Goal: Answer question/provide support: Share knowledge or assist other users

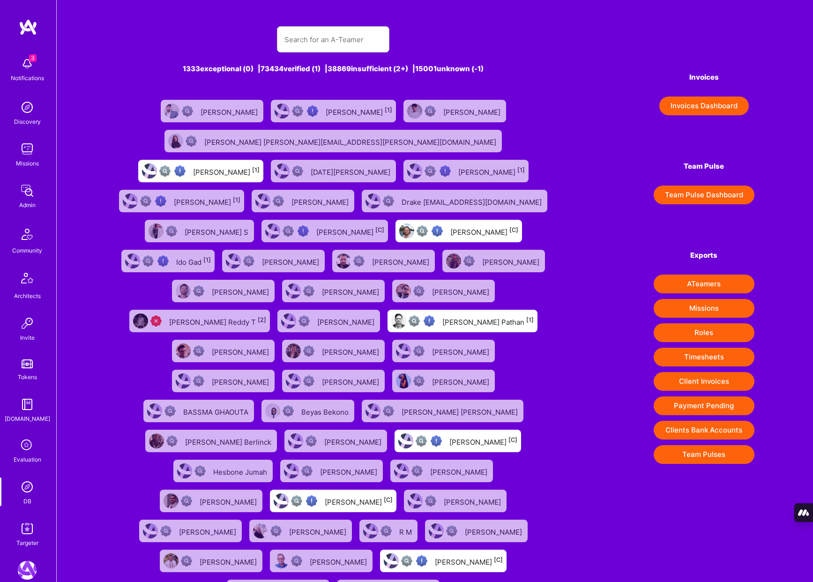
click at [23, 457] on div "Evaluation" at bounding box center [28, 460] width 28 height 10
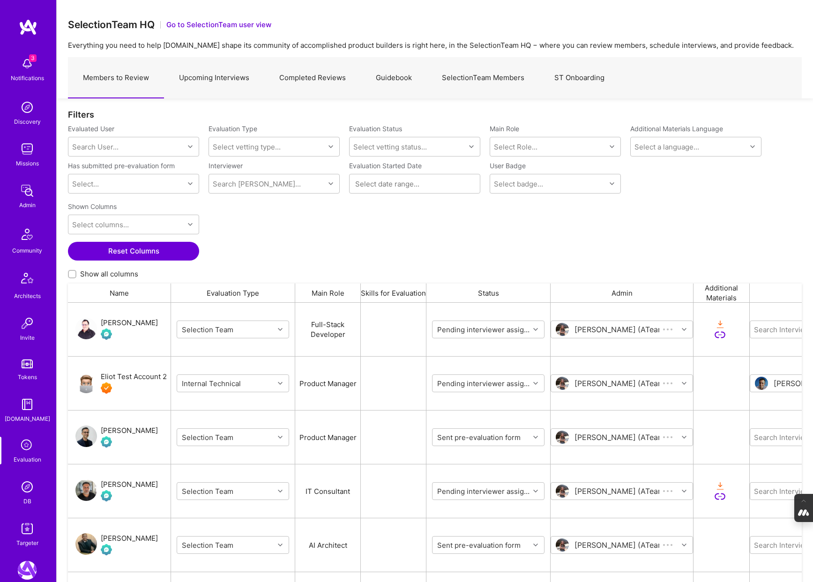
scroll to position [484, 734]
click at [310, 71] on link "Completed Reviews" at bounding box center [312, 78] width 97 height 41
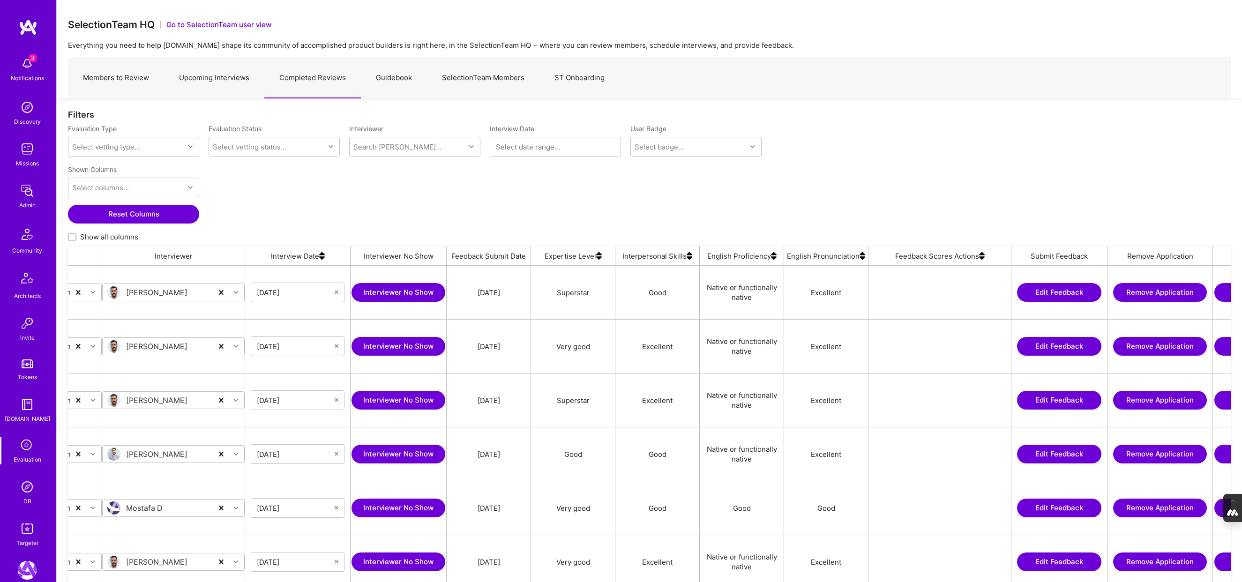
scroll to position [0, 337]
click at [813, 261] on img at bounding box center [981, 256] width 6 height 19
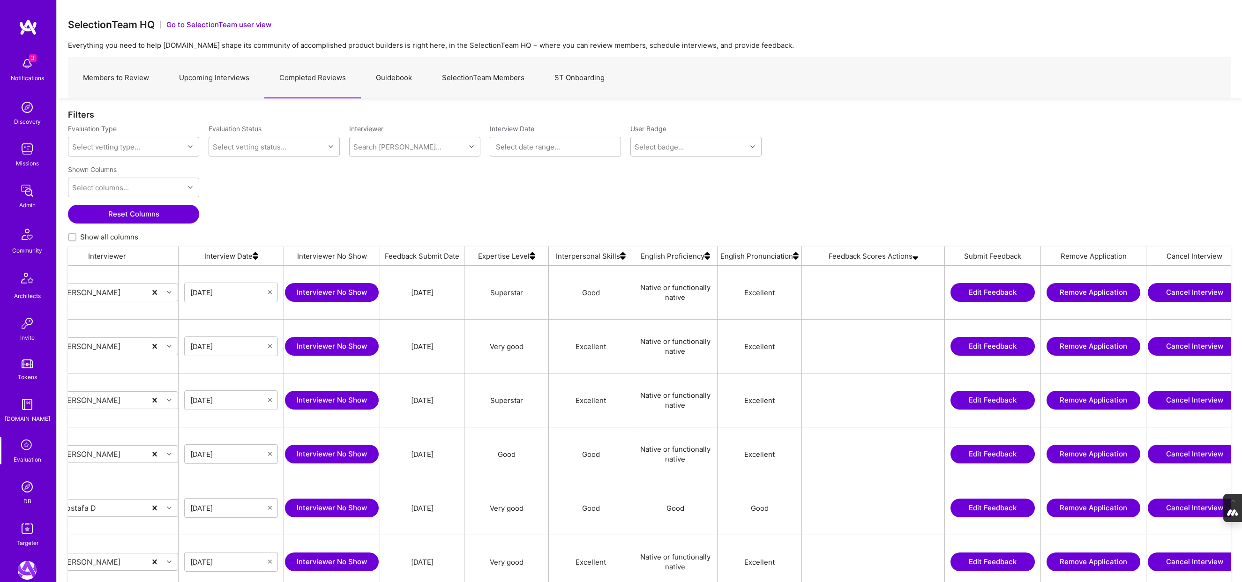
scroll to position [0, 421]
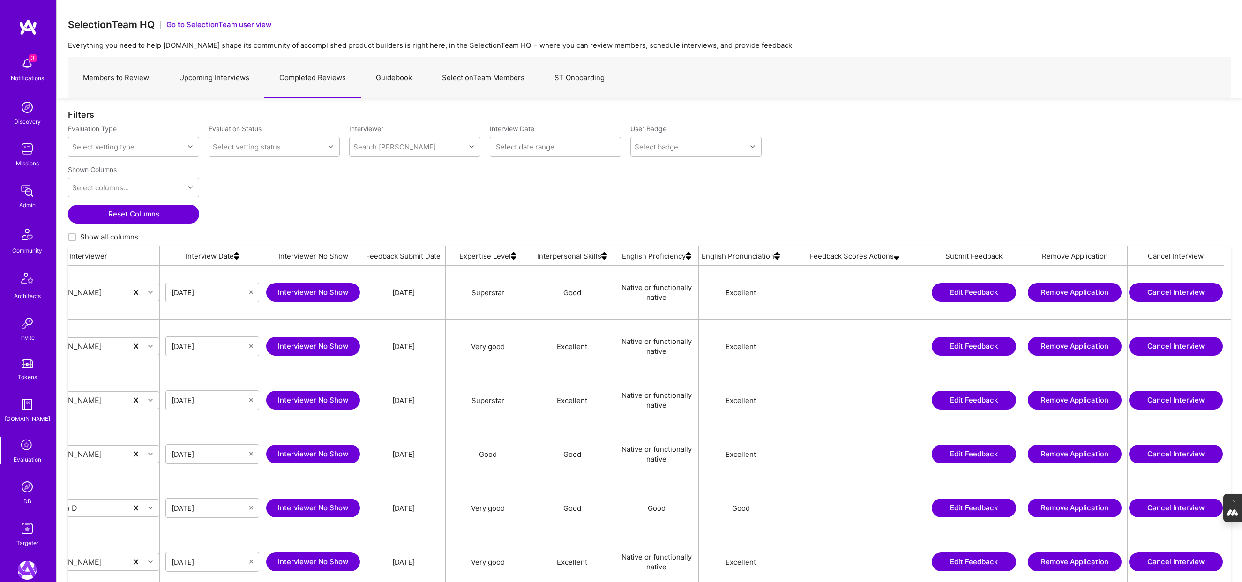
click at [813, 257] on img at bounding box center [897, 256] width 6 height 19
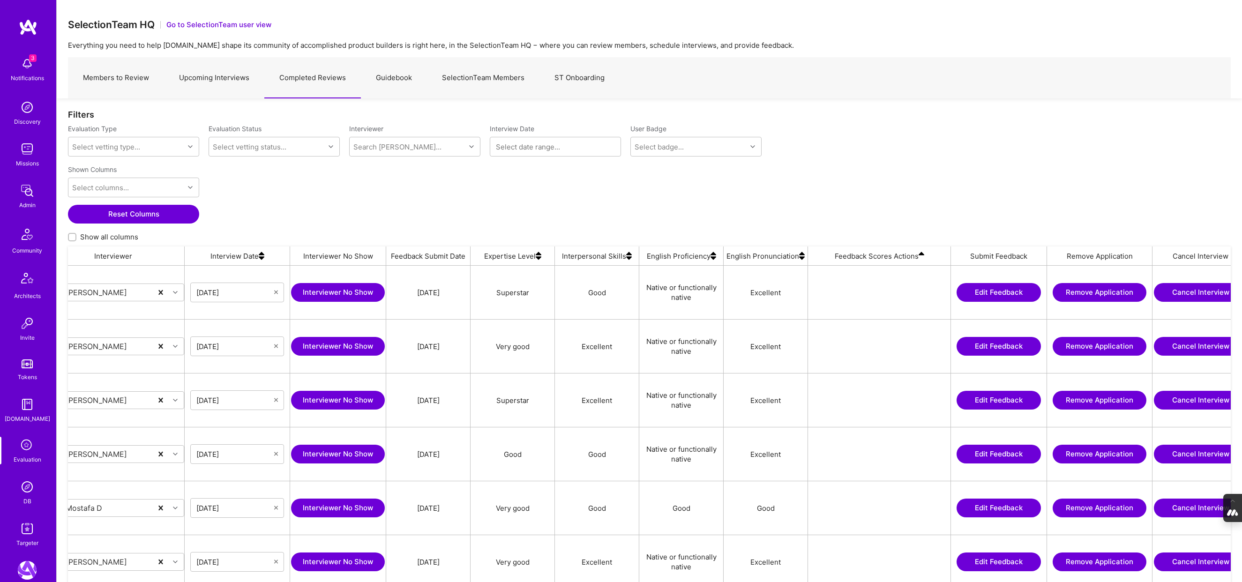
scroll to position [0, 421]
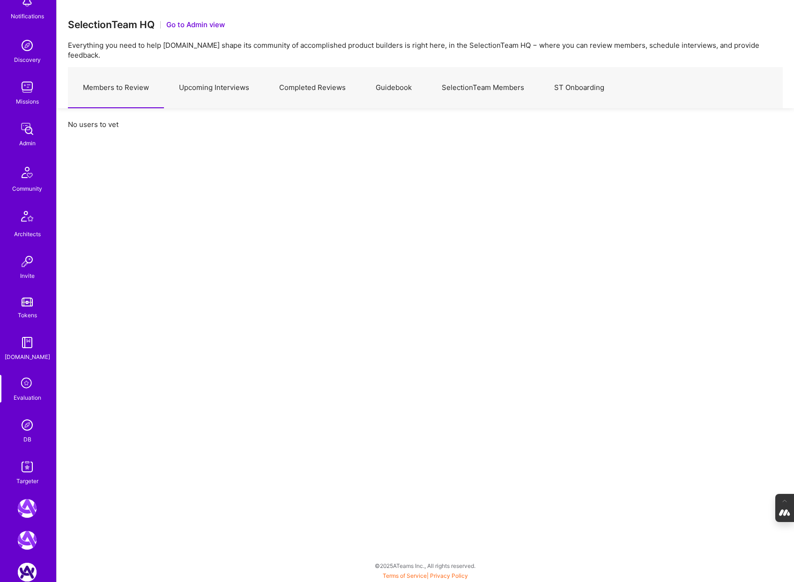
scroll to position [64, 0]
click at [224, 85] on link "Upcoming Interviews" at bounding box center [214, 87] width 100 height 41
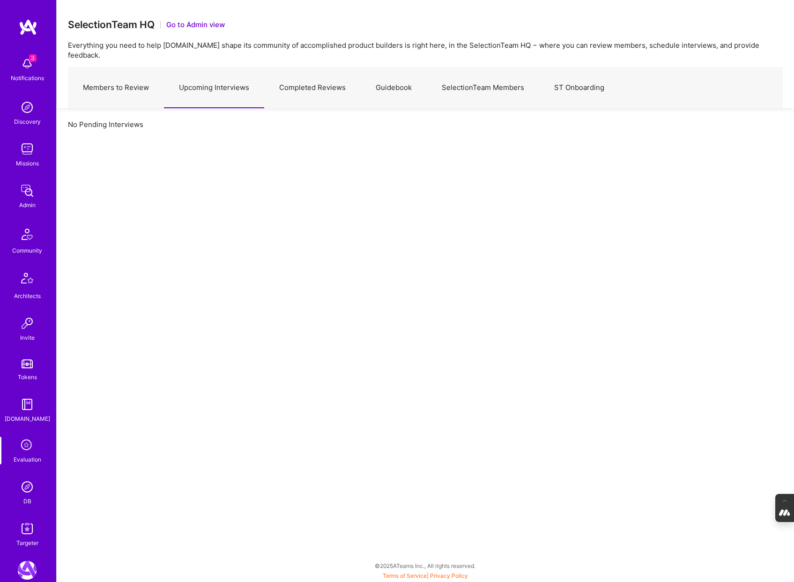
click at [24, 493] on img at bounding box center [27, 487] width 19 height 19
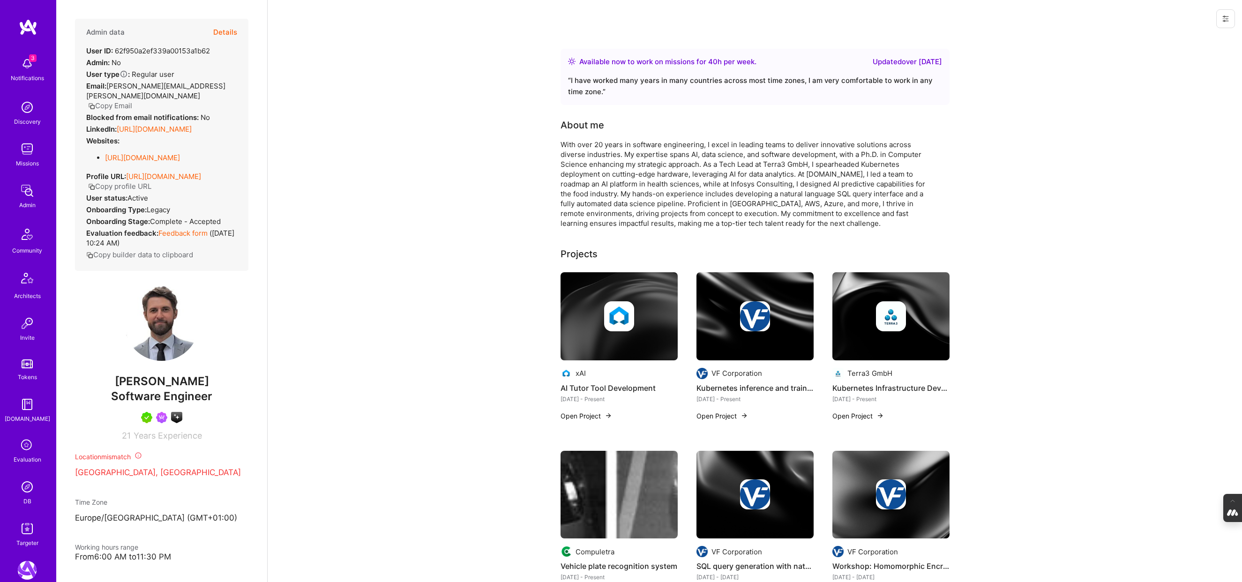
click at [228, 25] on button "Details" at bounding box center [225, 32] width 24 height 27
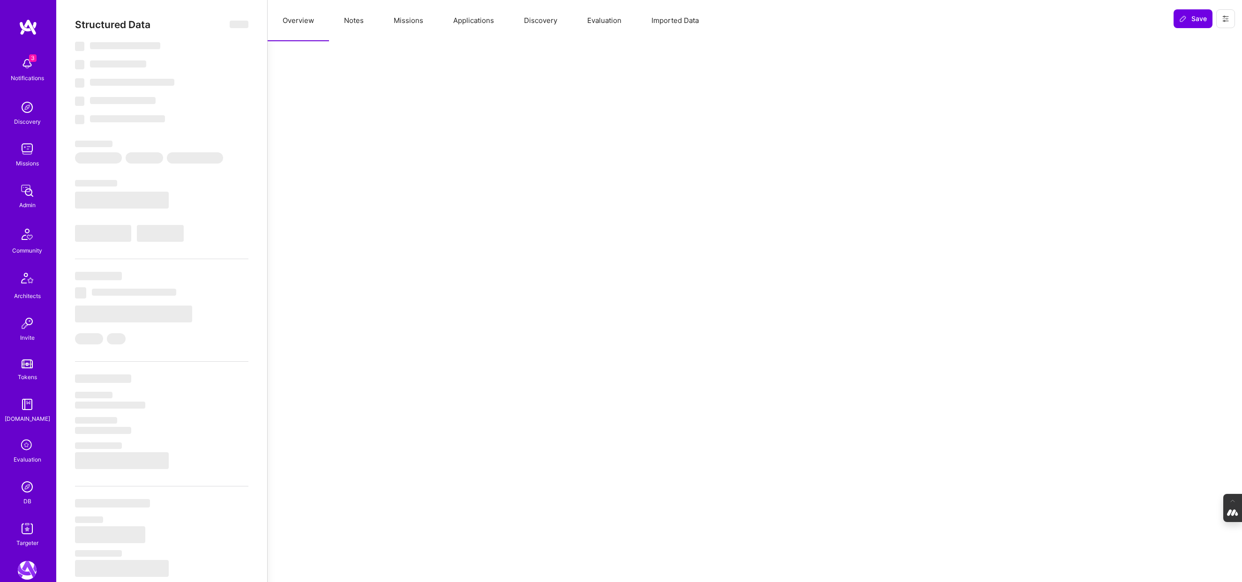
click at [595, 22] on button "Evaluation" at bounding box center [604, 20] width 64 height 41
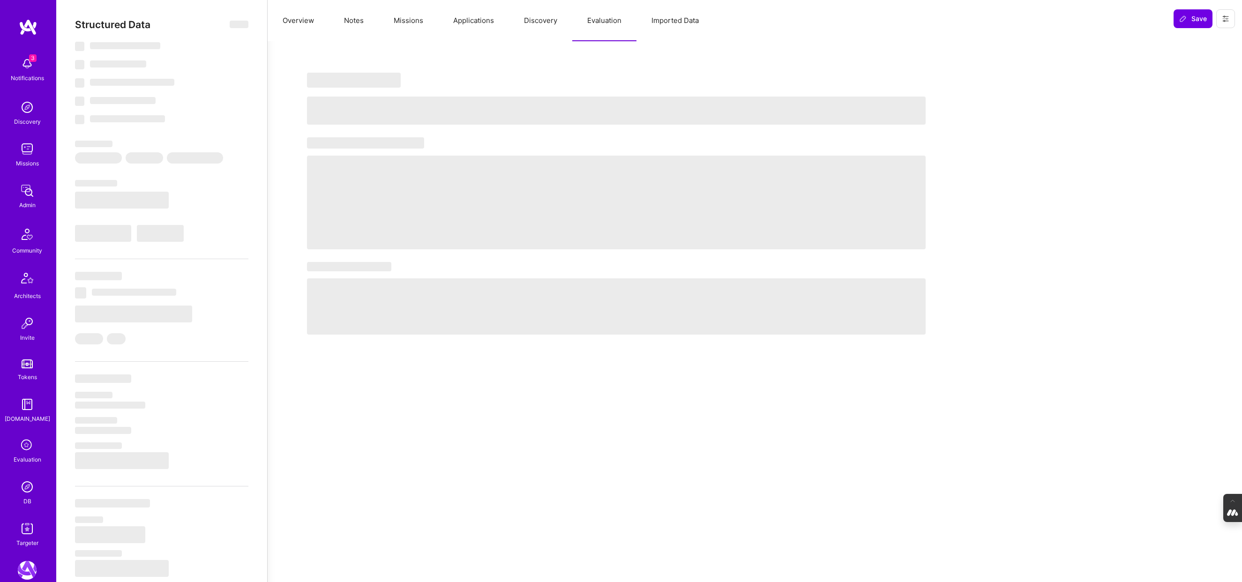
select select "Right Now"
select select "5"
select select "4"
select select "7"
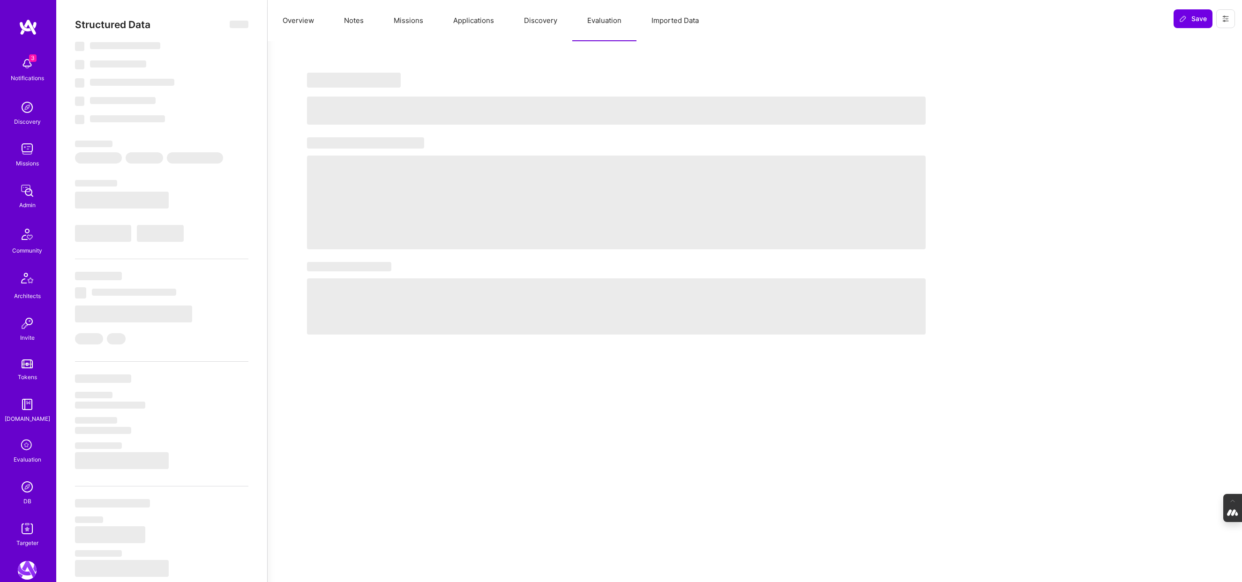
select select "CH"
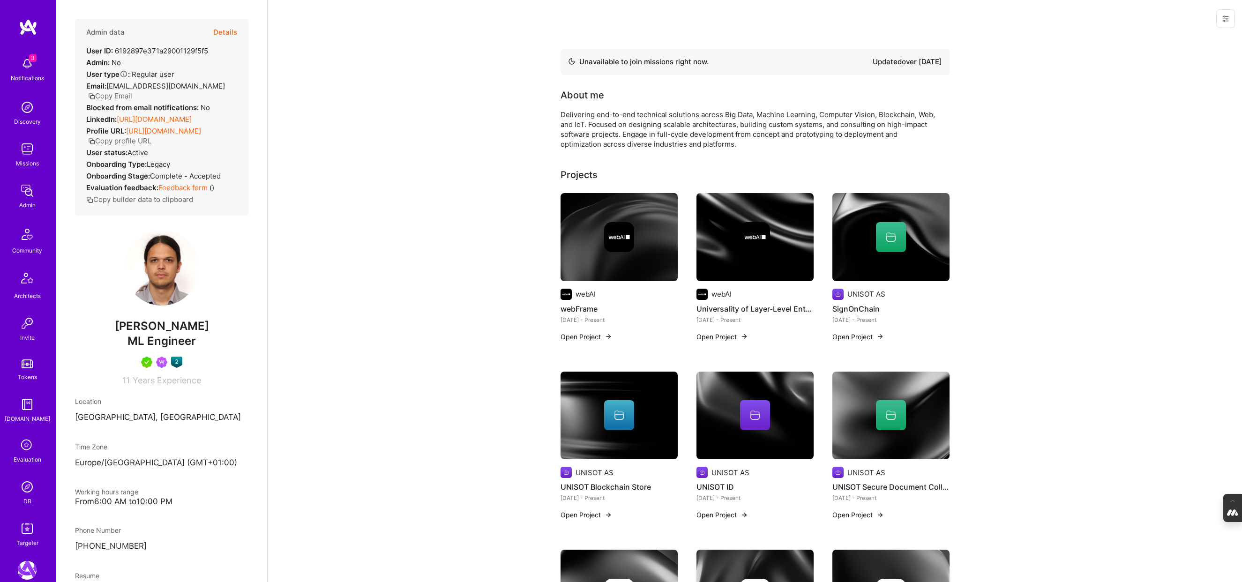
click at [223, 28] on button "Details" at bounding box center [225, 32] width 24 height 27
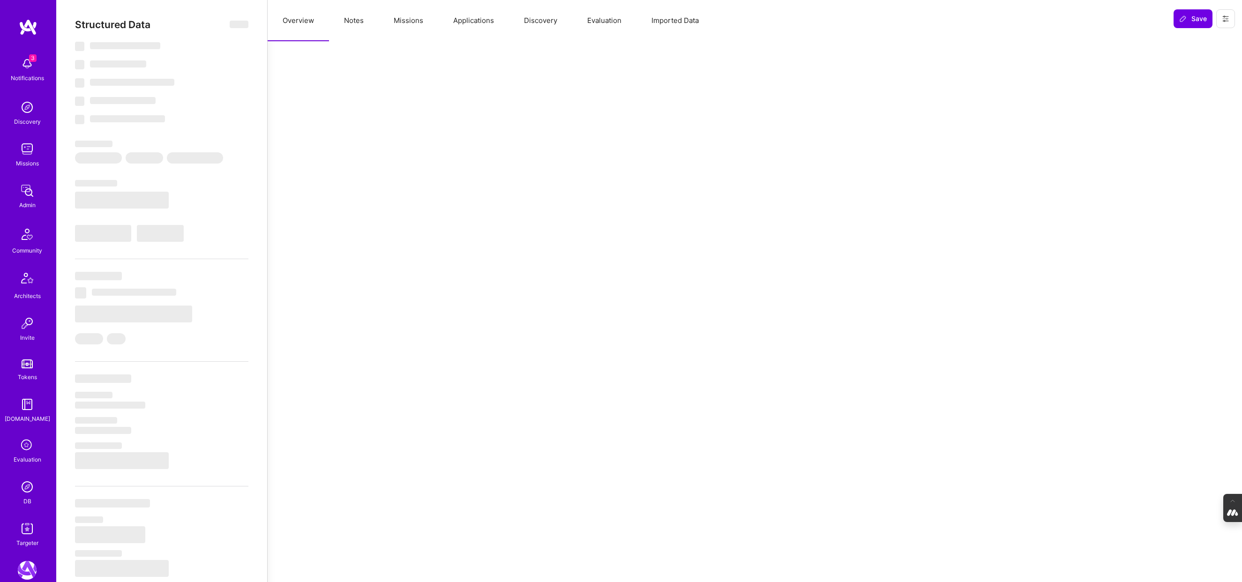
select select "Not Available"
select select "1 Month"
select select "5"
select select "7"
select select "6"
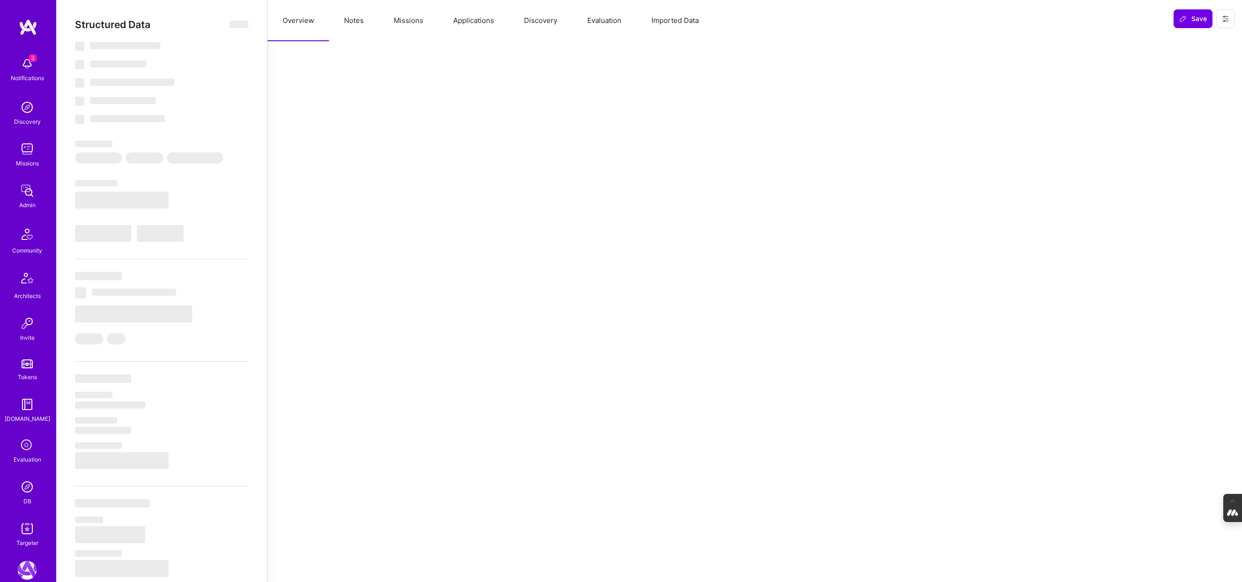
select select "6"
select select "HR"
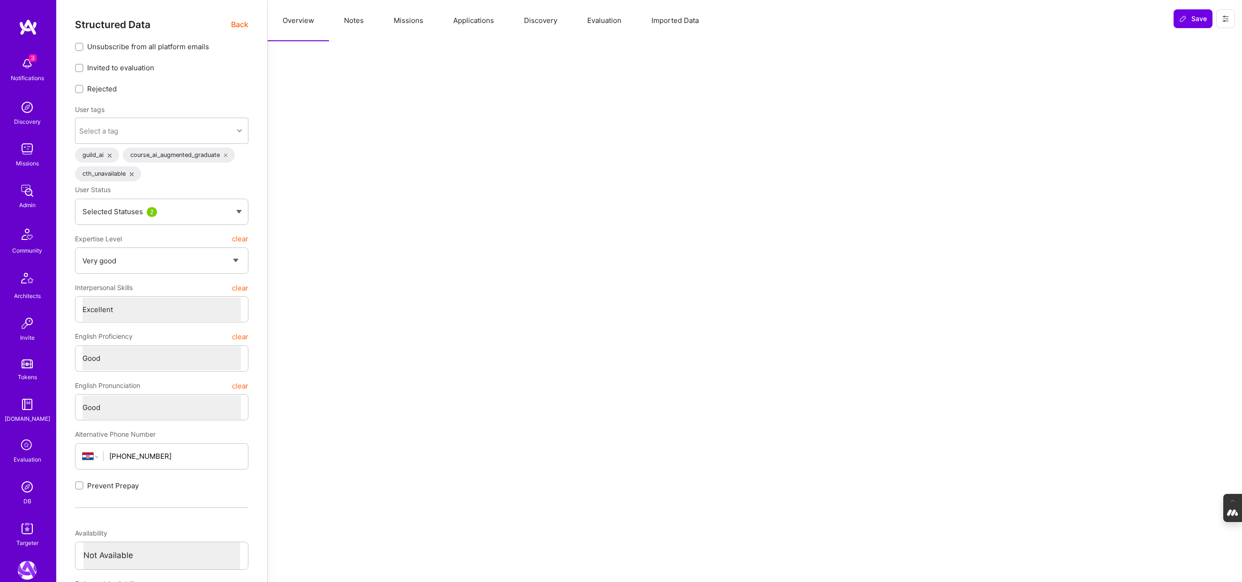
click at [606, 22] on button "Evaluation" at bounding box center [604, 20] width 64 height 41
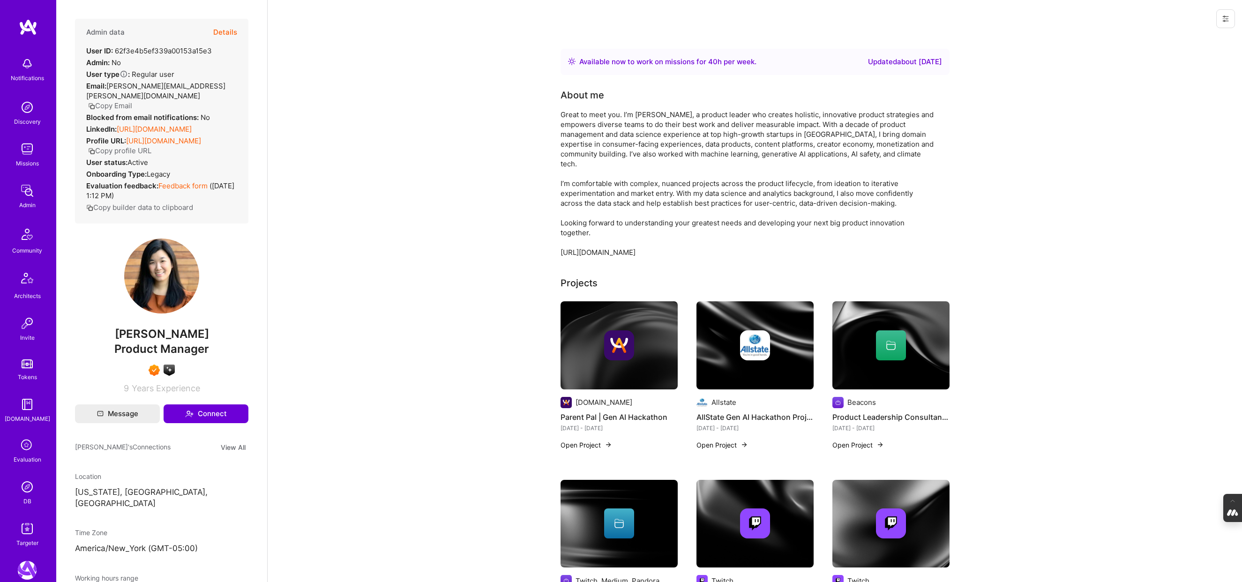
click at [217, 30] on button "Details" at bounding box center [225, 32] width 24 height 27
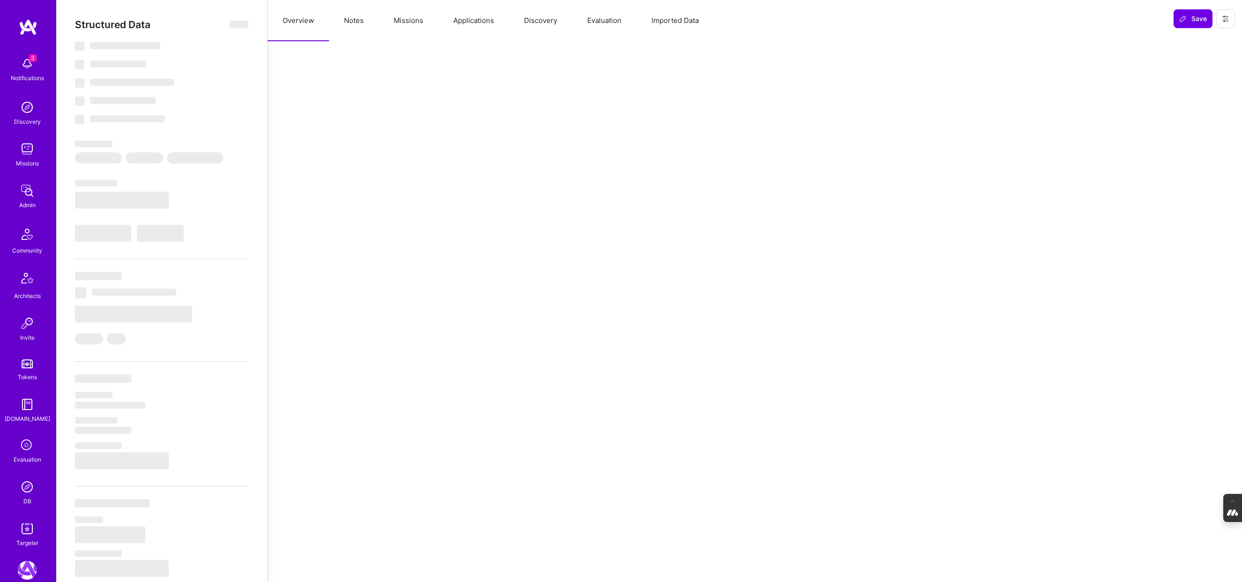
click at [613, 21] on button "Evaluation" at bounding box center [604, 20] width 64 height 41
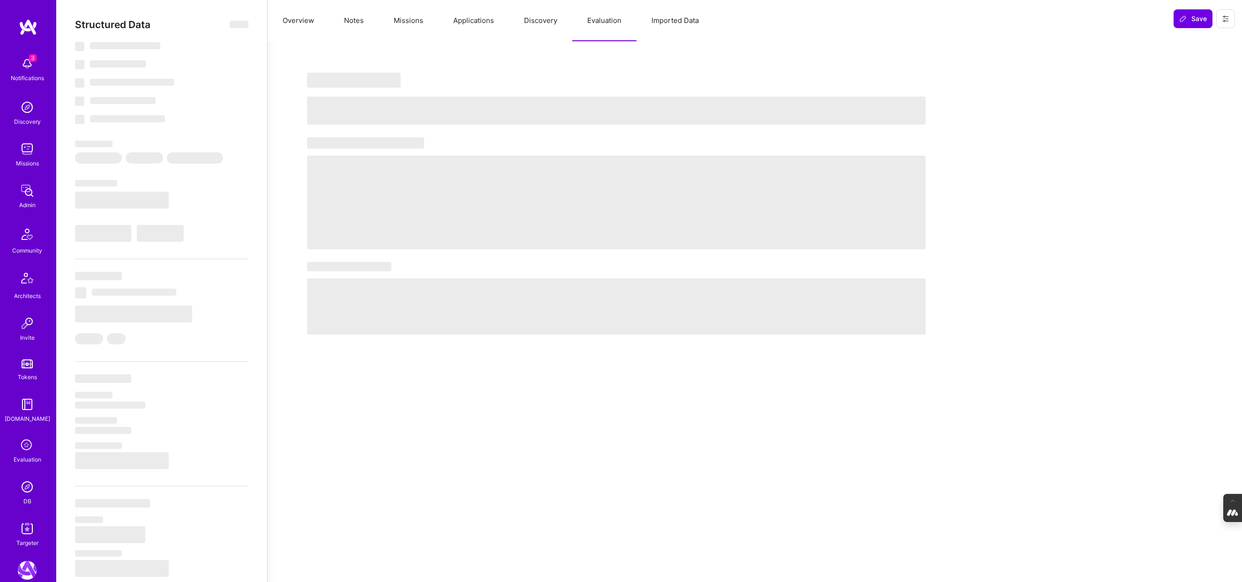
select select "Right Now"
select select "7"
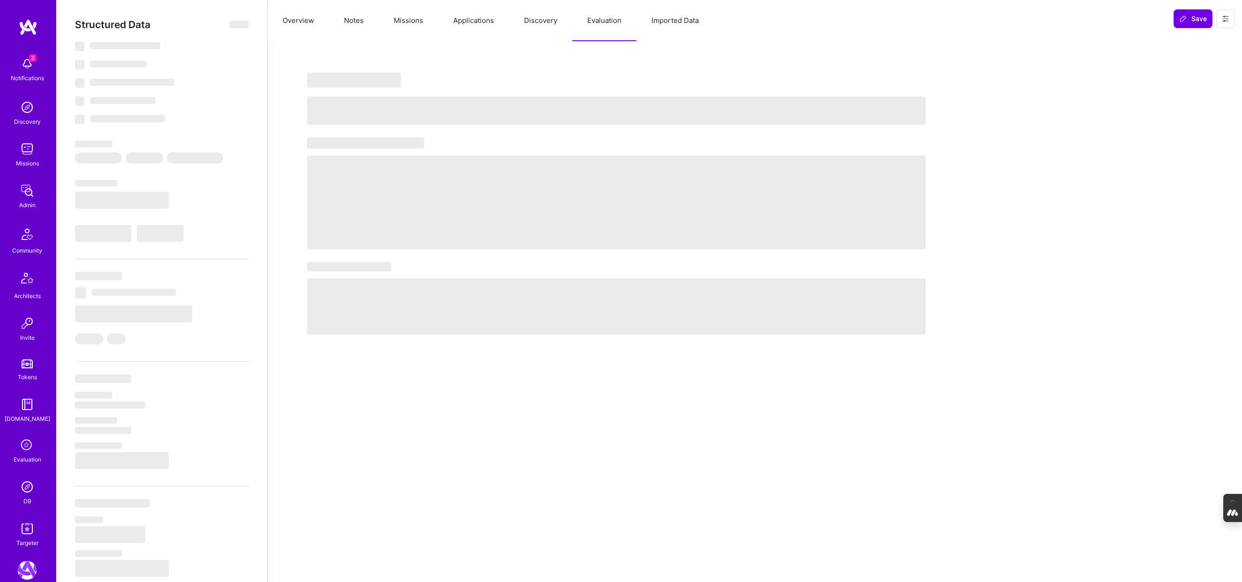
select select "US"
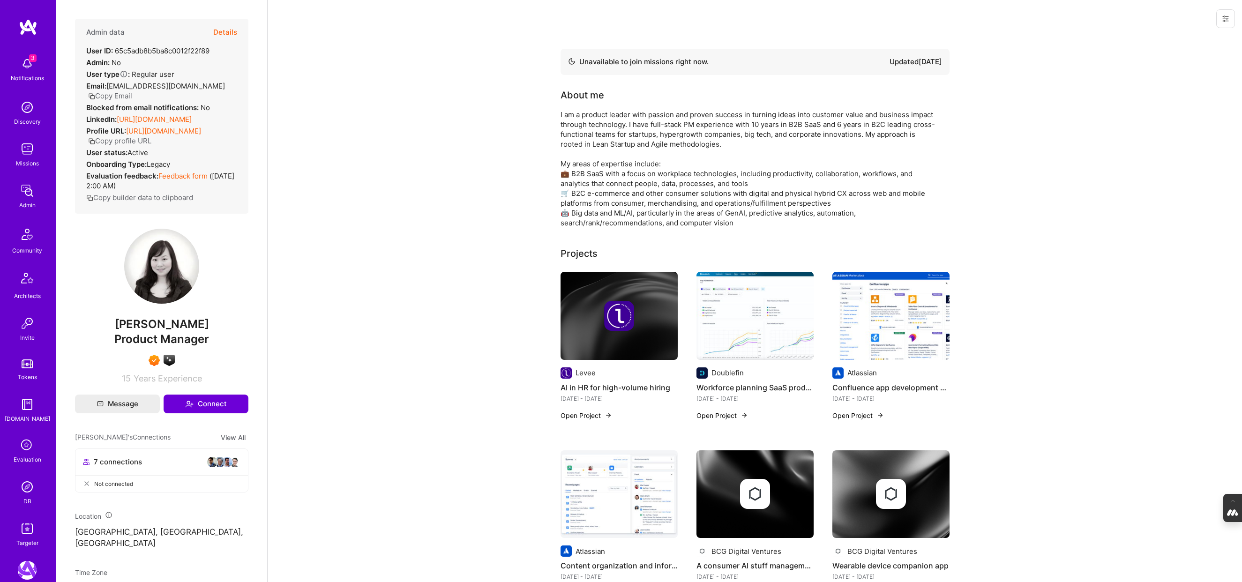
click at [219, 32] on button "Details" at bounding box center [225, 32] width 24 height 27
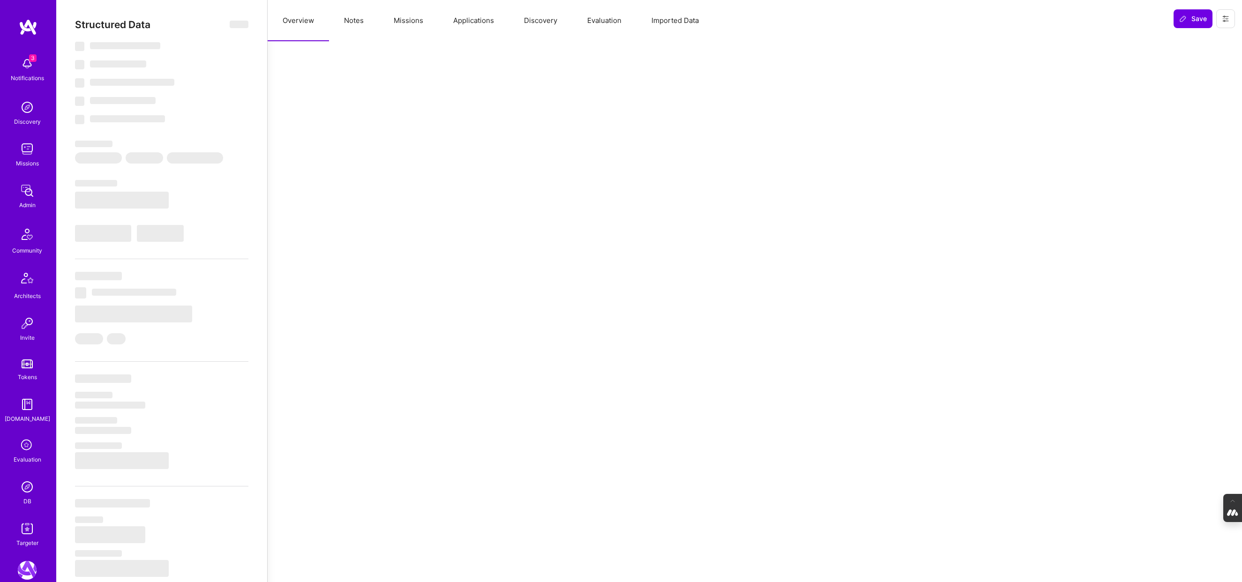
click at [598, 22] on button "Evaluation" at bounding box center [604, 20] width 64 height 41
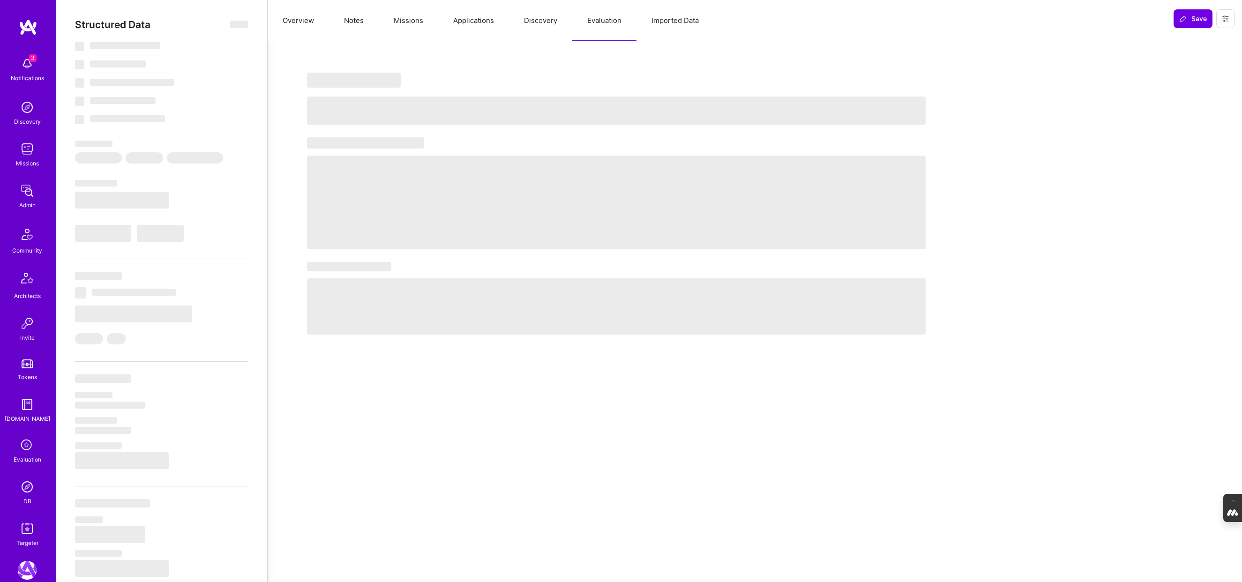
select select "Not Available"
select select "6 Months"
select select "7"
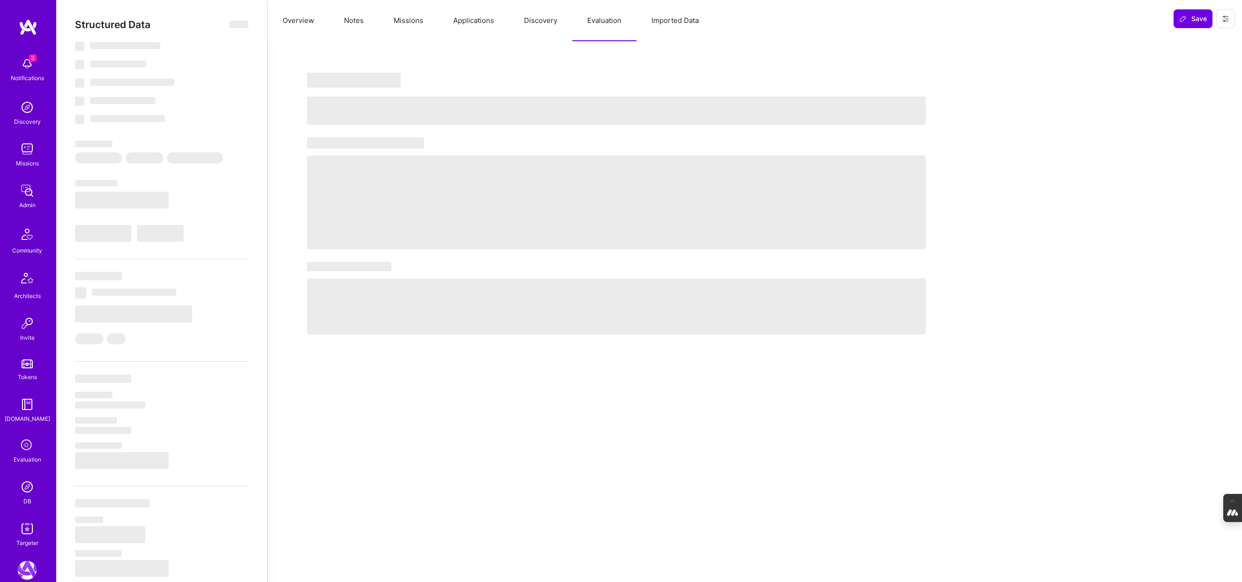
select select "7"
select select "US"
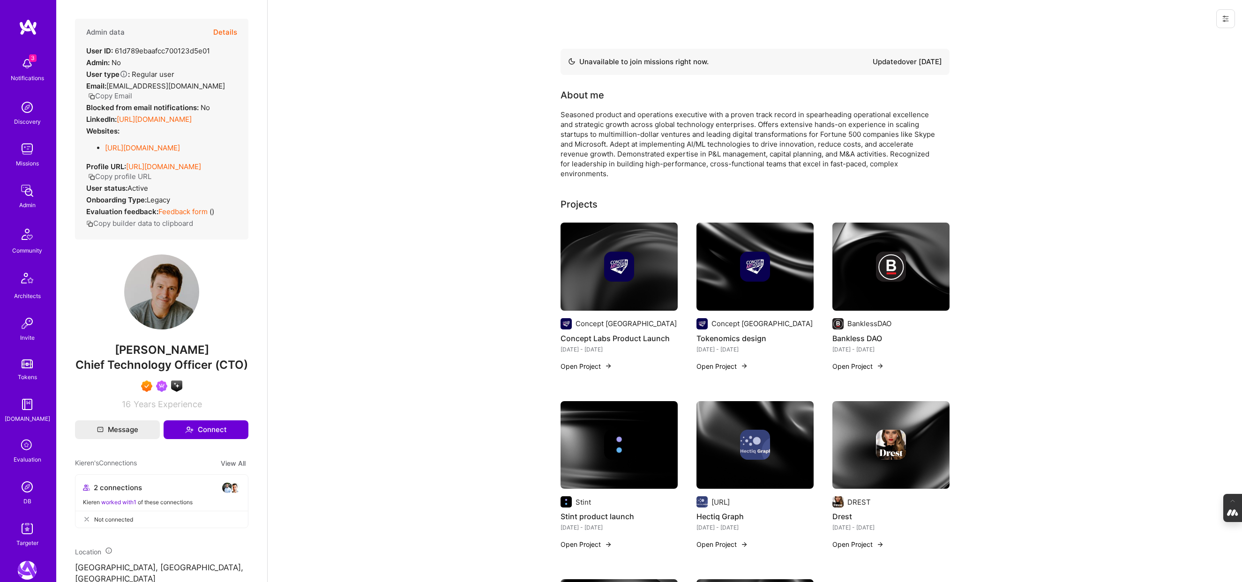
click at [220, 31] on button "Details" at bounding box center [225, 32] width 24 height 27
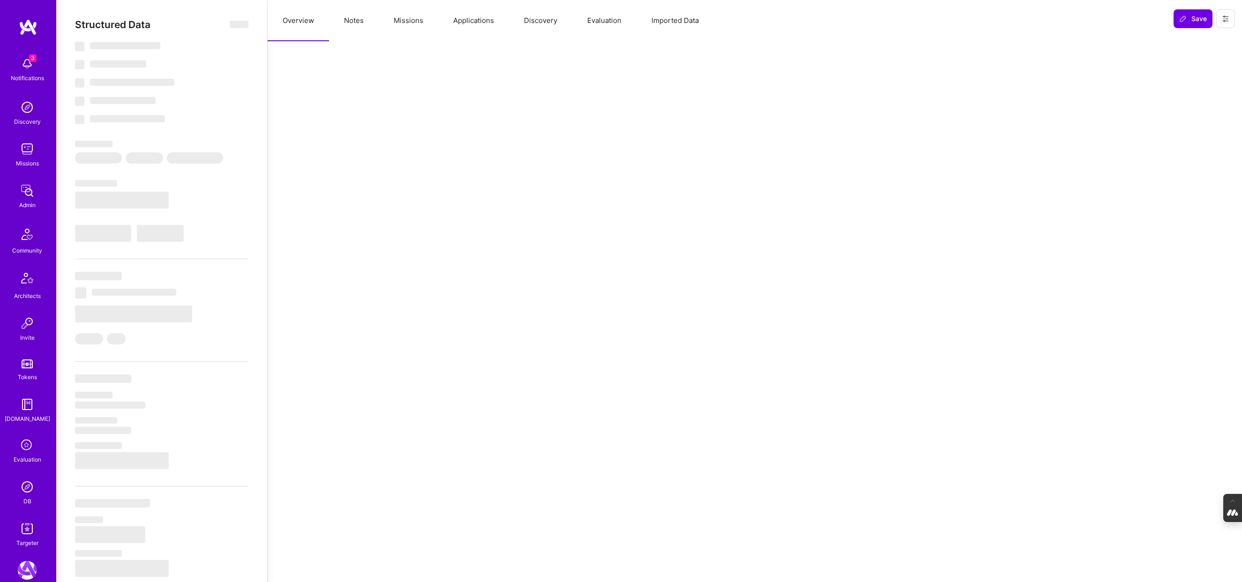
click at [591, 18] on button "Evaluation" at bounding box center [604, 20] width 64 height 41
select select "Not Available"
select select "3 Months"
select select "7"
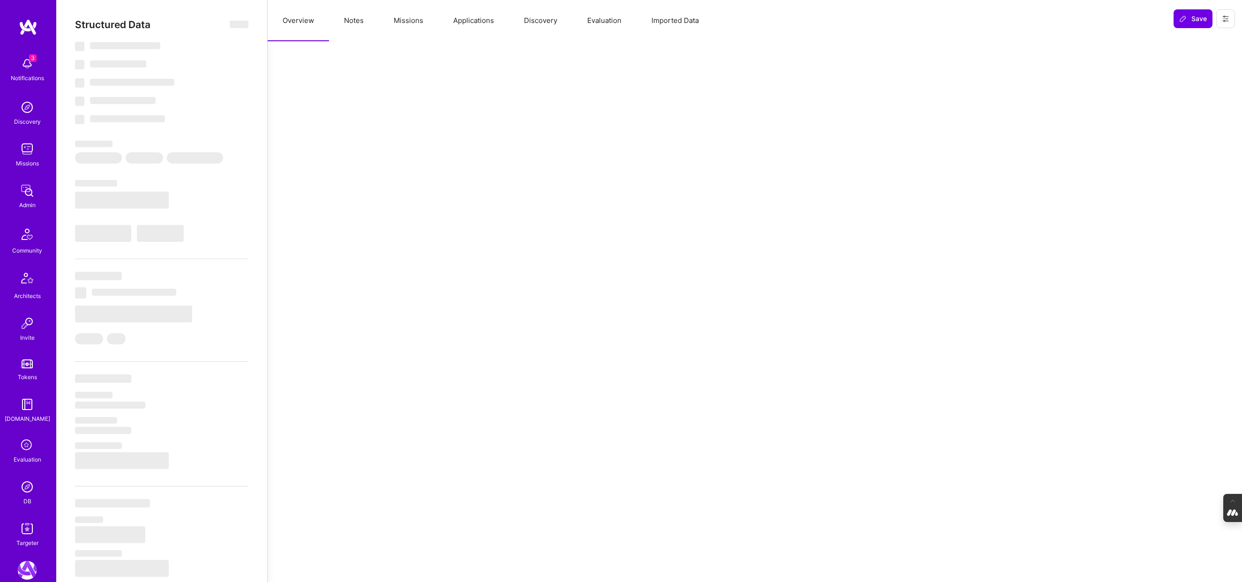
select select "7"
select select "CA"
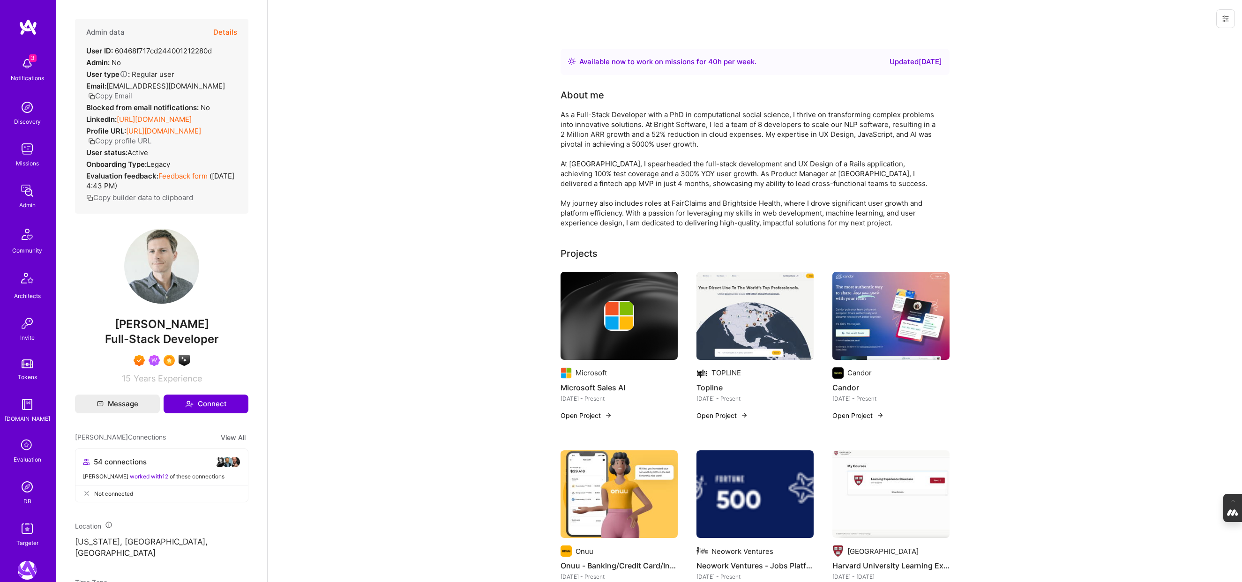
click at [219, 30] on button "Details" at bounding box center [225, 32] width 24 height 27
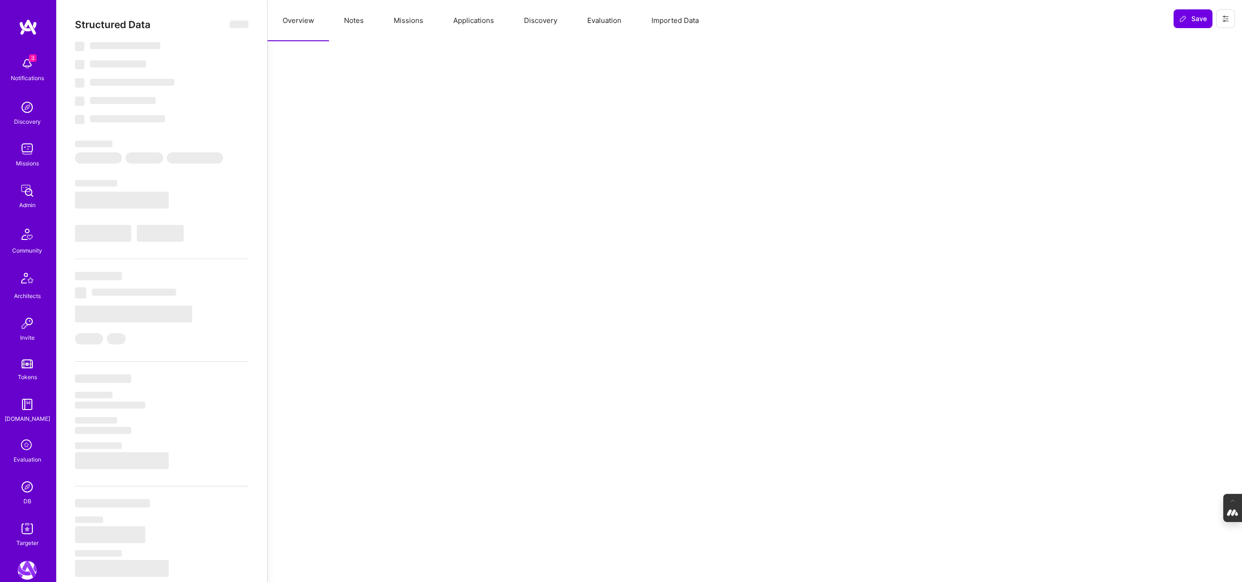
click at [600, 27] on button "Evaluation" at bounding box center [604, 20] width 64 height 41
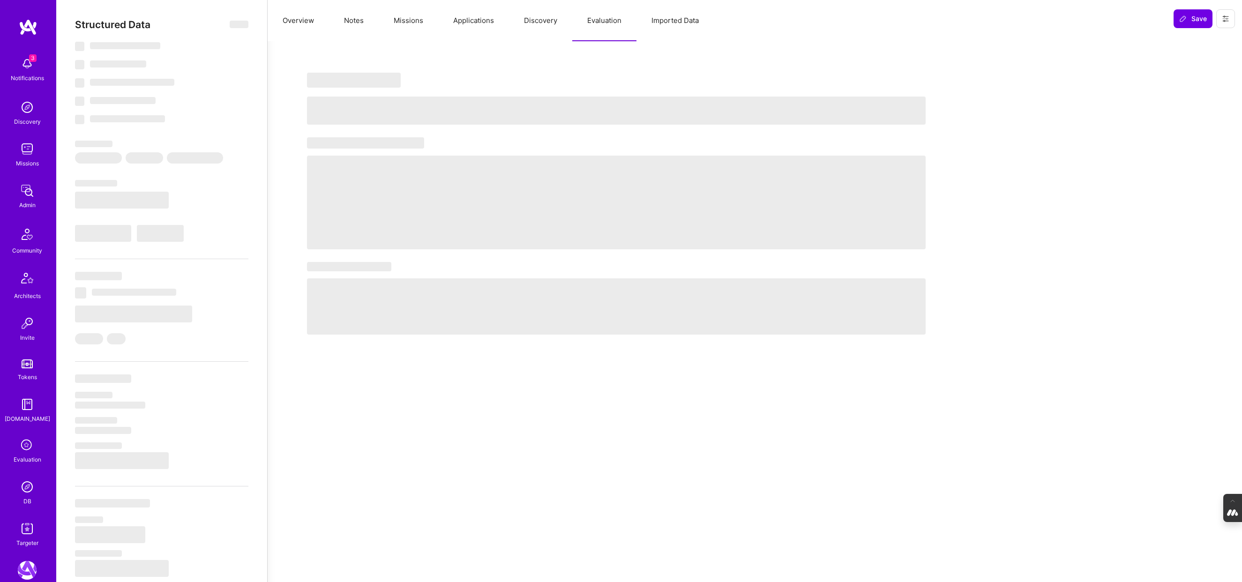
select select "Right Now"
select select "7"
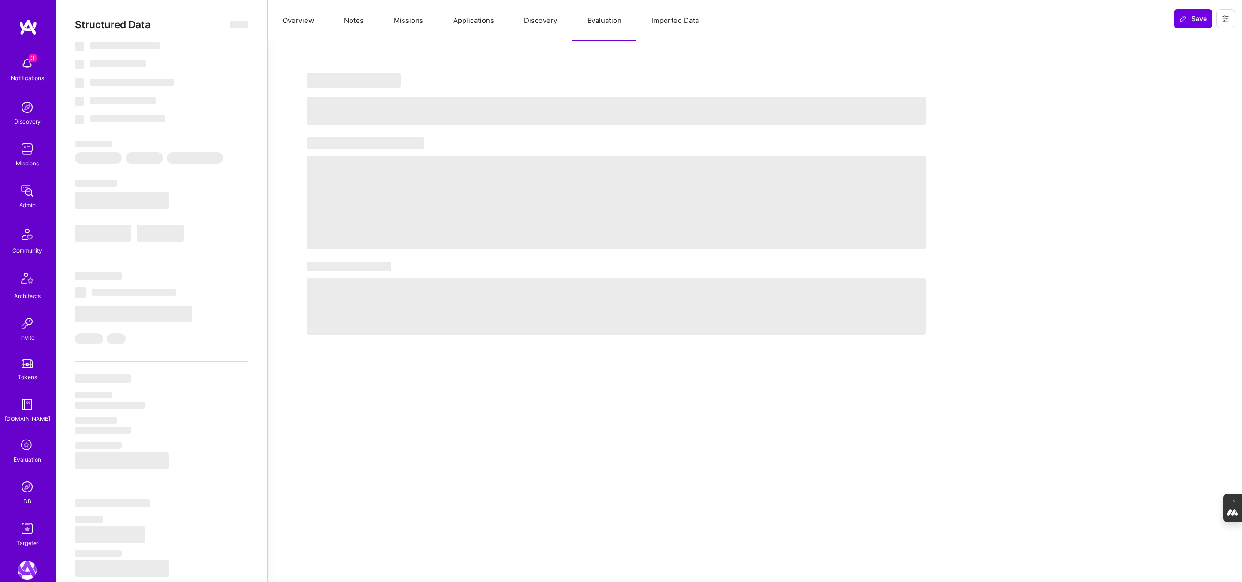
select select "US"
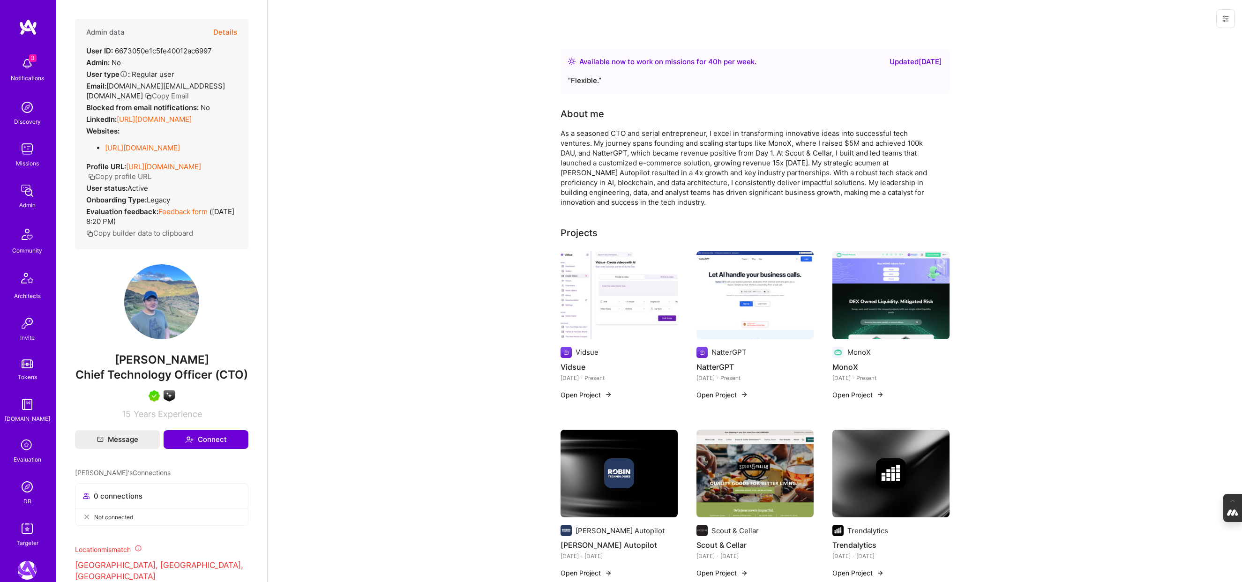
click at [218, 28] on button "Details" at bounding box center [225, 32] width 24 height 27
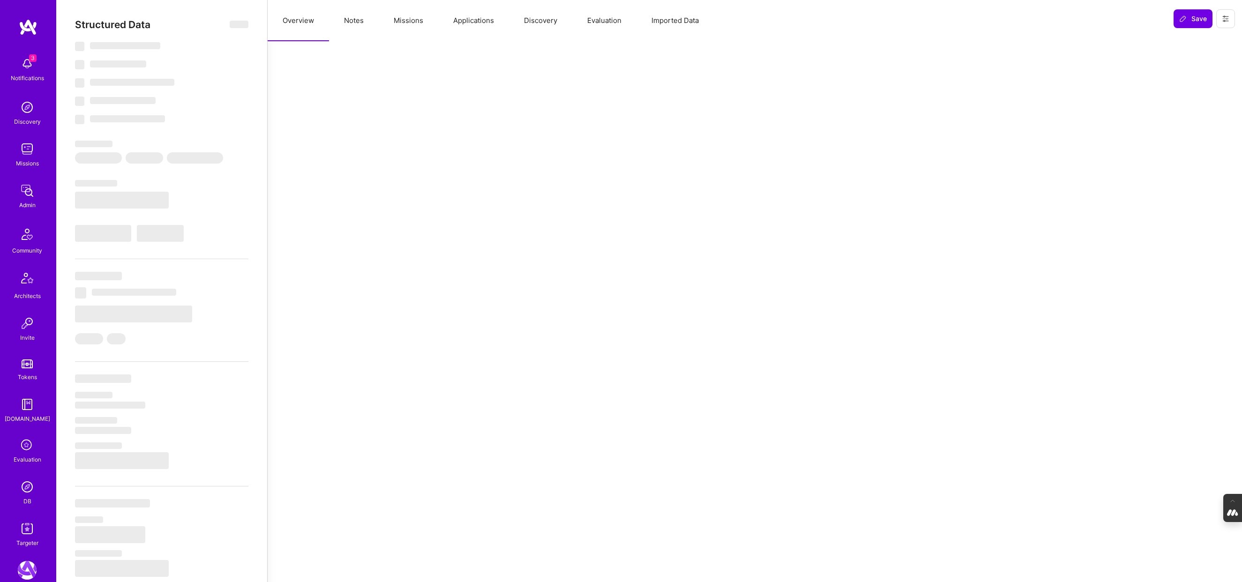
click at [612, 18] on button "Evaluation" at bounding box center [604, 20] width 64 height 41
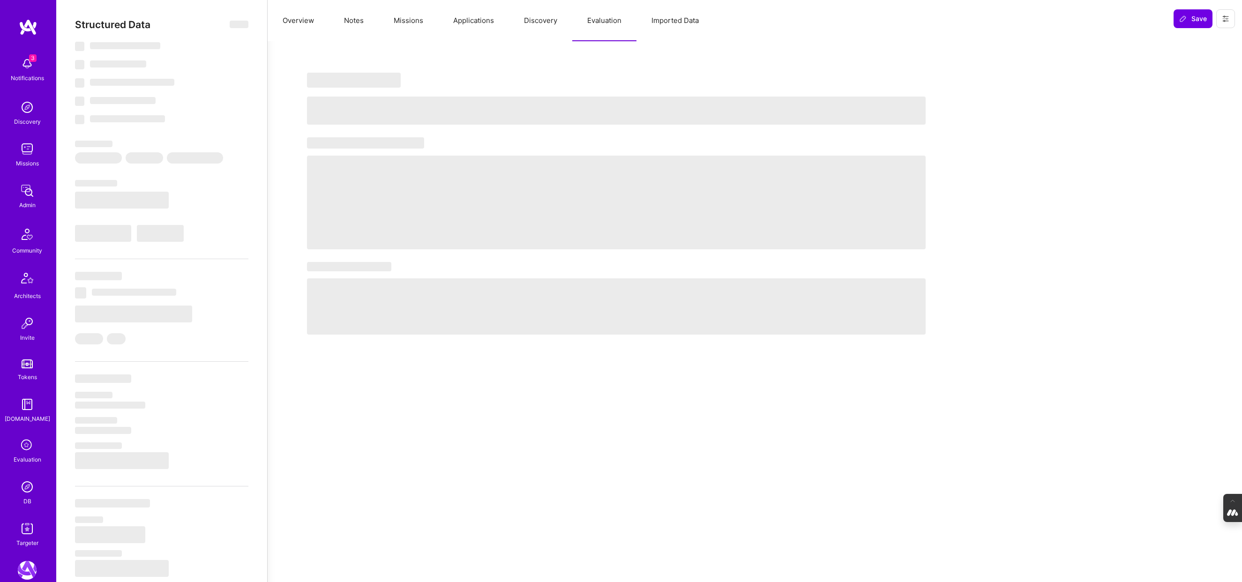
select select "Right Now"
select select "5"
select select "7"
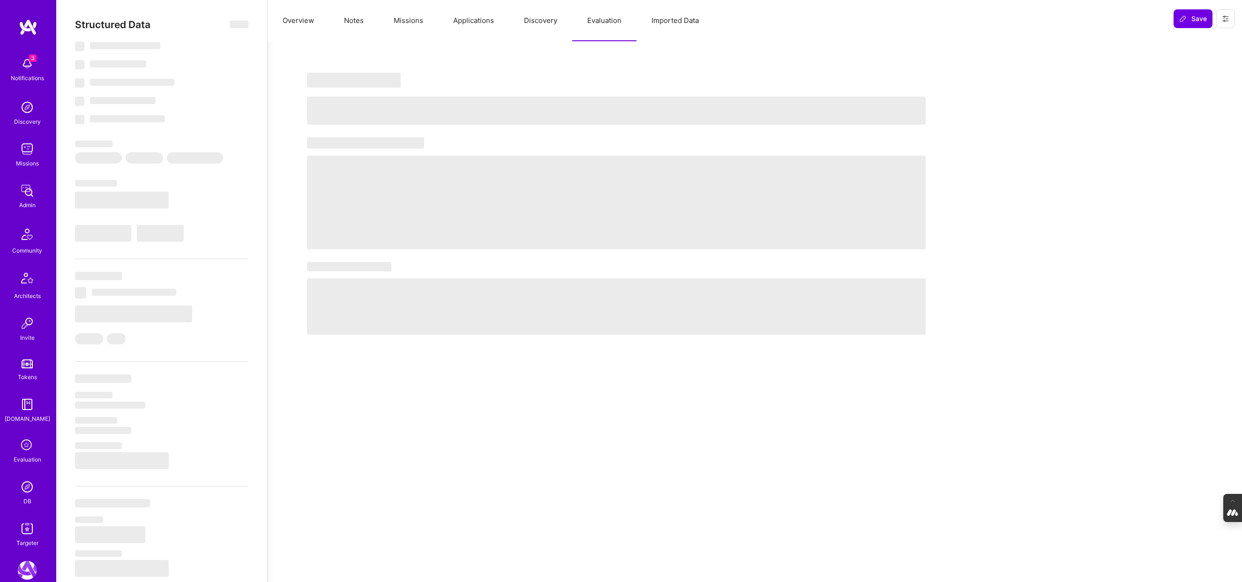
select select "US"
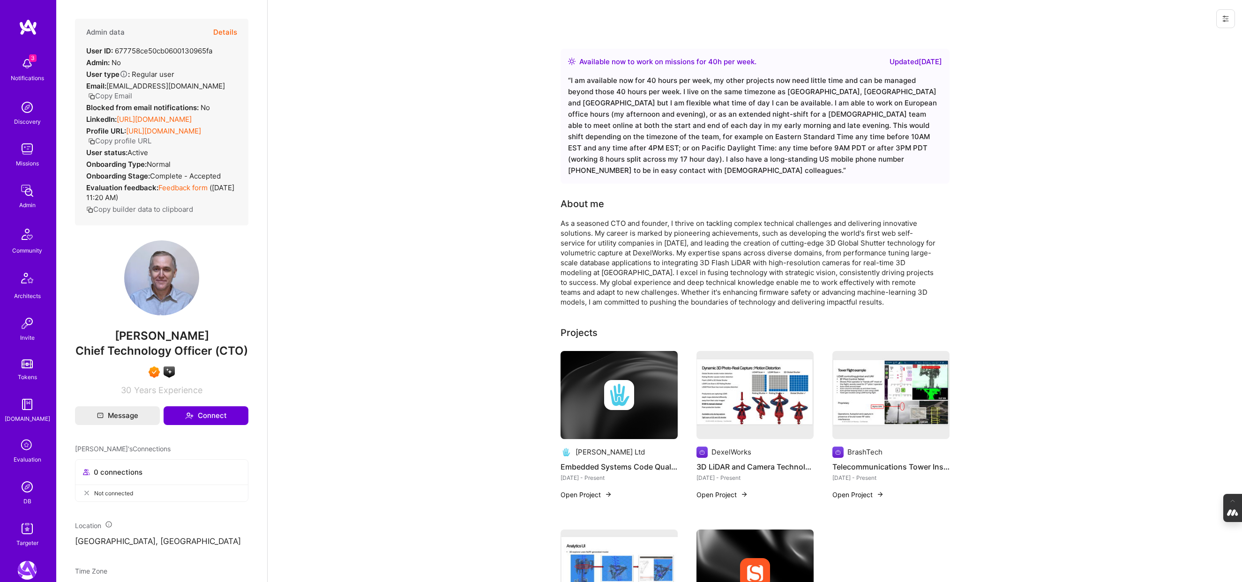
click at [227, 32] on button "Details" at bounding box center [225, 32] width 24 height 27
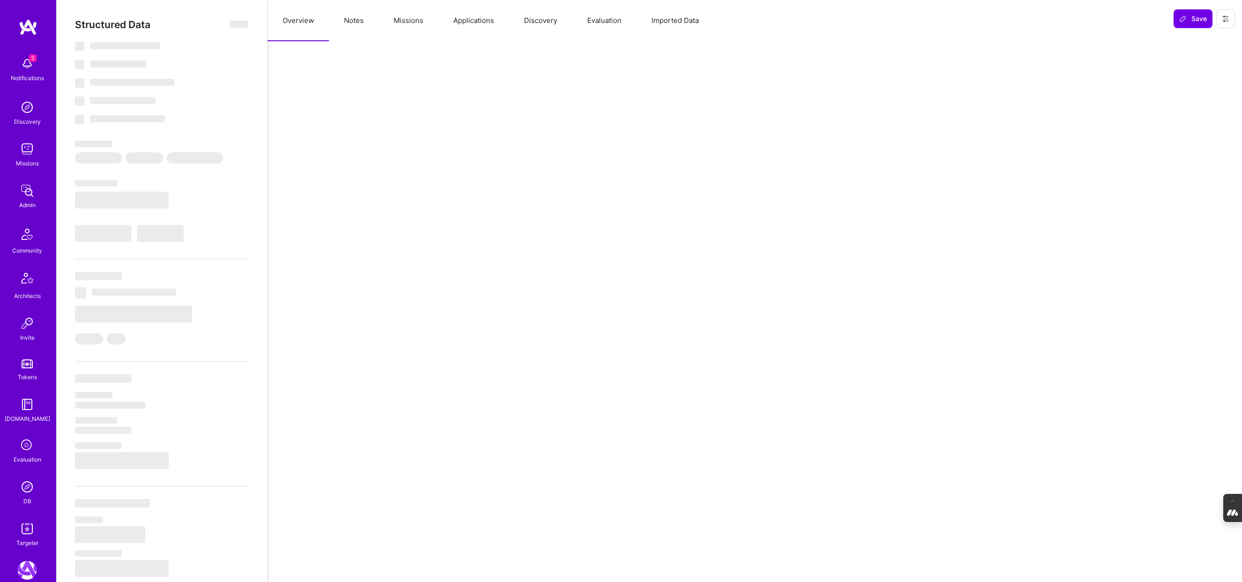
select select "Right Now"
select select "7"
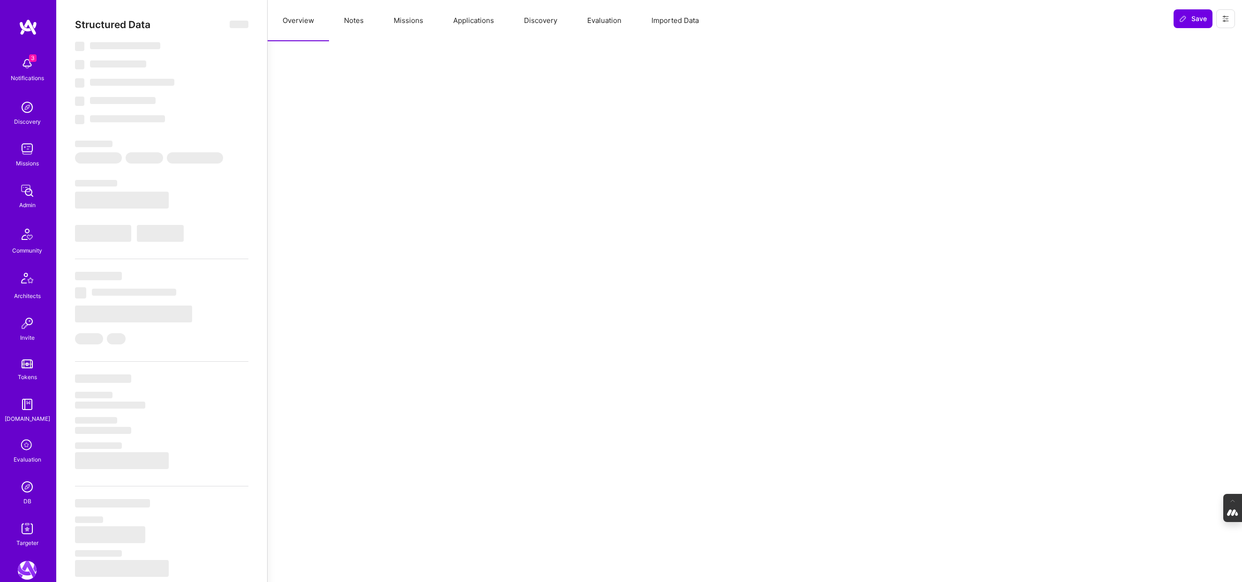
select select "ID"
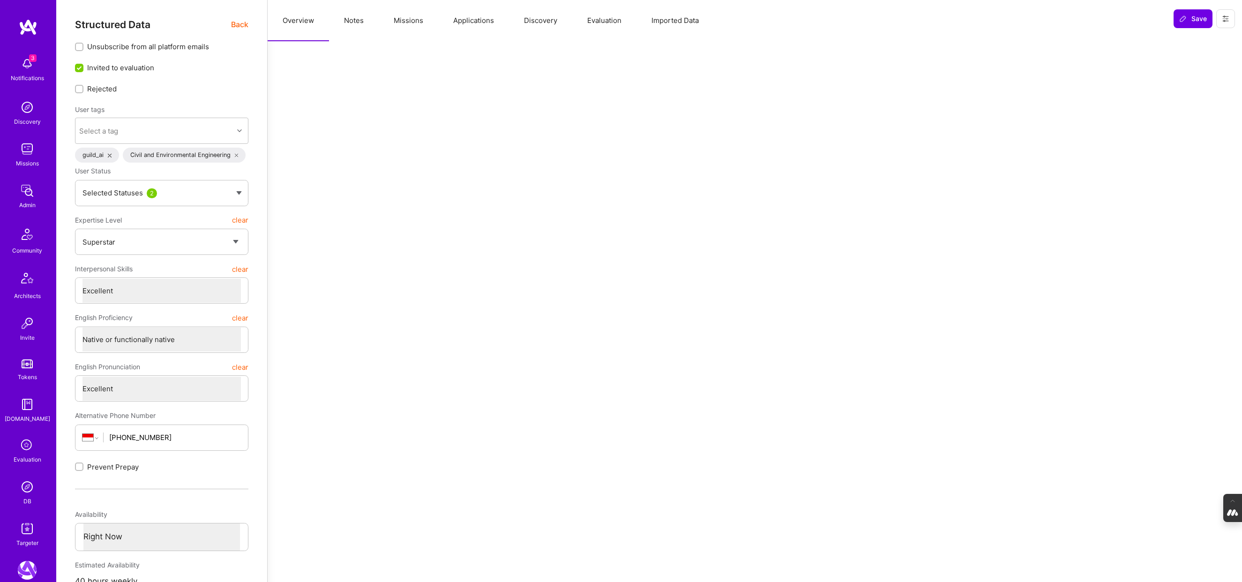
click at [598, 20] on button "Evaluation" at bounding box center [604, 20] width 64 height 41
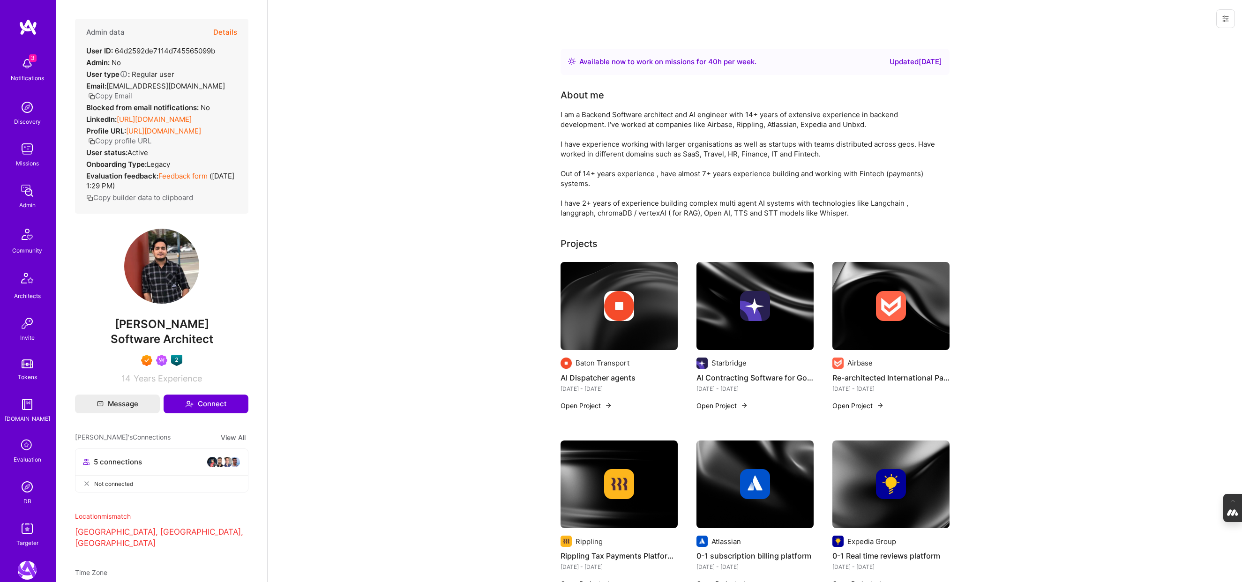
click at [230, 30] on button "Details" at bounding box center [225, 32] width 24 height 27
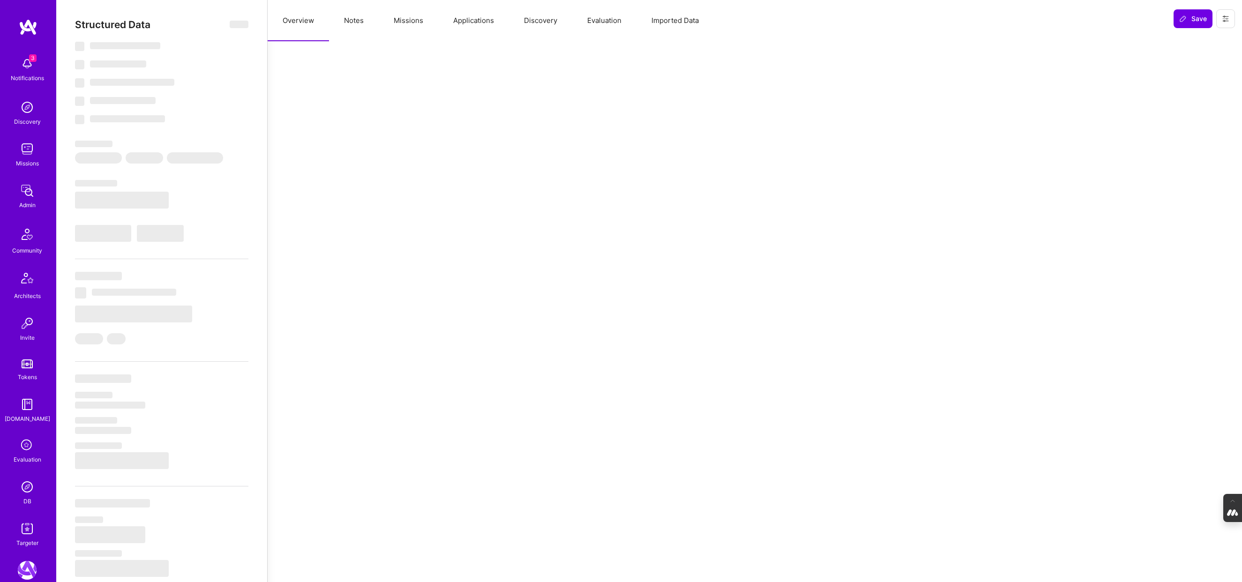
click at [598, 16] on button "Evaluation" at bounding box center [604, 20] width 64 height 41
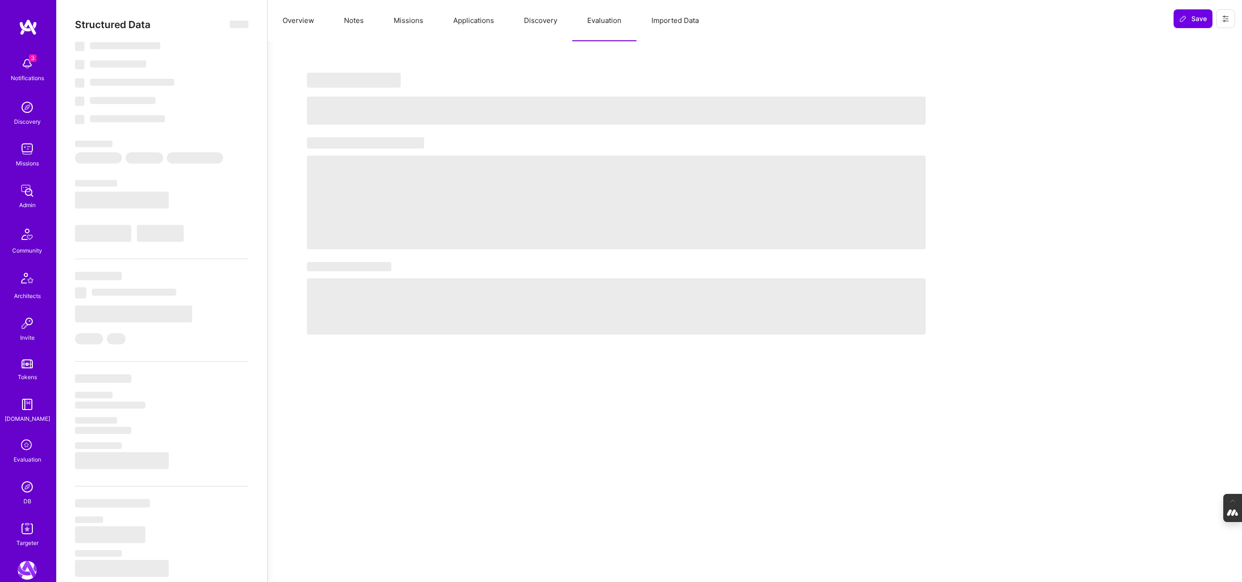
select select "Right Now"
select select "7"
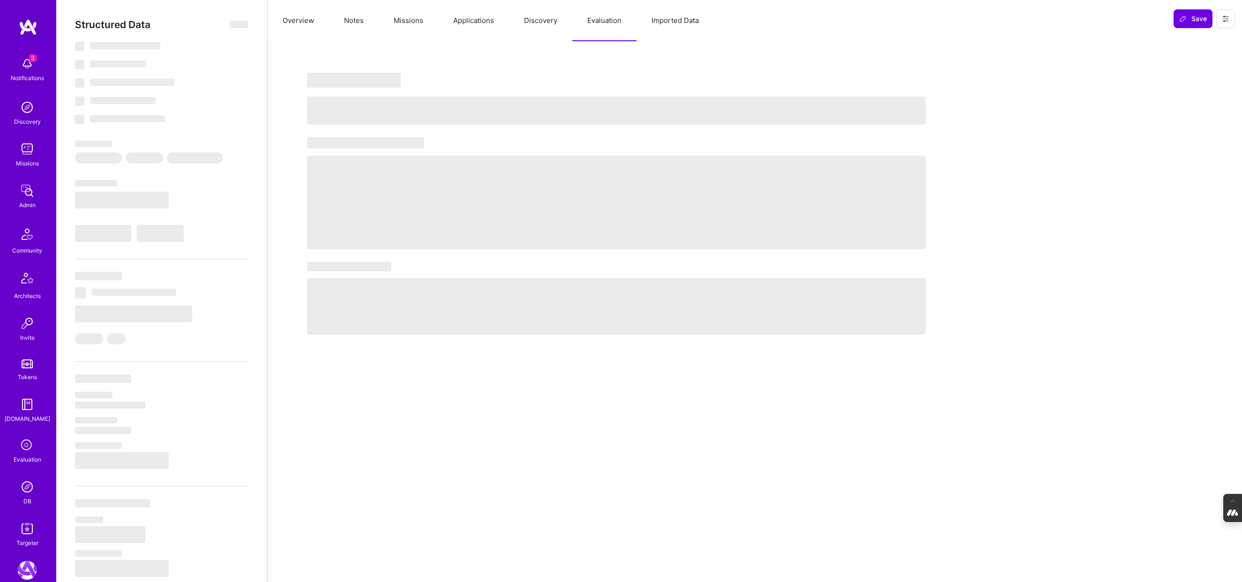
select select "IN"
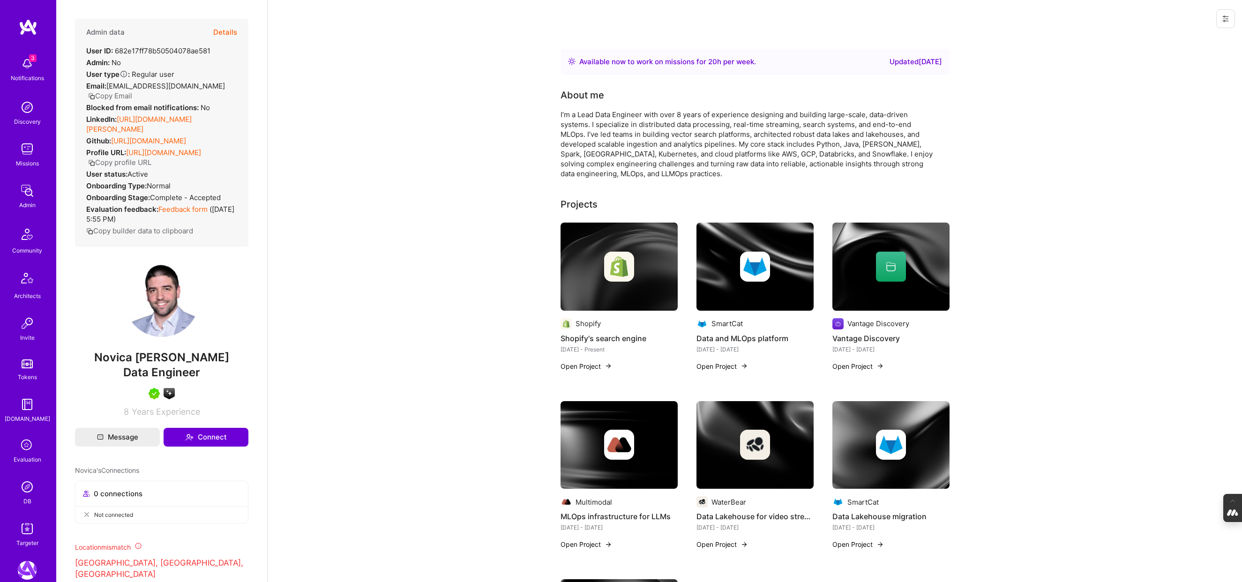
click at [223, 28] on button "Details" at bounding box center [225, 32] width 24 height 27
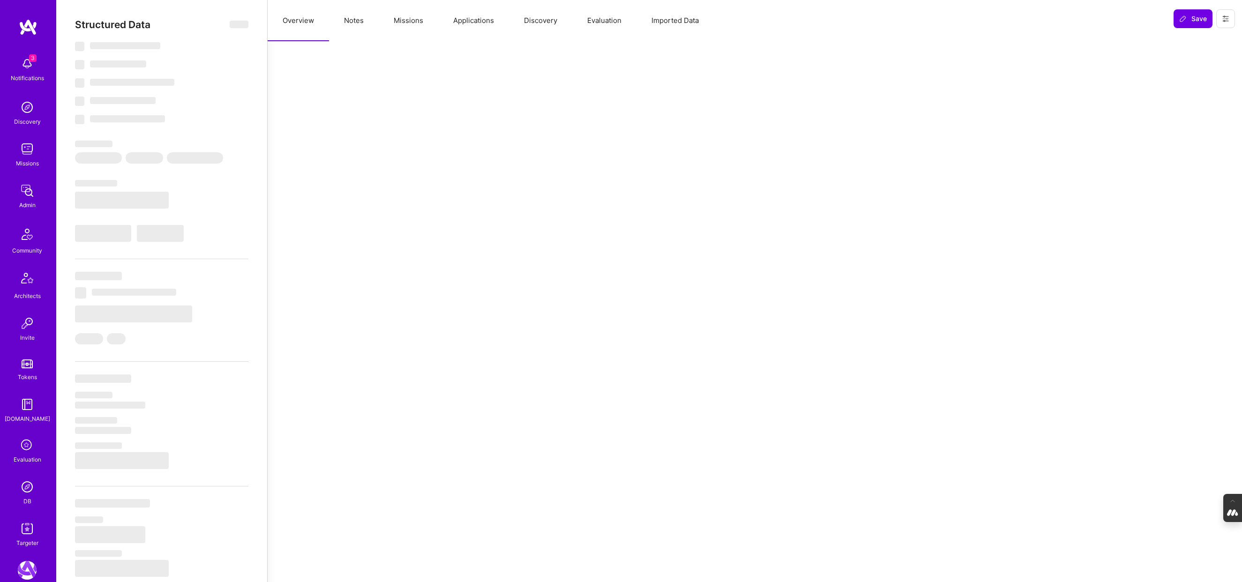
click at [598, 19] on button "Evaluation" at bounding box center [604, 20] width 64 height 41
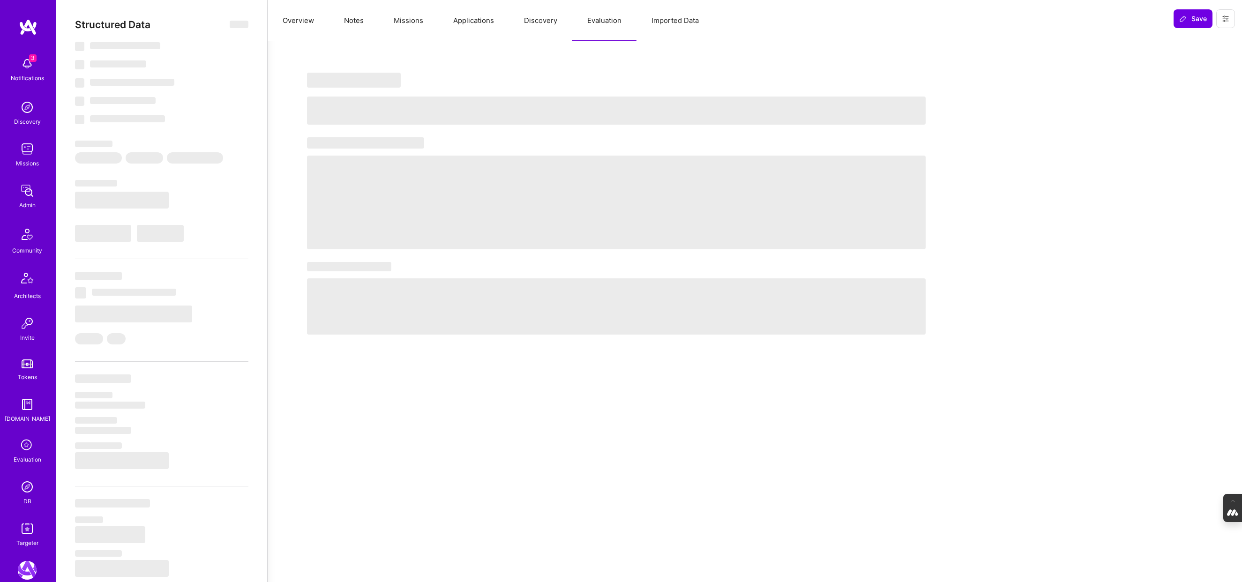
select select "Right Now"
select select "7"
select select "6"
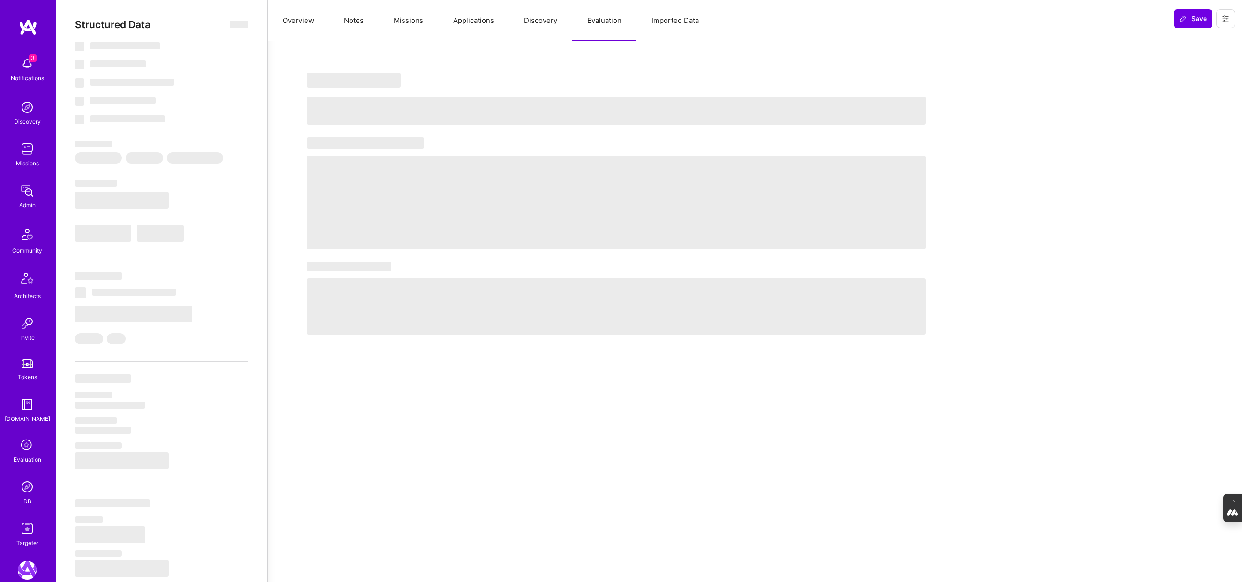
select select "RS"
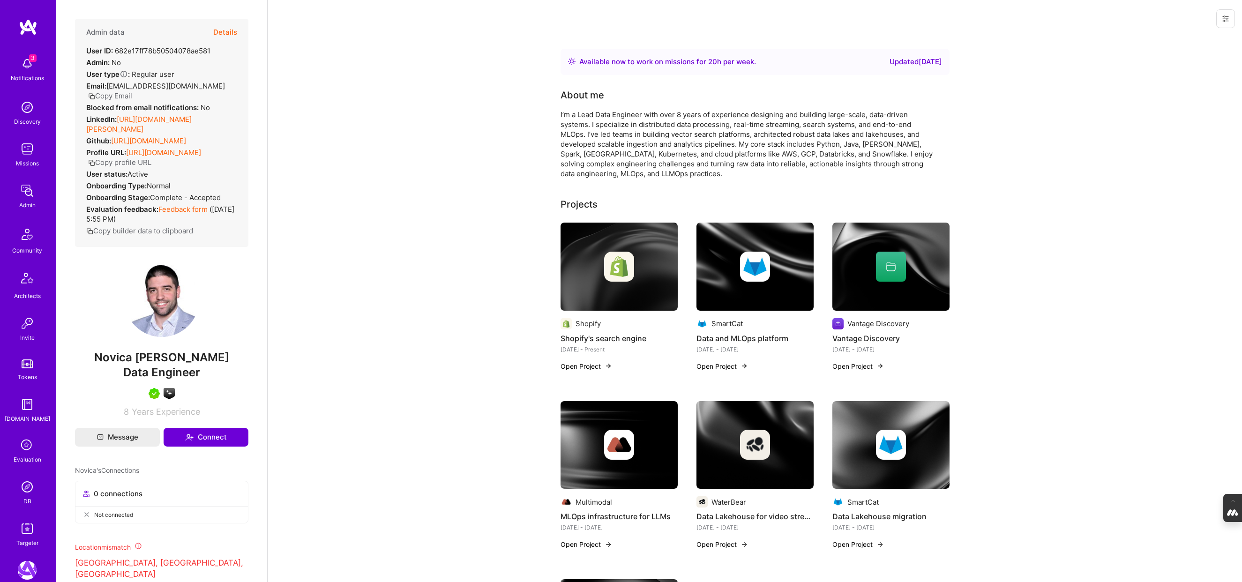
click at [228, 29] on button "Details" at bounding box center [225, 32] width 24 height 27
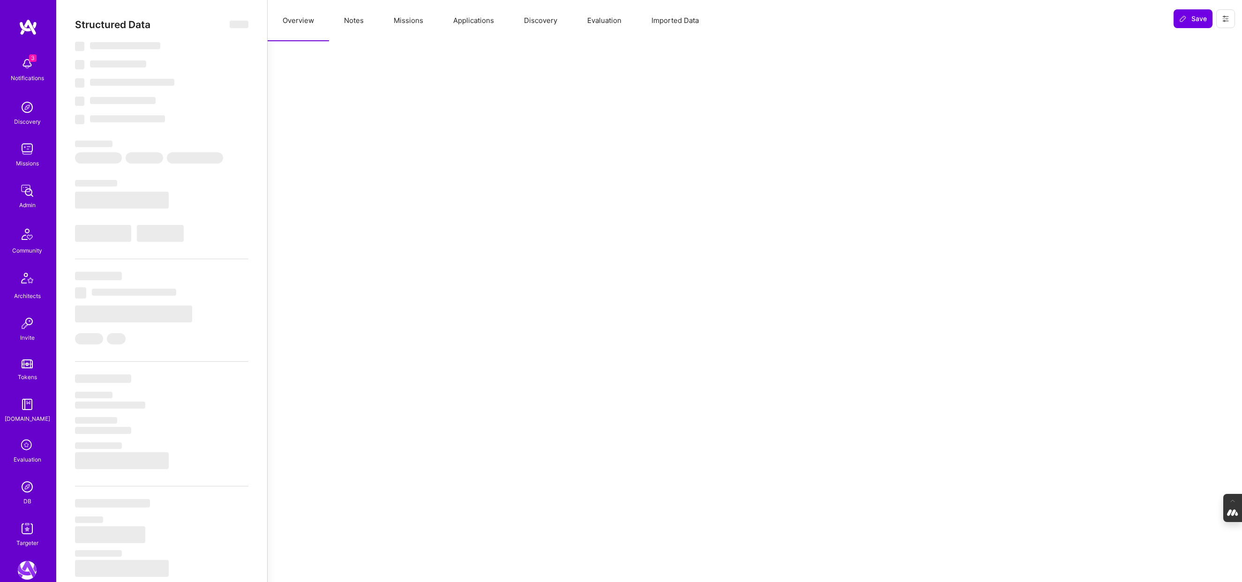
click at [601, 21] on button "Evaluation" at bounding box center [604, 20] width 64 height 41
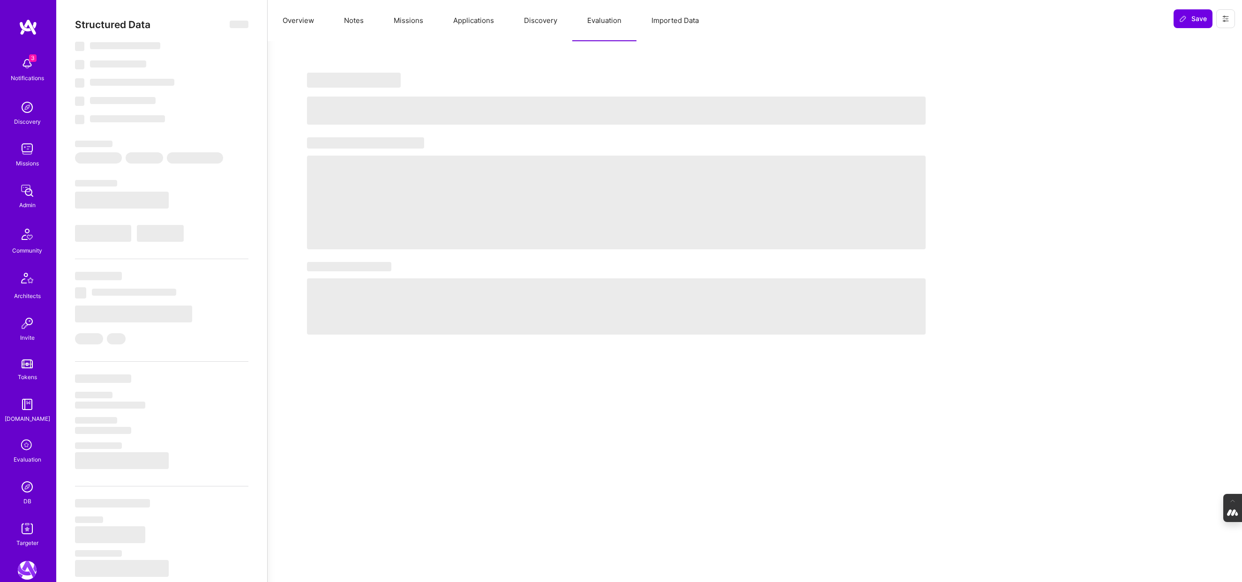
select select "Right Now"
select select "7"
select select "6"
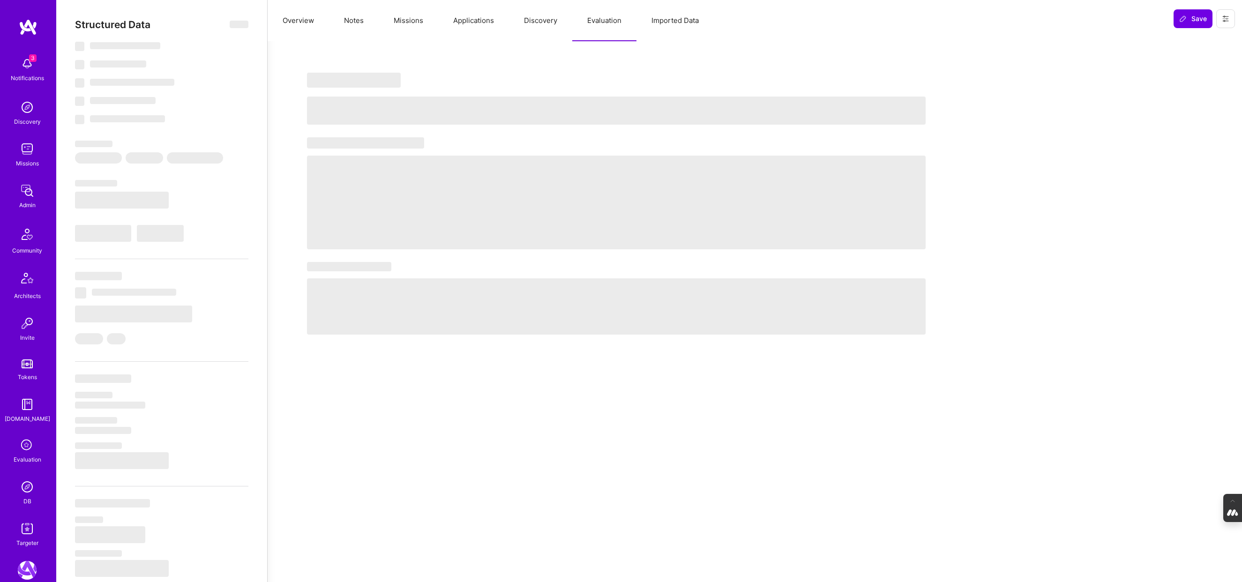
select select "RS"
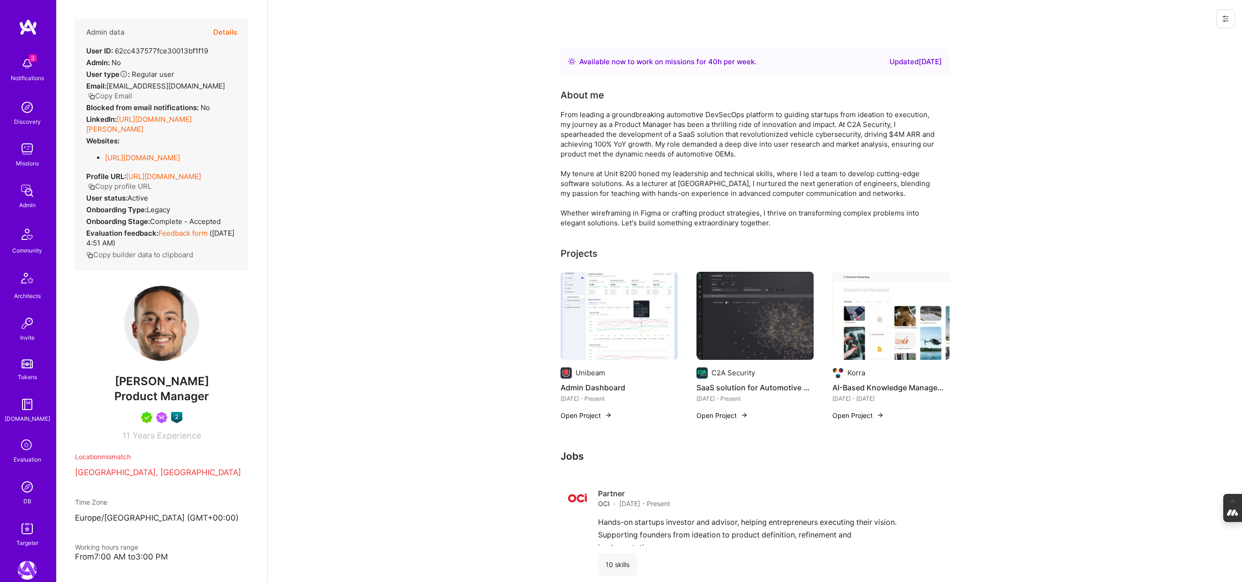
click at [225, 29] on button "Details" at bounding box center [225, 32] width 24 height 27
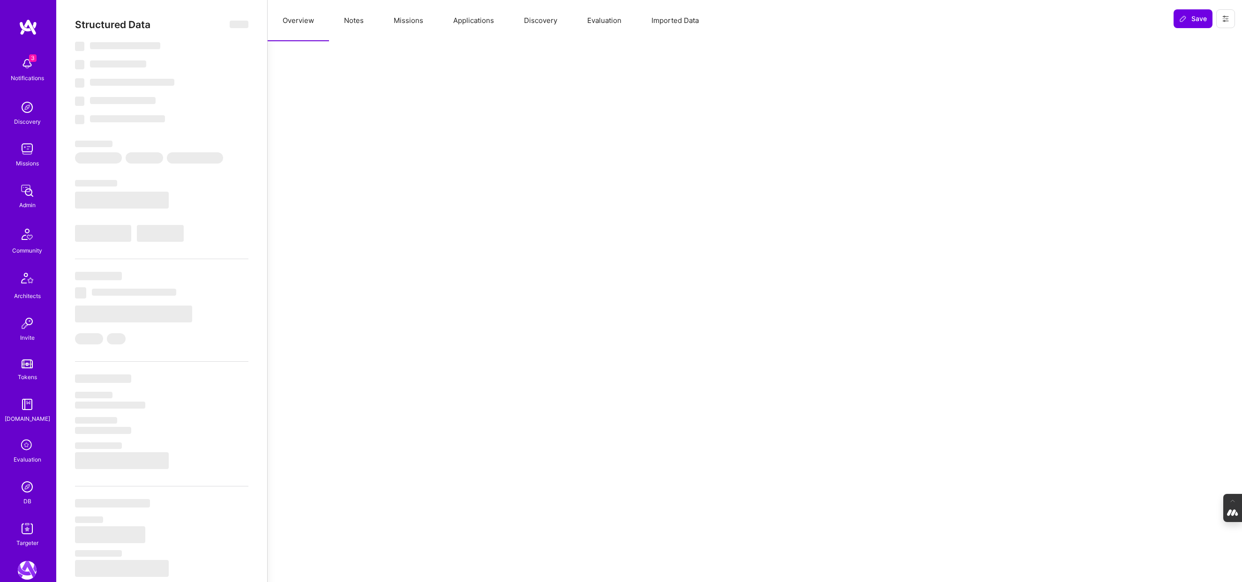
click at [607, 24] on button "Evaluation" at bounding box center [604, 20] width 64 height 41
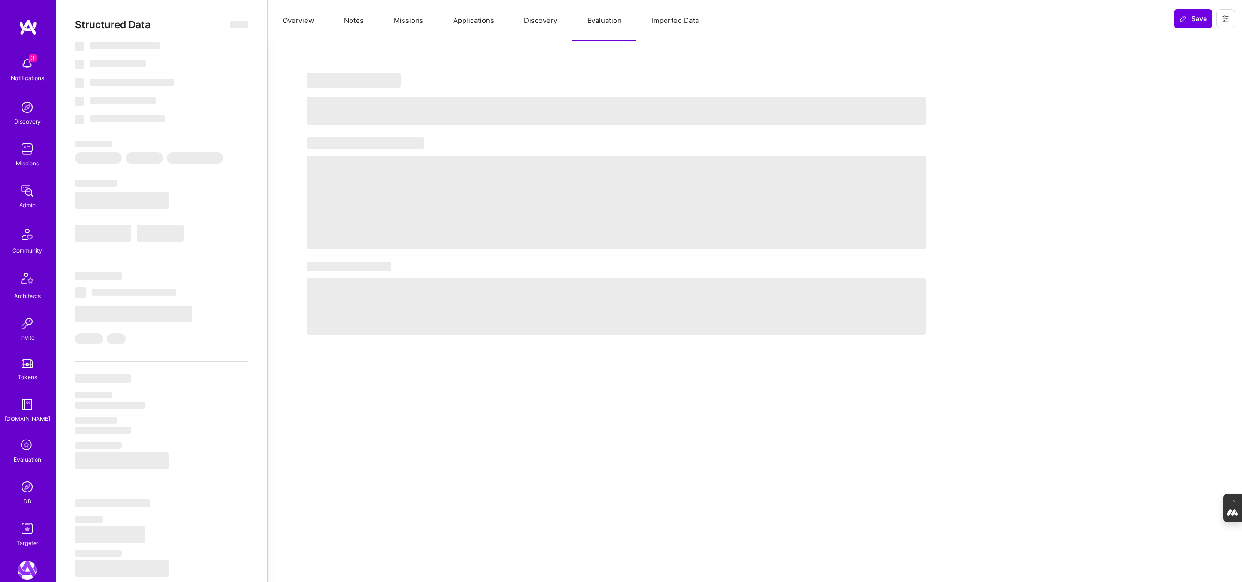
select select "Right Now"
select select "5"
select select "4"
select select "7"
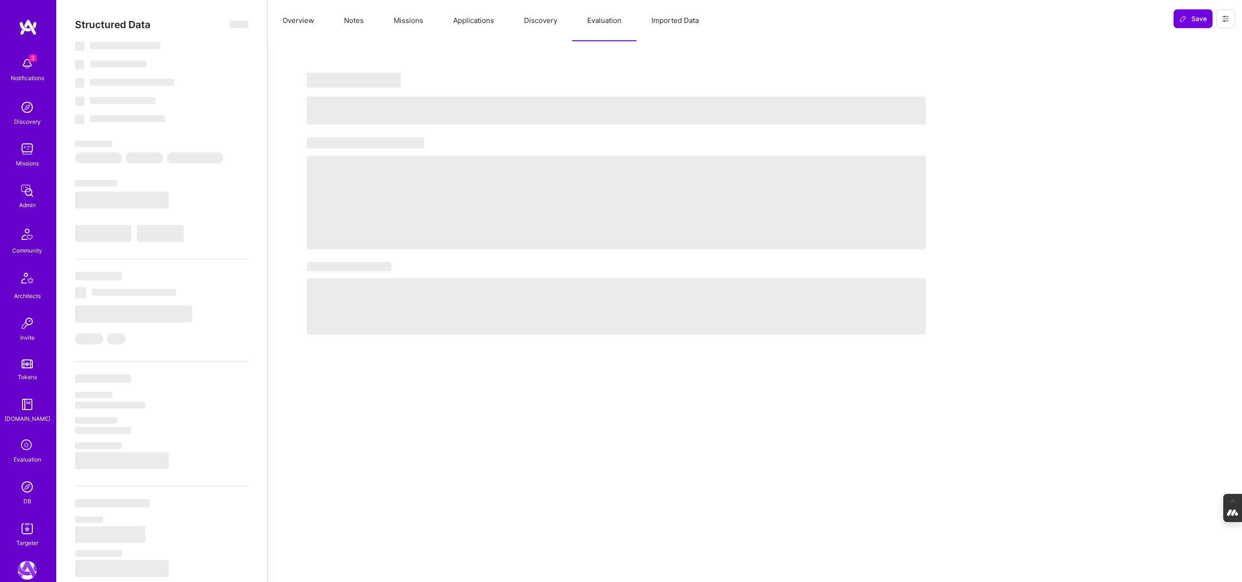
select select "IL"
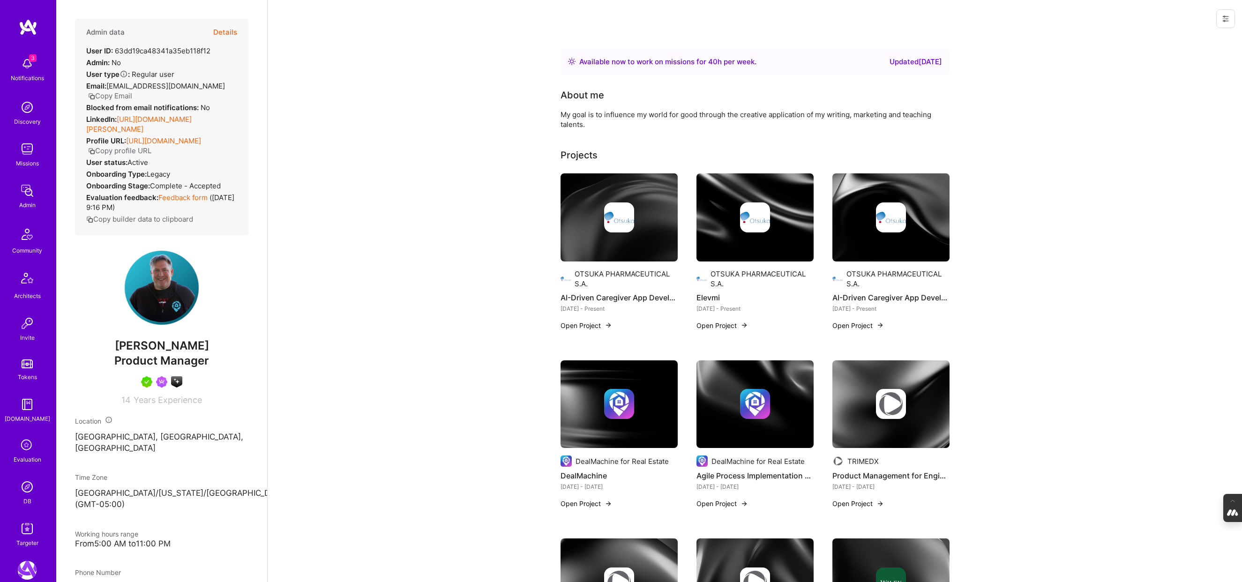
click at [224, 30] on button "Details" at bounding box center [225, 32] width 24 height 27
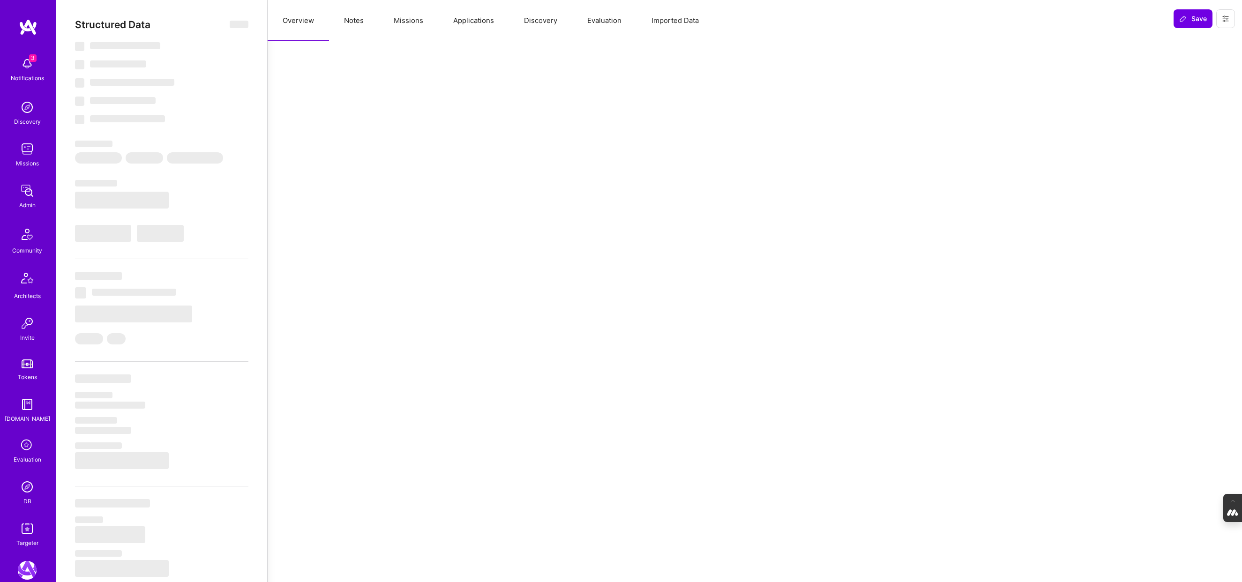
click at [611, 25] on button "Evaluation" at bounding box center [604, 20] width 64 height 41
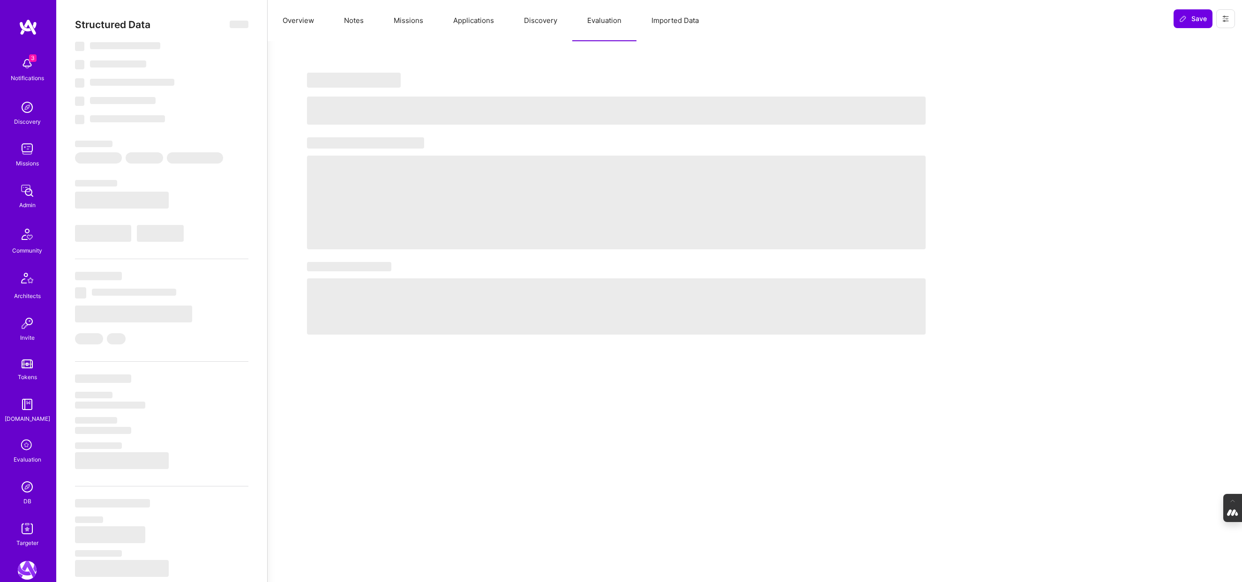
select select "Right Now"
select select "5"
select select "7"
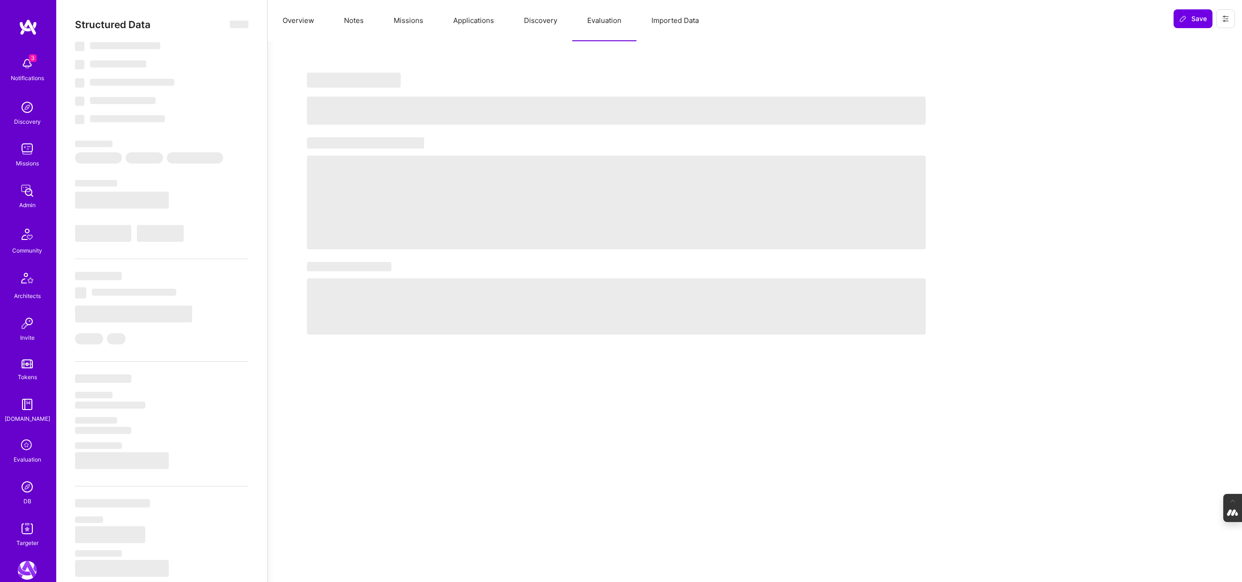
select select "US"
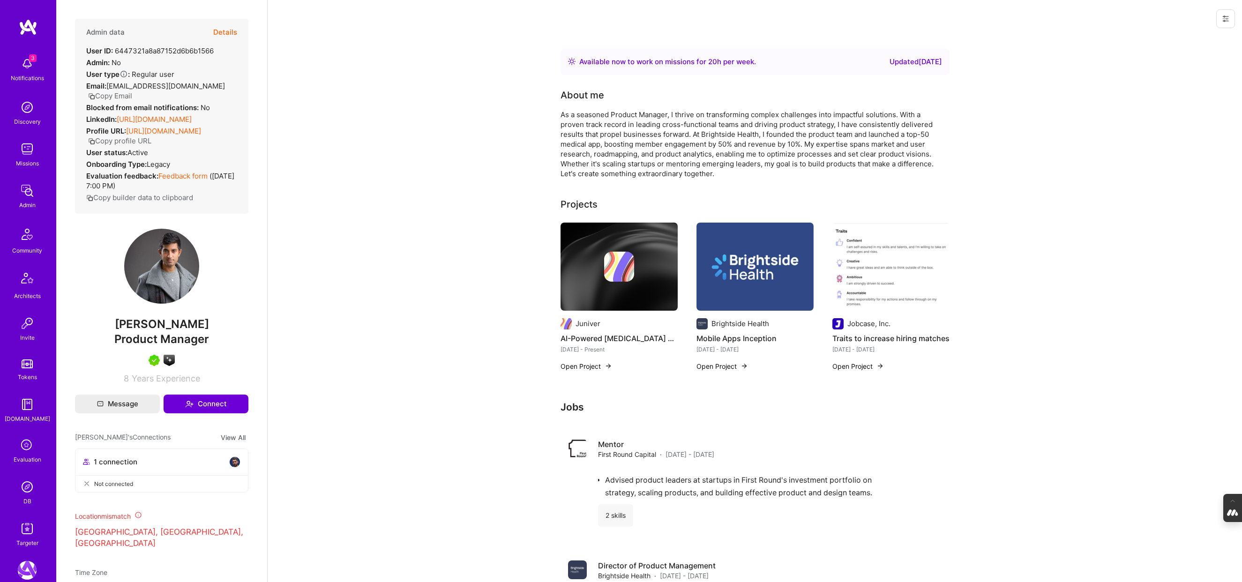
click at [226, 32] on button "Details" at bounding box center [225, 32] width 24 height 27
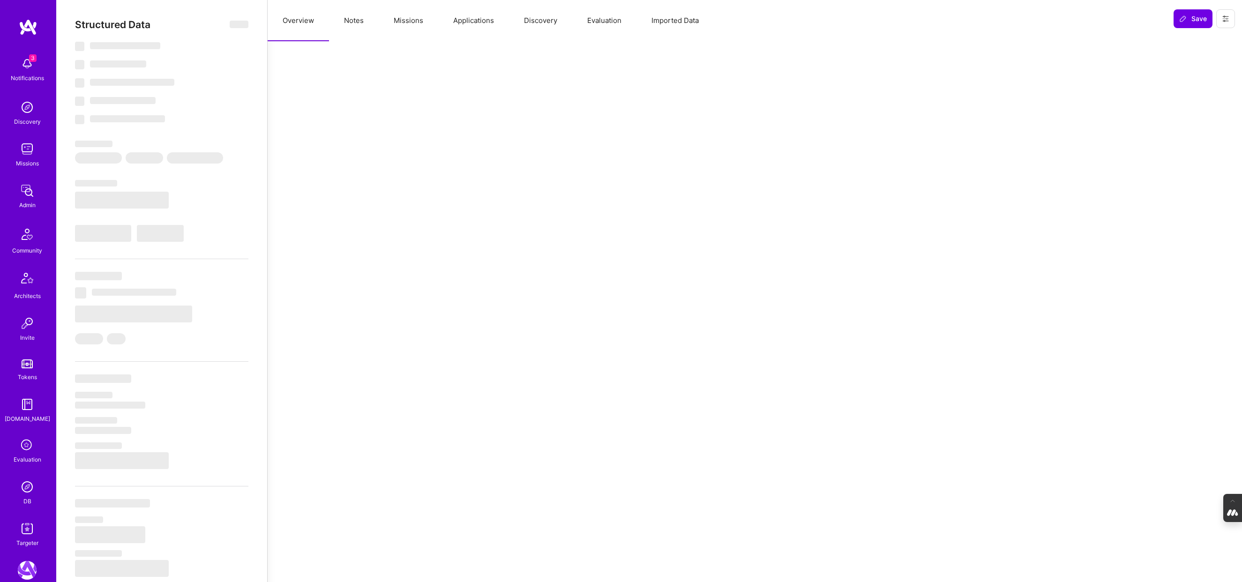
click at [598, 19] on button "Evaluation" at bounding box center [604, 20] width 64 height 41
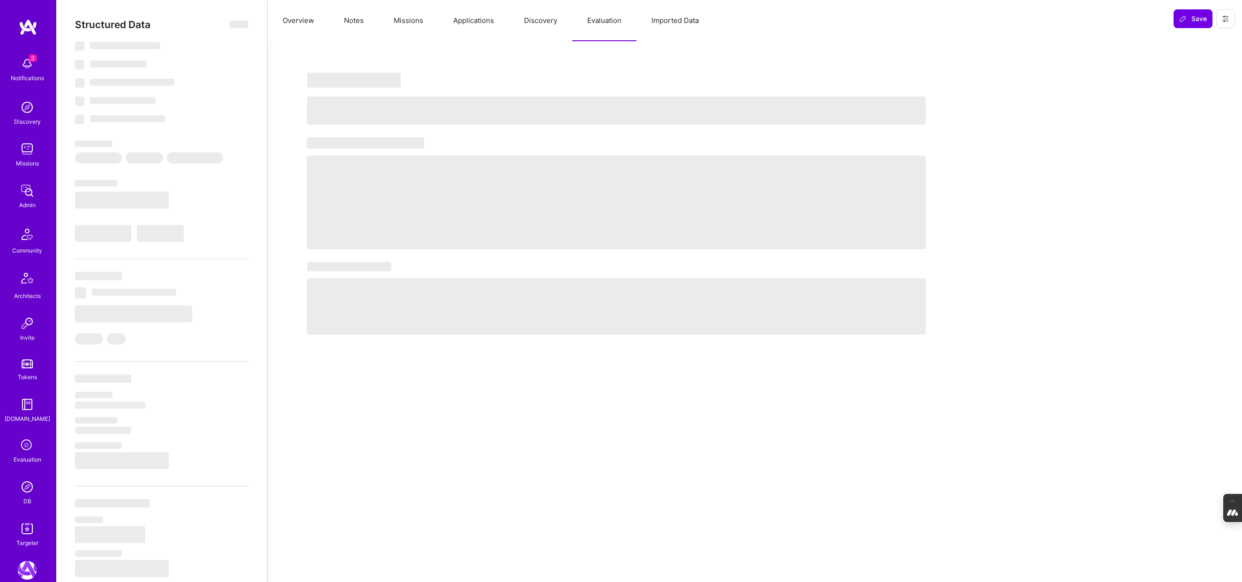
select select "Right Now"
select select "5"
select select "7"
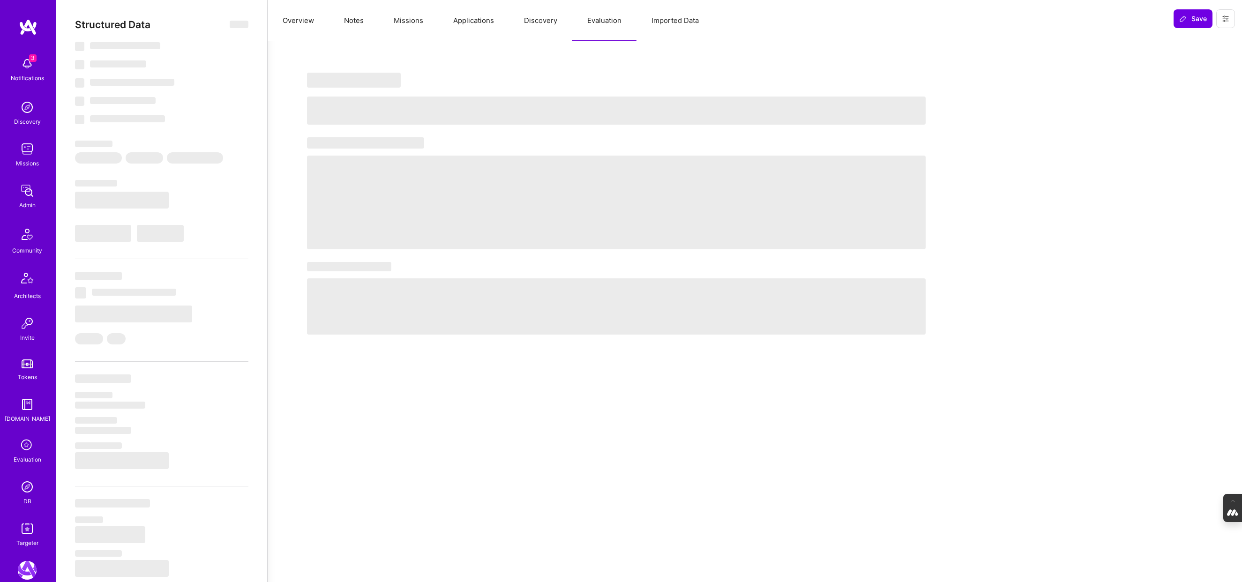
select select "US"
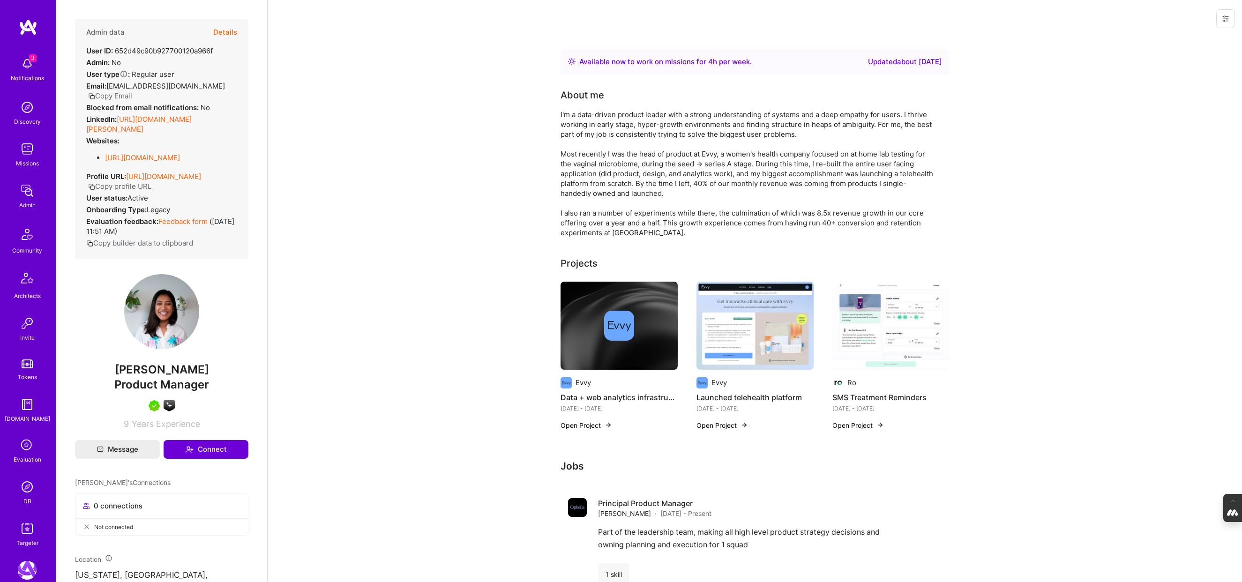
click at [227, 29] on button "Details" at bounding box center [225, 32] width 24 height 27
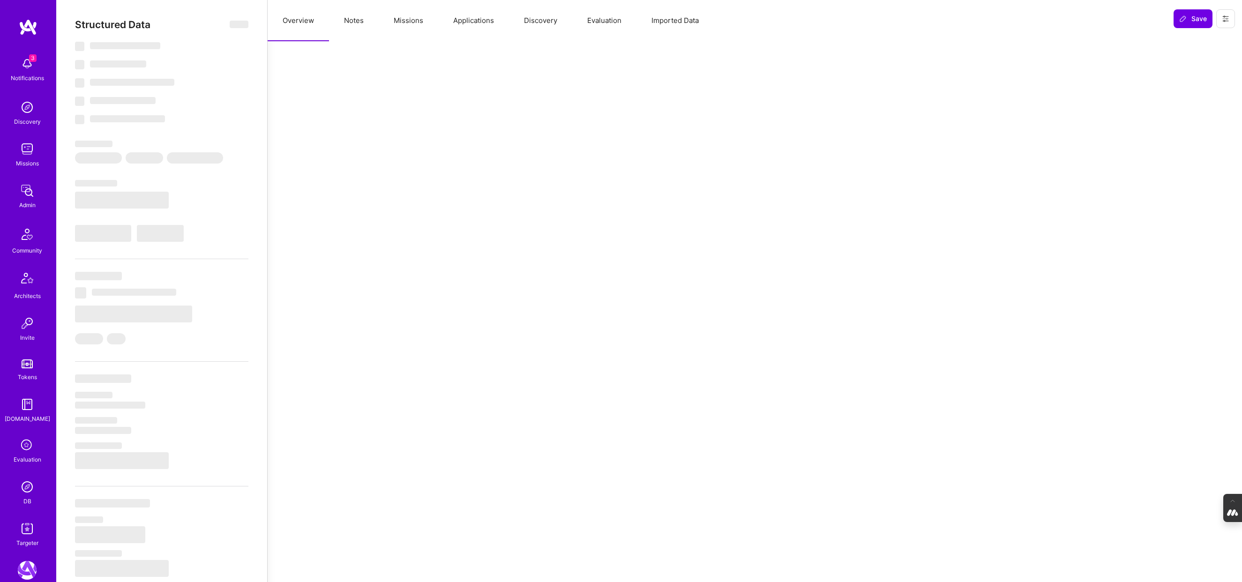
select select "Right Now"
select select "5"
select select "7"
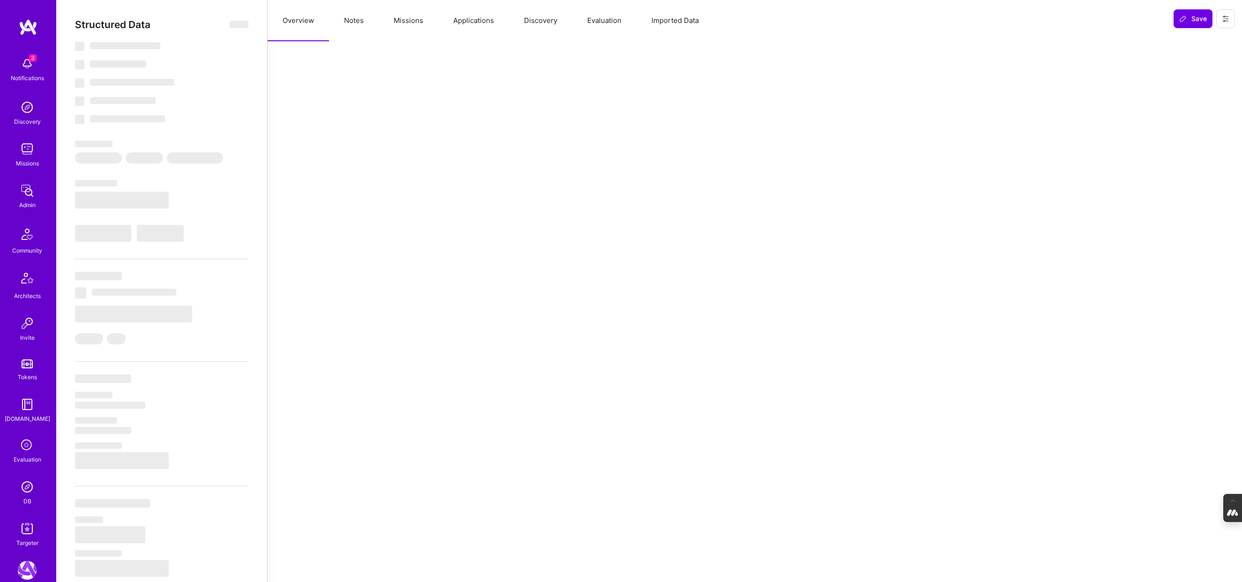
select select "US"
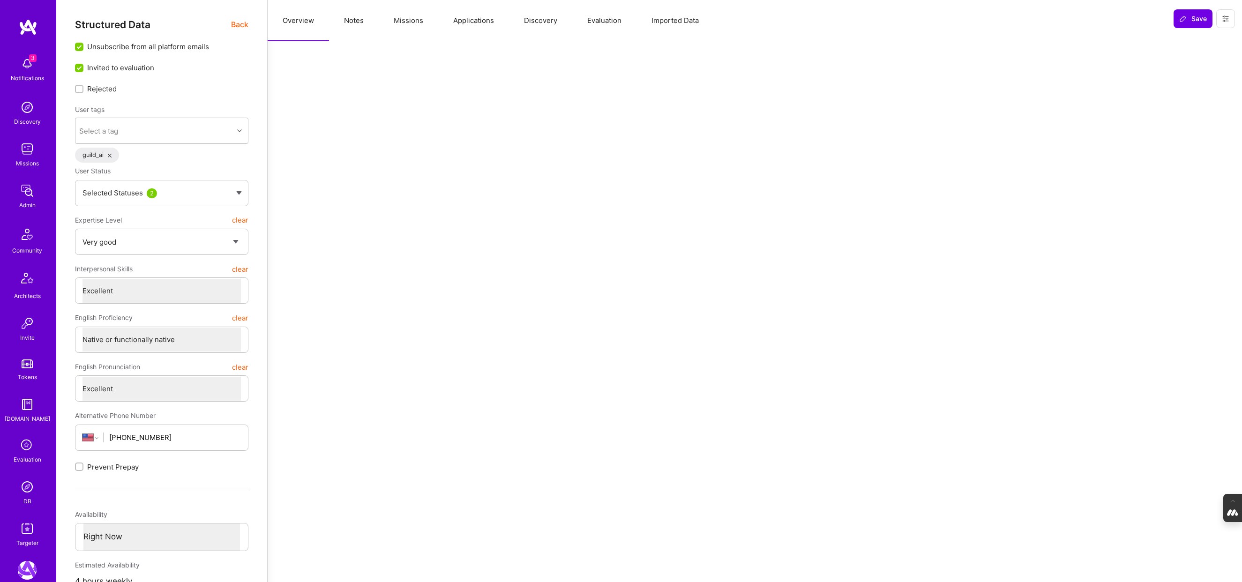
click at [586, 18] on button "Evaluation" at bounding box center [604, 20] width 64 height 41
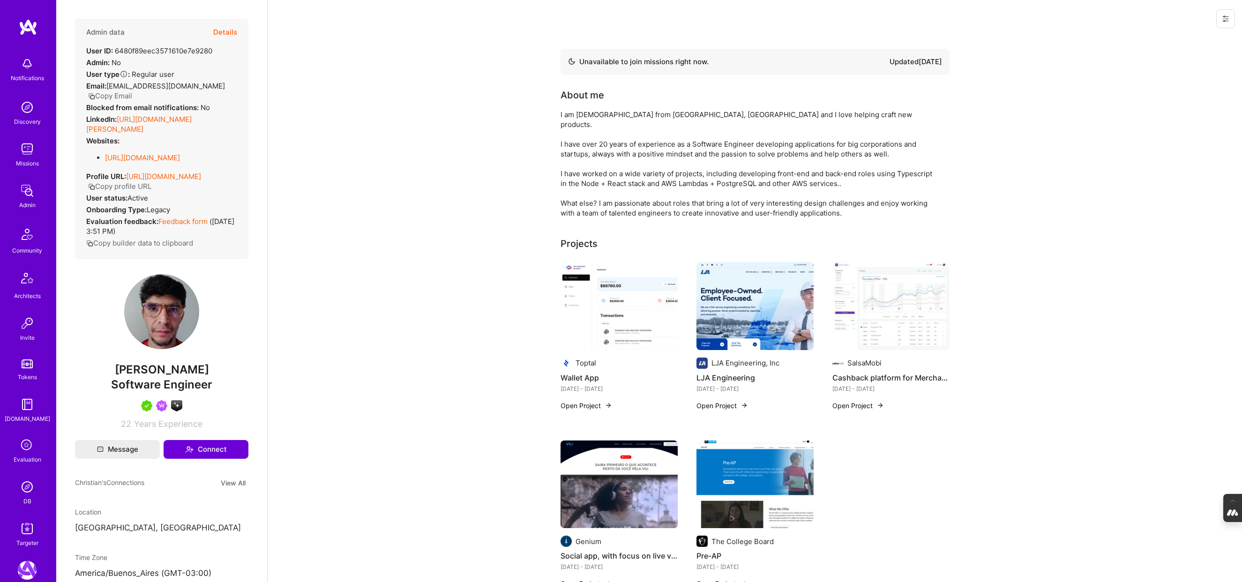
click at [229, 28] on button "Details" at bounding box center [225, 32] width 24 height 27
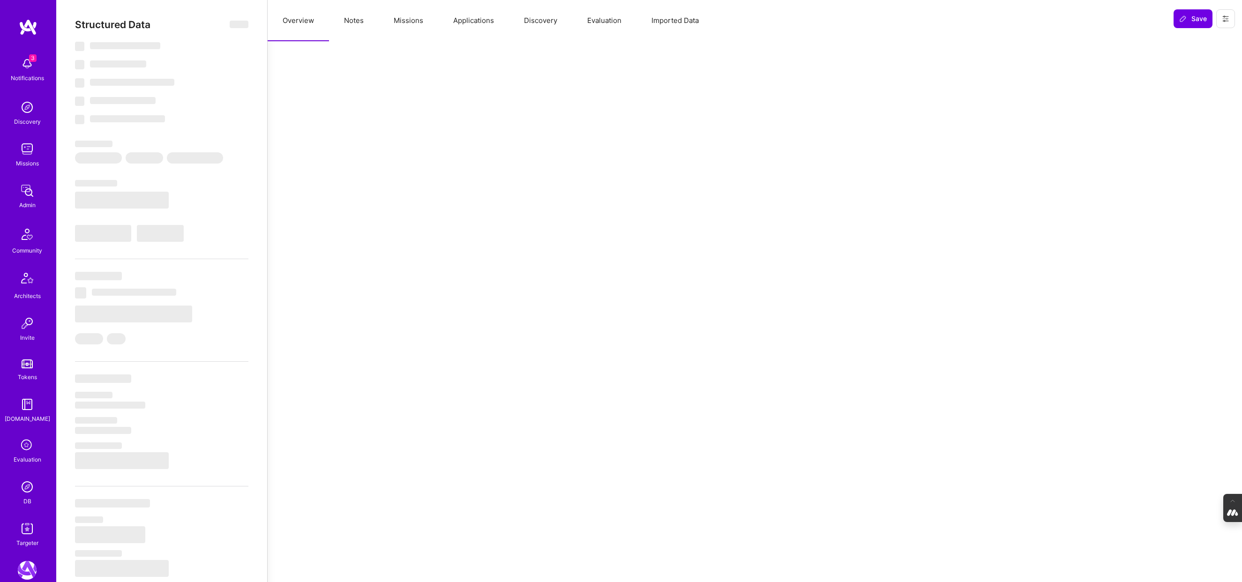
click at [598, 20] on button "Evaluation" at bounding box center [604, 20] width 64 height 41
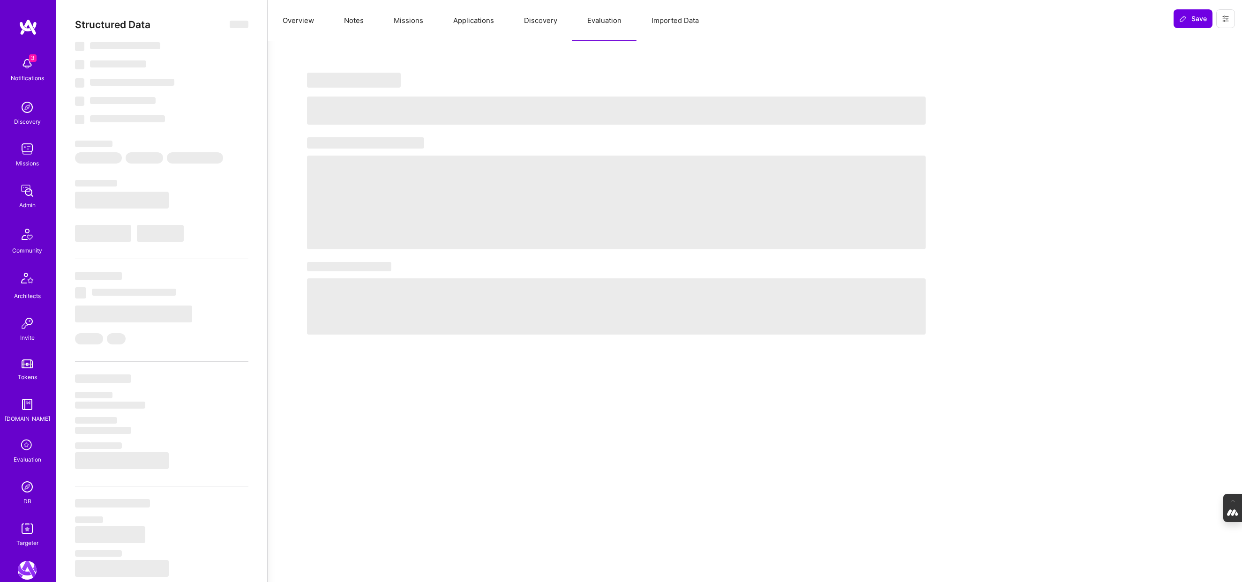
select select "Not Available"
select select "1 Month"
select select "5"
select select "7"
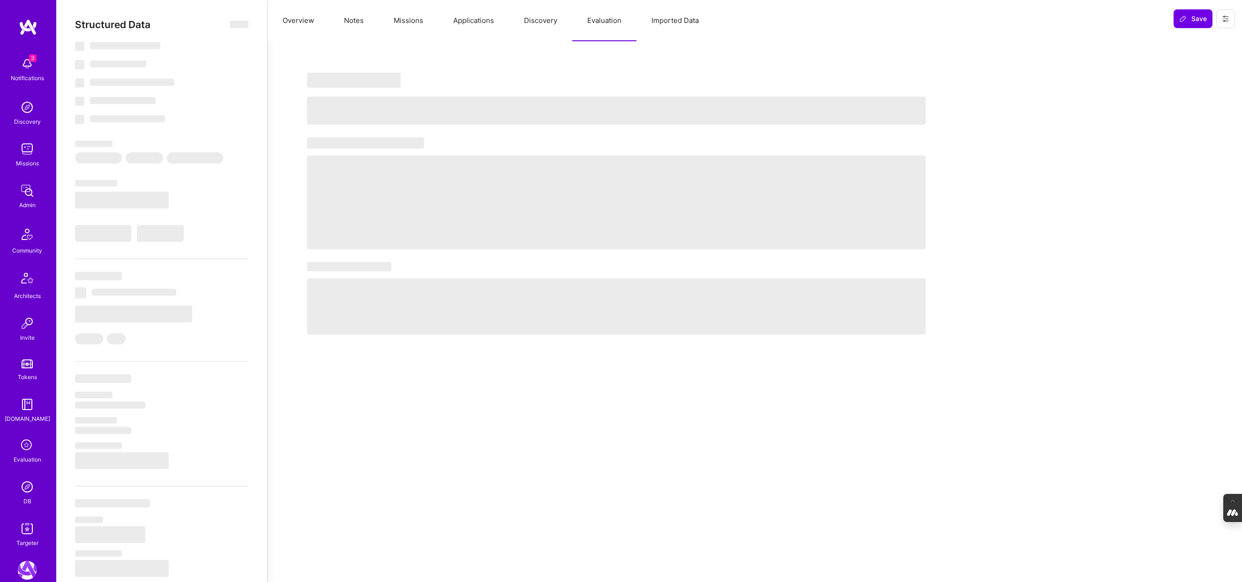
select select "7"
select select "US"
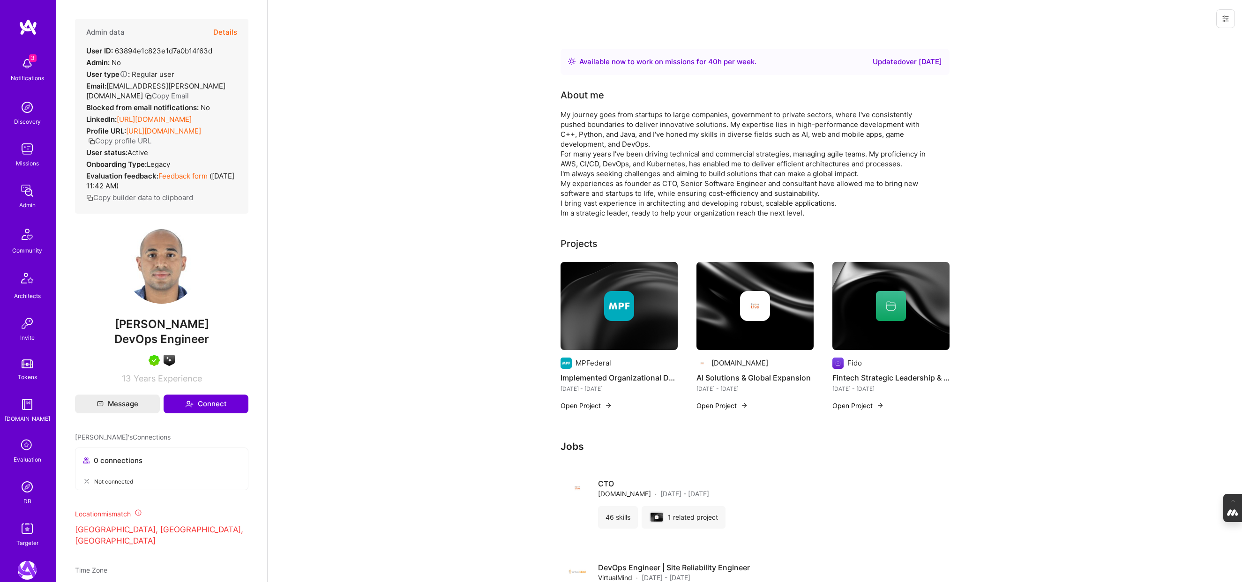
click at [227, 34] on button "Details" at bounding box center [225, 32] width 24 height 27
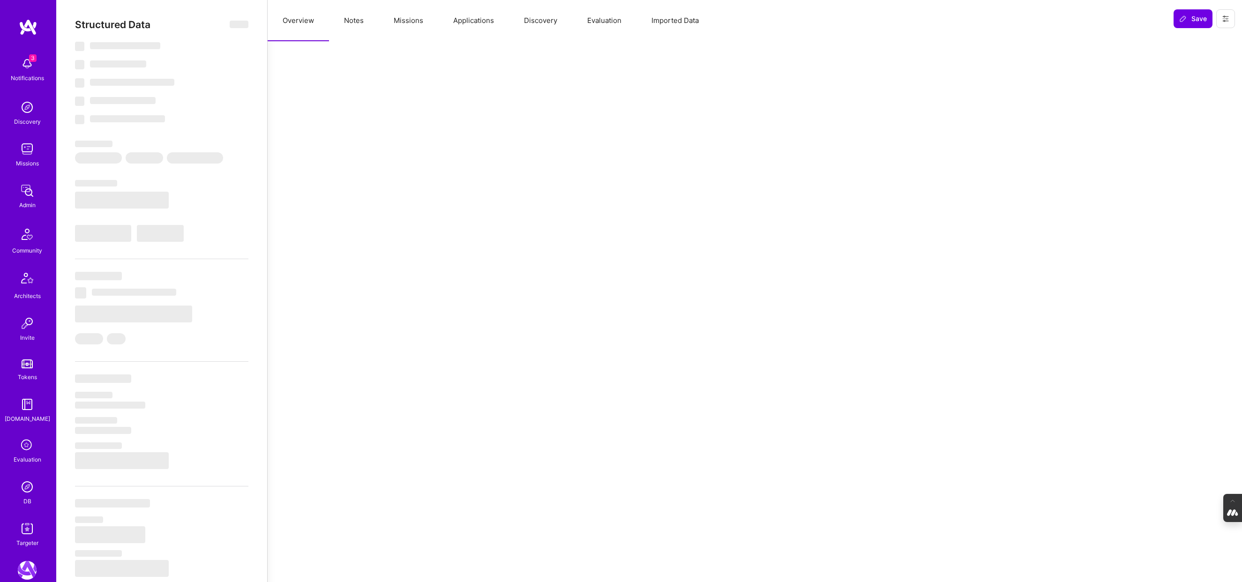
select select "Right Now"
select select "5"
select select "4"
select select "7"
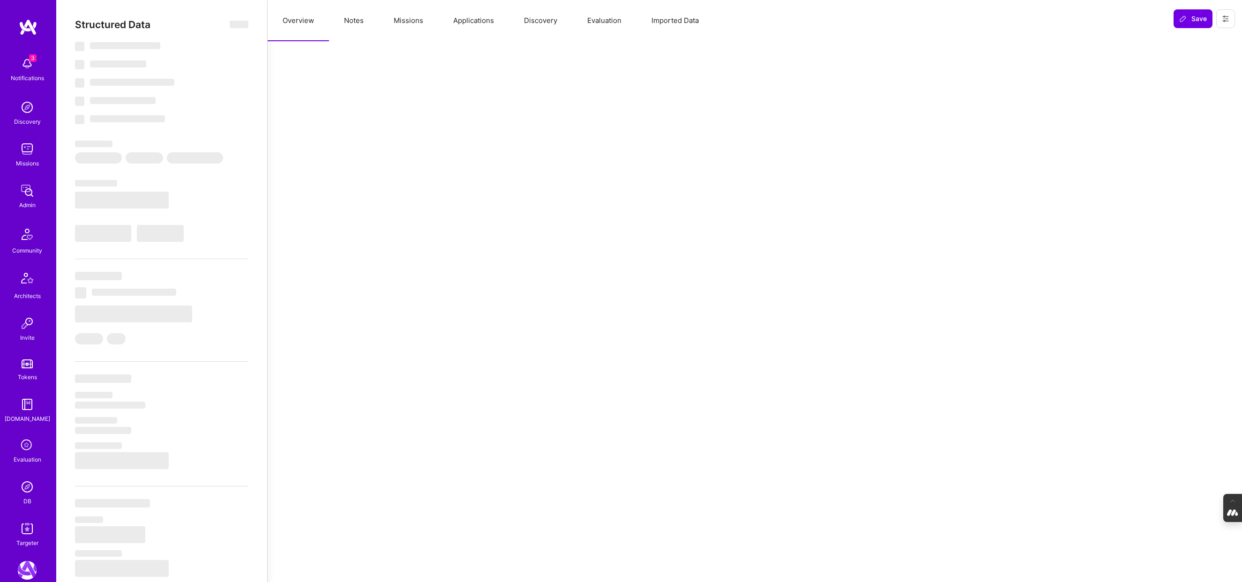
select select "CA"
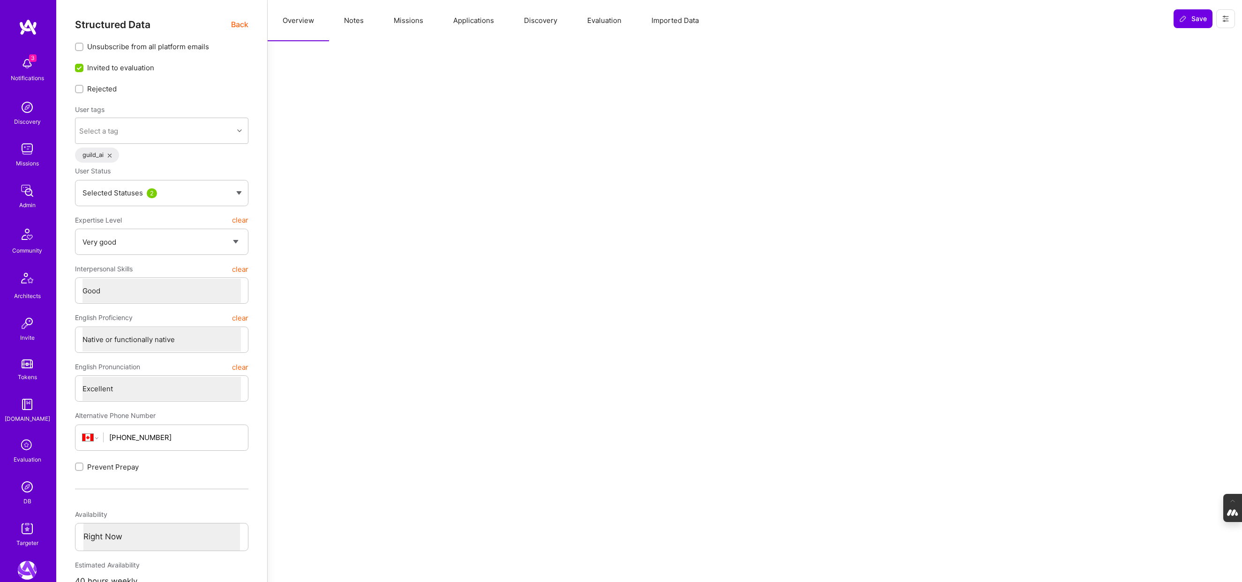
click at [605, 25] on button "Evaluation" at bounding box center [604, 20] width 64 height 41
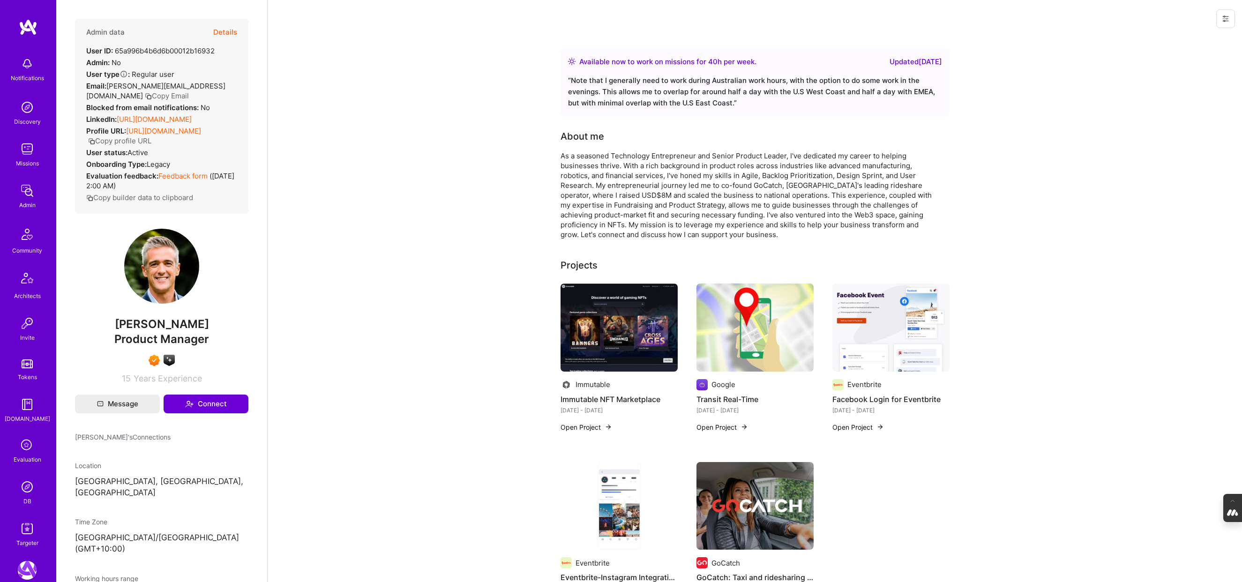
click at [221, 31] on button "Details" at bounding box center [225, 32] width 24 height 27
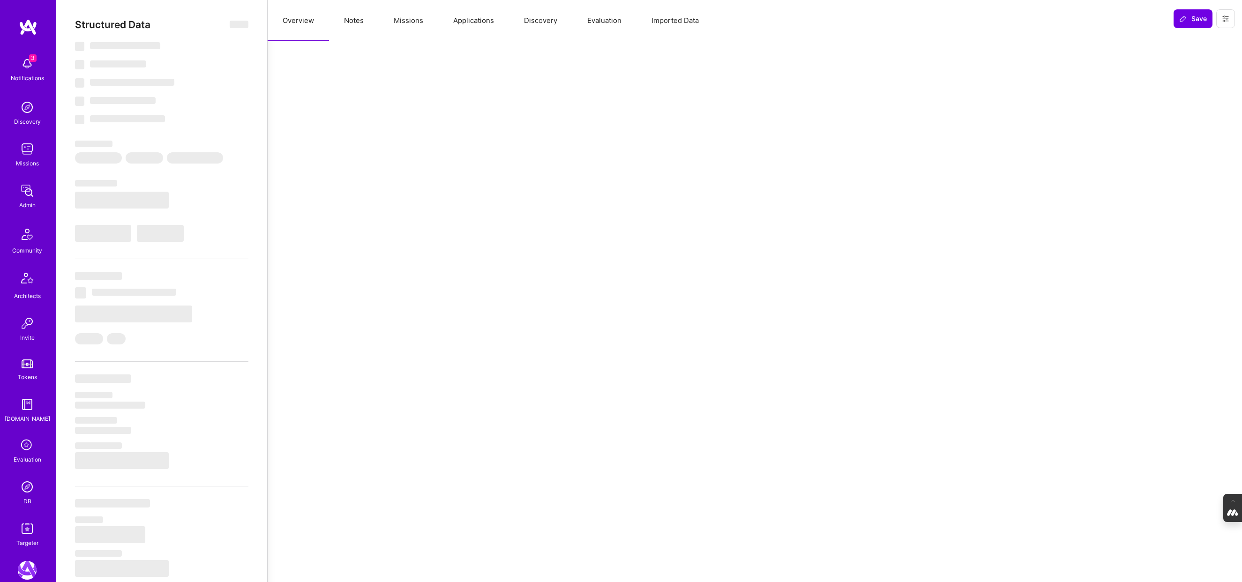
click at [601, 22] on button "Evaluation" at bounding box center [604, 20] width 64 height 41
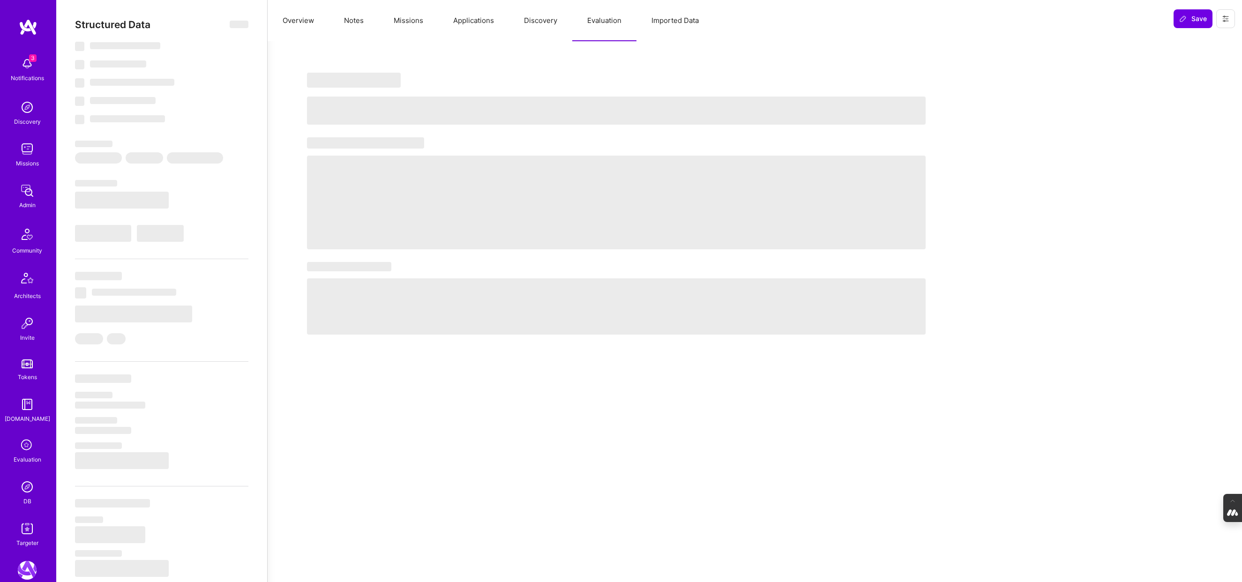
select select "Right Now"
select select "7"
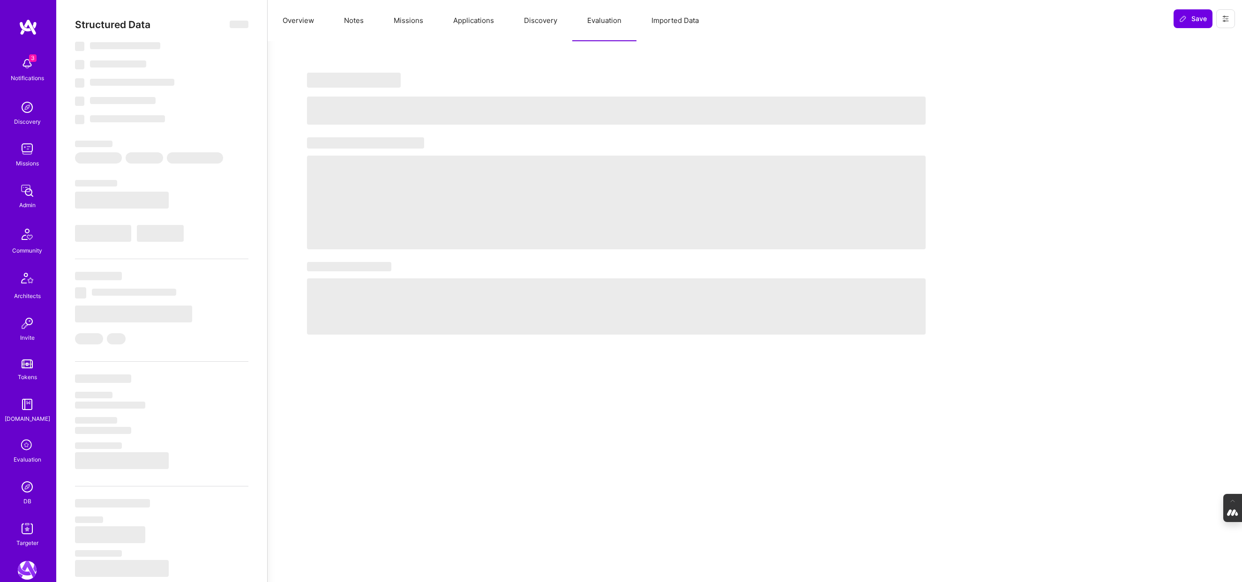
select select "AU"
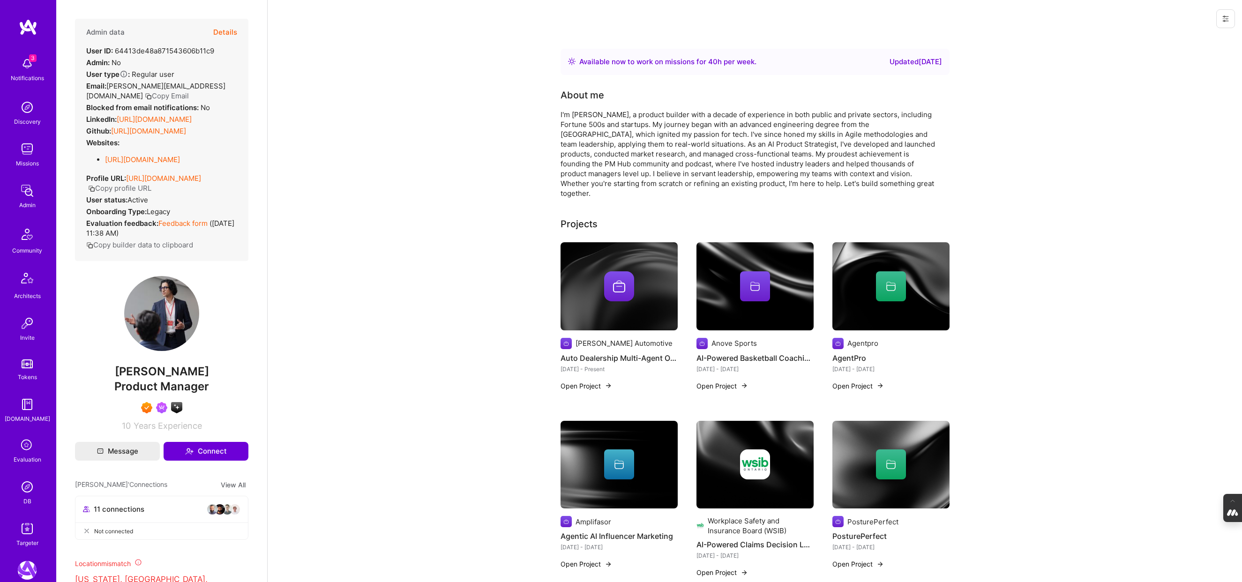
click at [232, 29] on button "Details" at bounding box center [225, 32] width 24 height 27
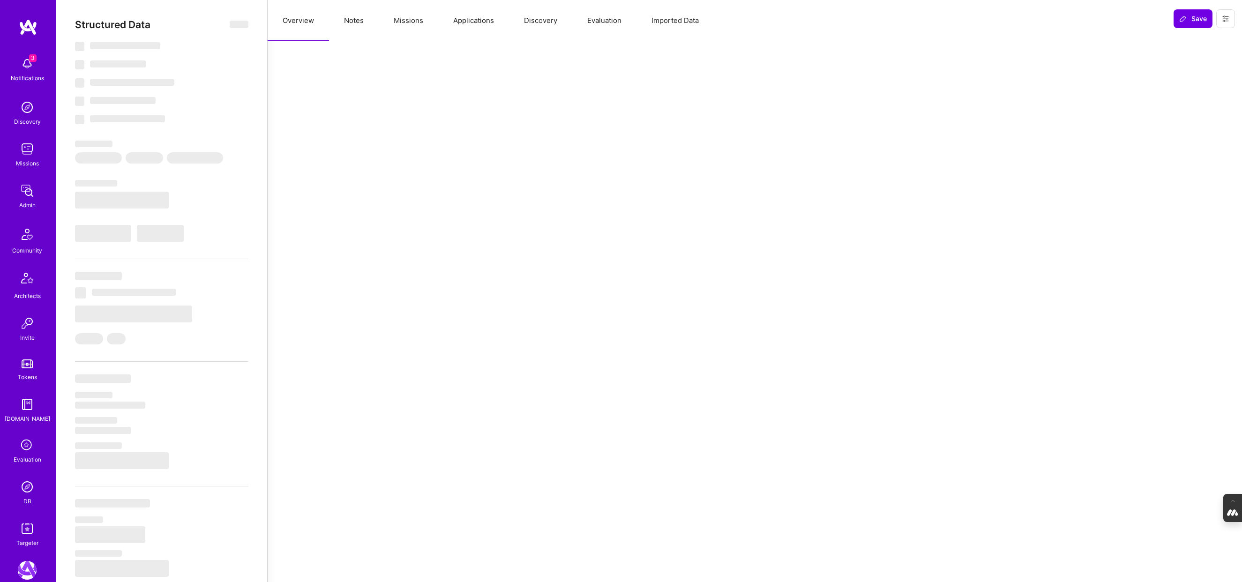
click at [599, 18] on button "Evaluation" at bounding box center [604, 20] width 64 height 41
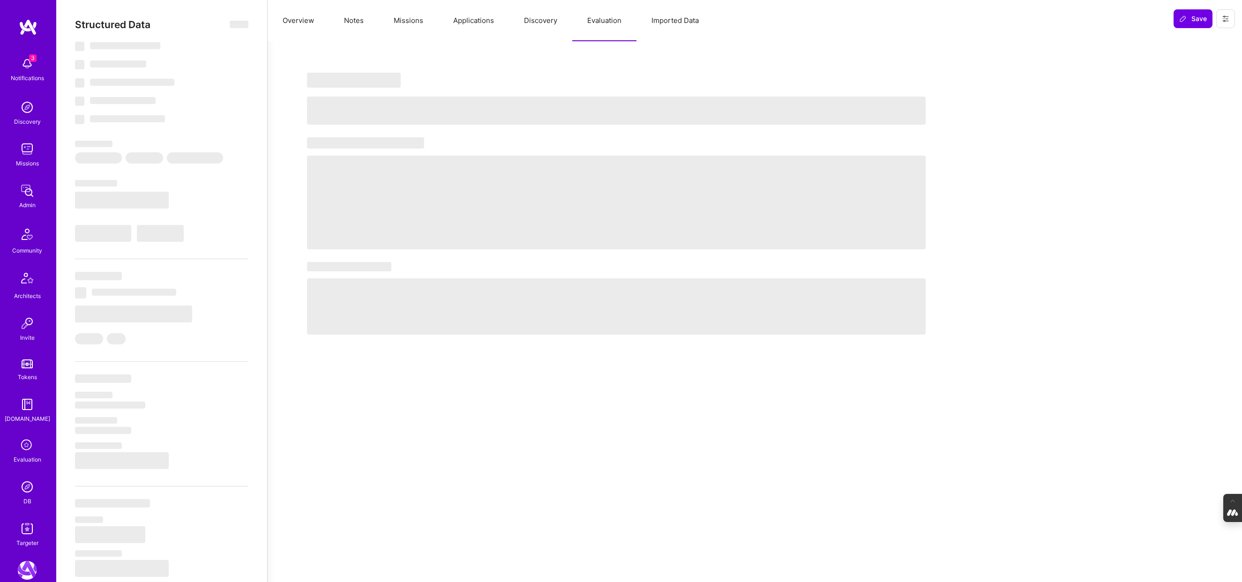
select select "Right Now"
select select "7"
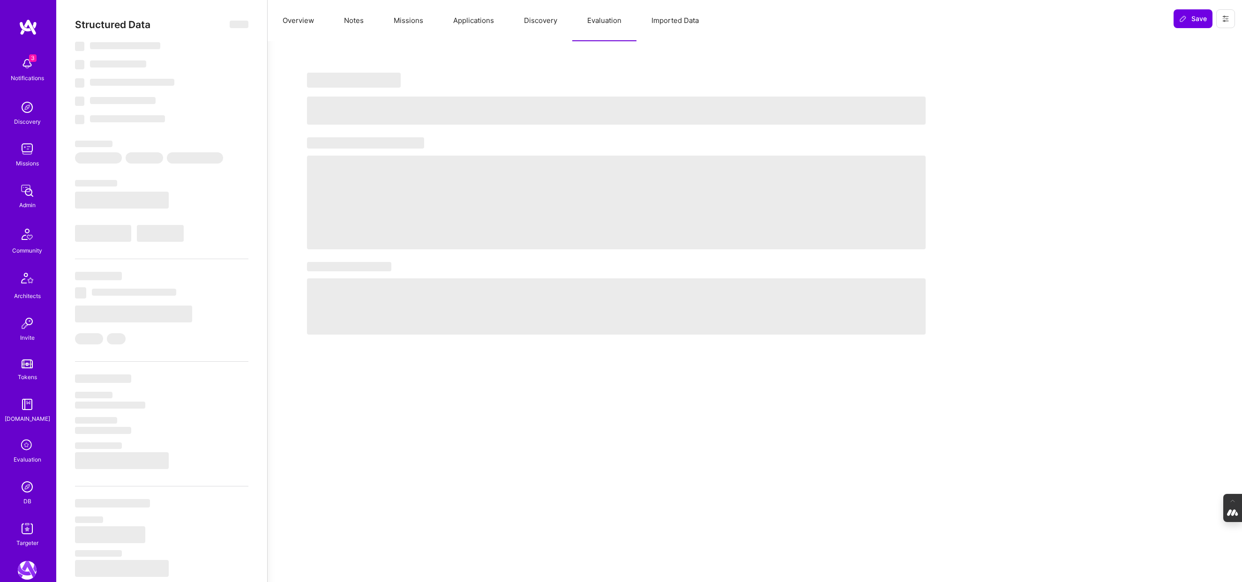
select select "US"
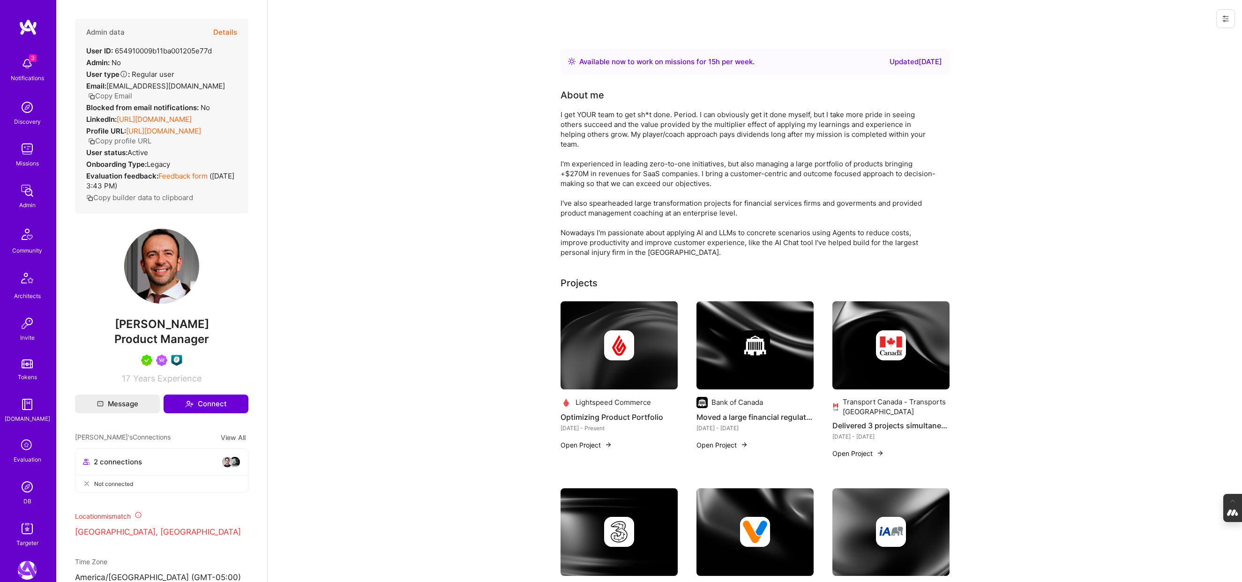
click at [224, 32] on button "Details" at bounding box center [225, 32] width 24 height 27
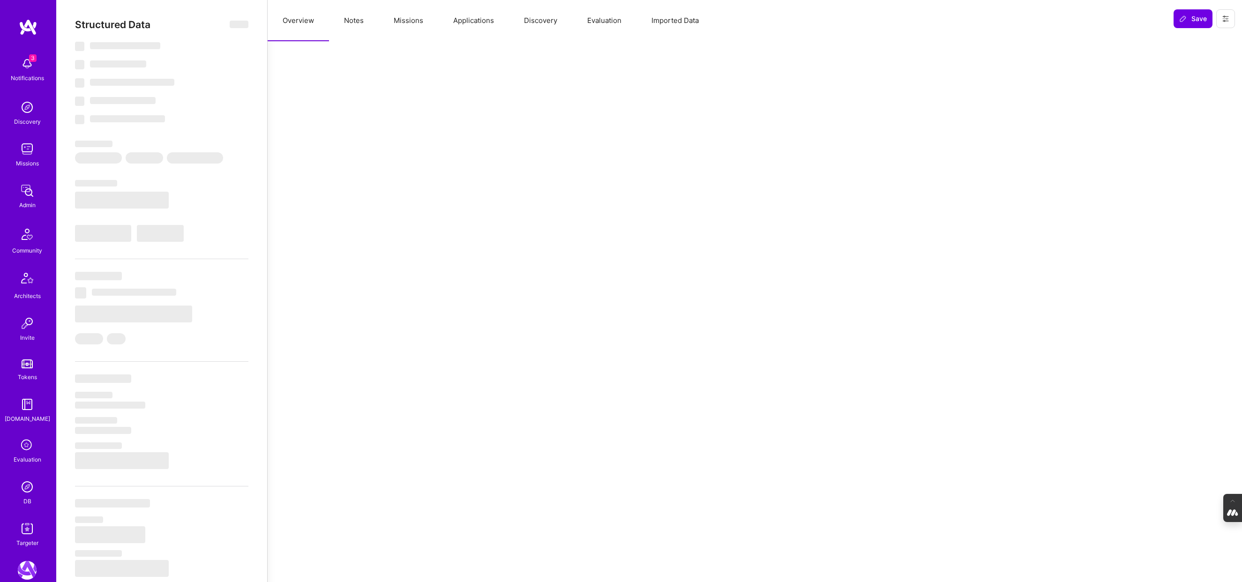
click at [599, 26] on button "Evaluation" at bounding box center [604, 20] width 64 height 41
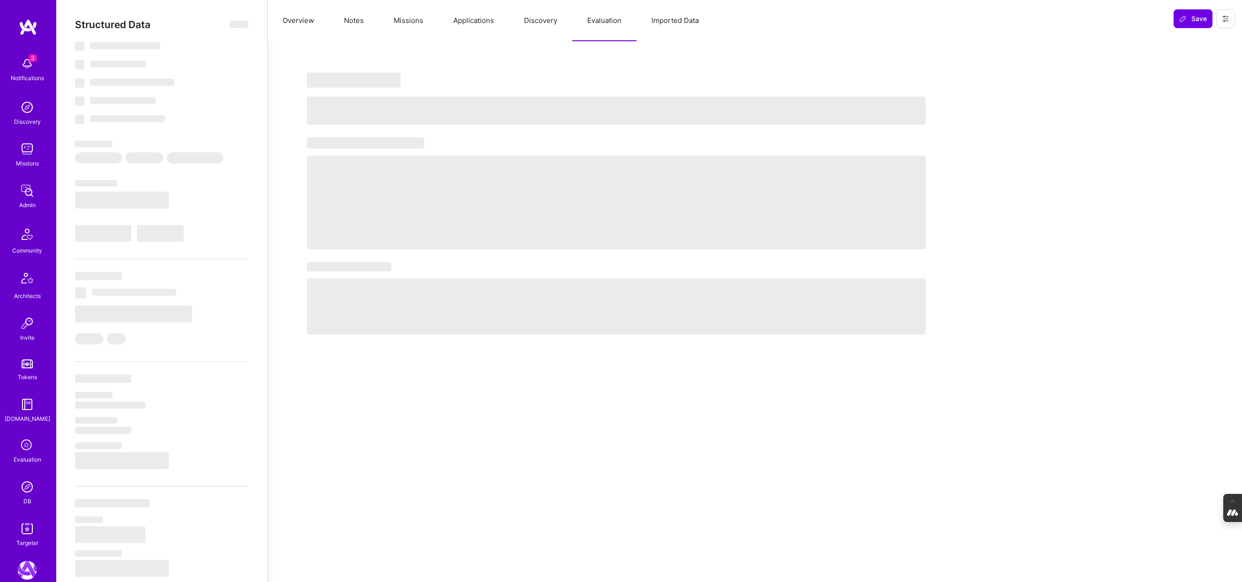
select select "Right Now"
select select "5"
select select "7"
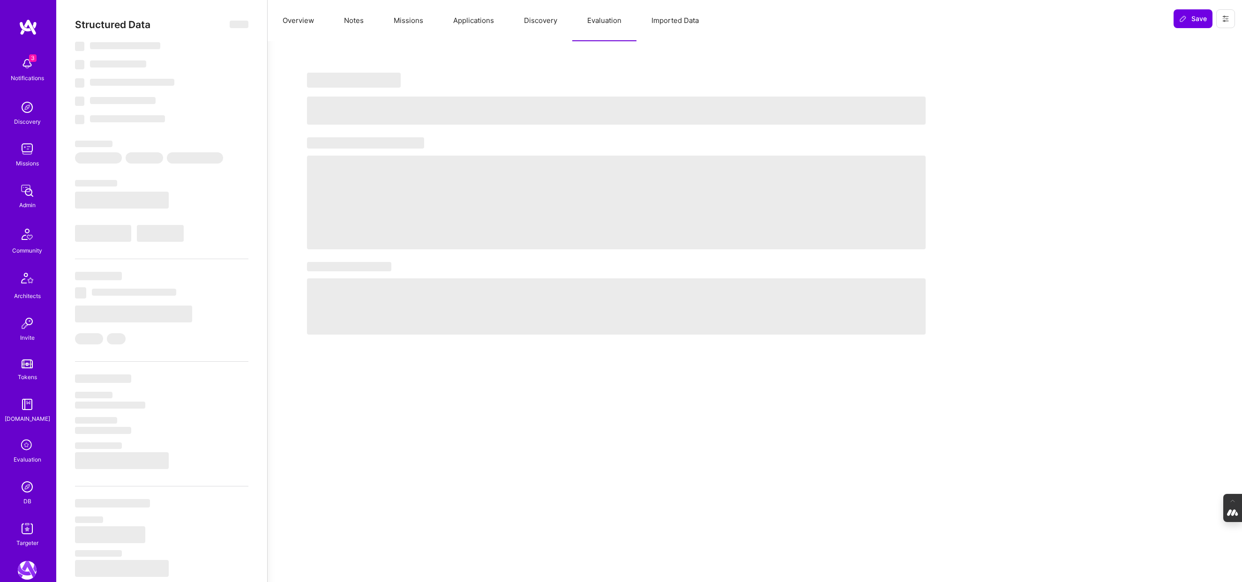
select select "CA"
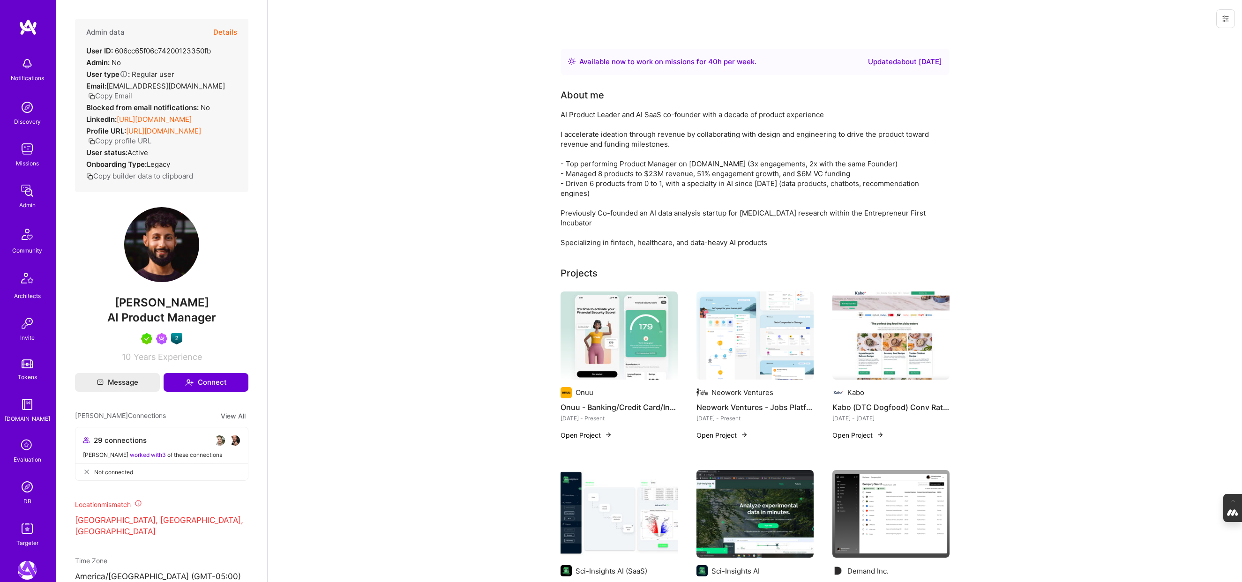
click at [224, 30] on button "Details" at bounding box center [225, 32] width 24 height 27
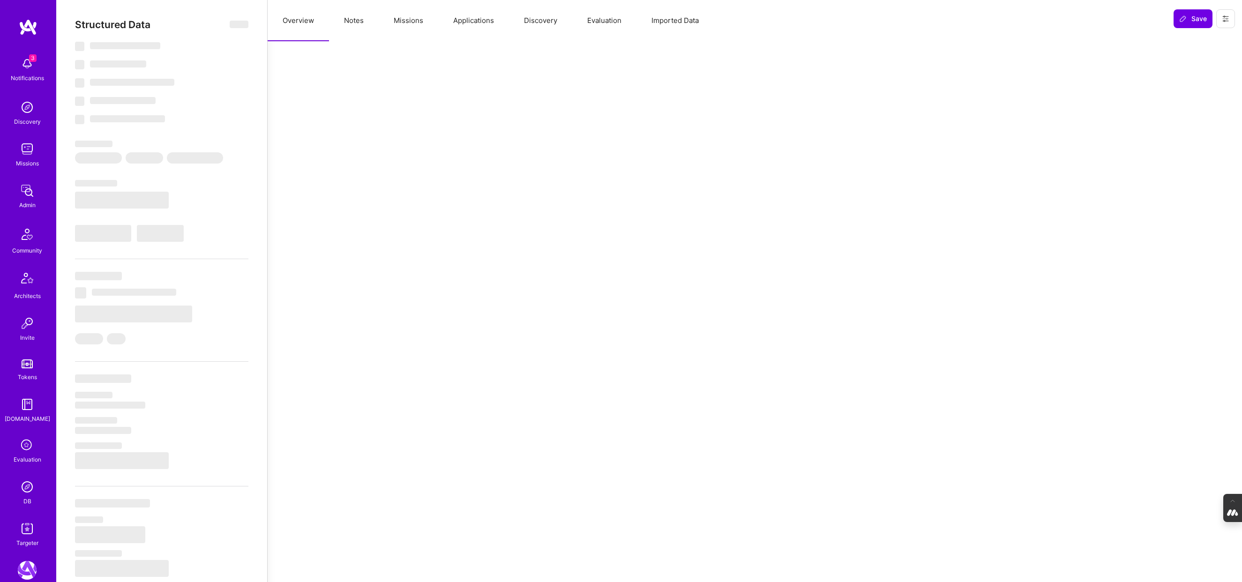
click at [607, 19] on button "Evaluation" at bounding box center [604, 20] width 64 height 41
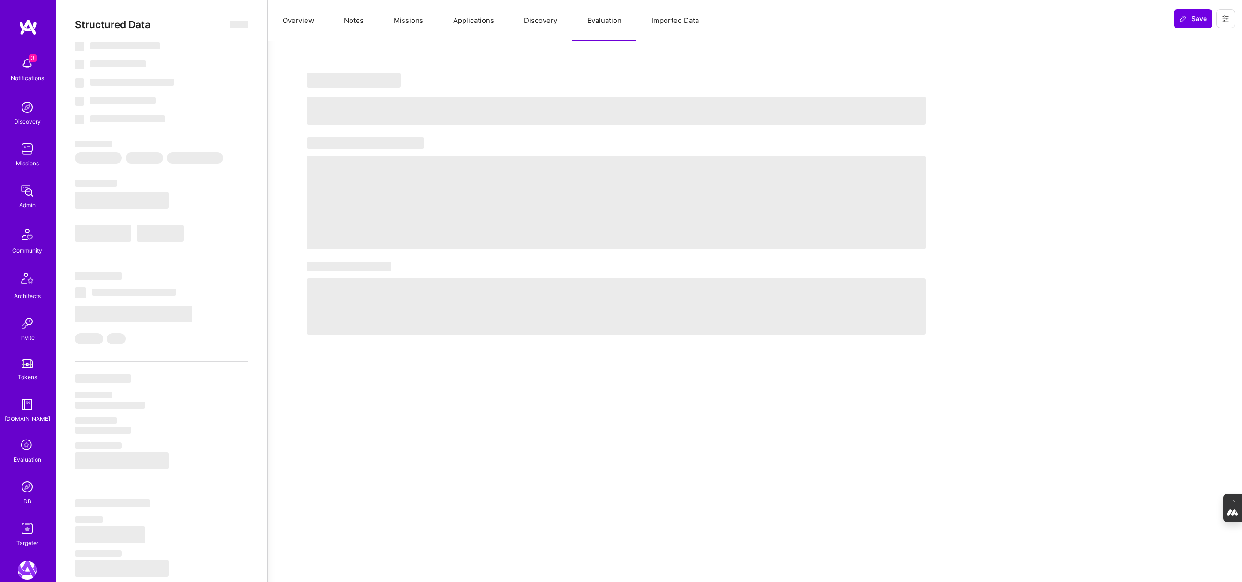
select select "Right Now"
select select "5"
select select "7"
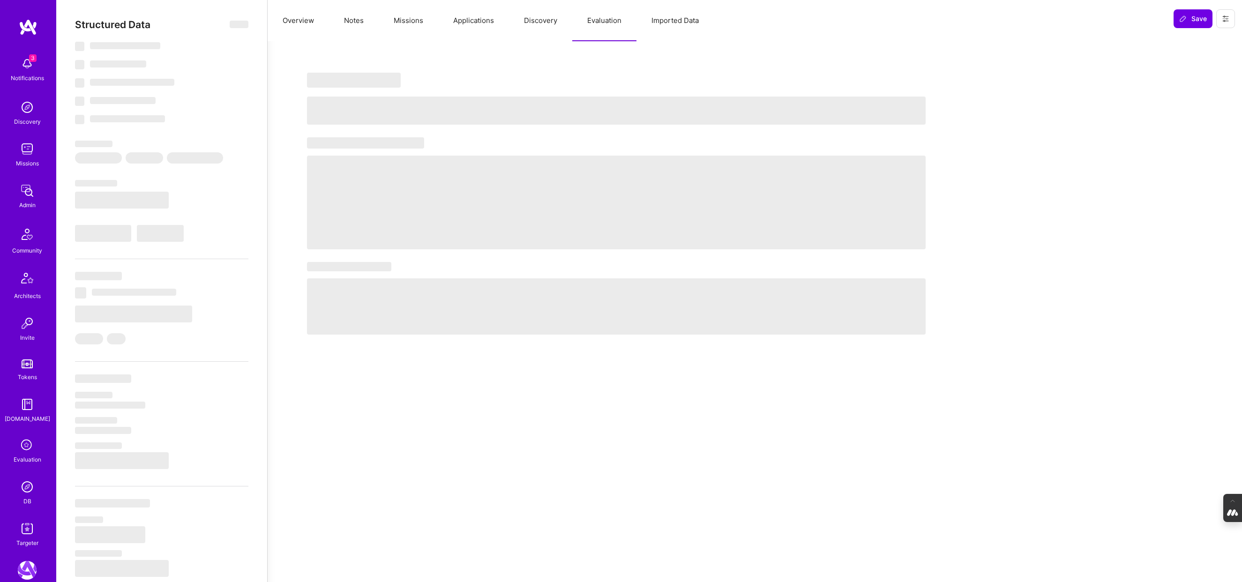
select select "CA"
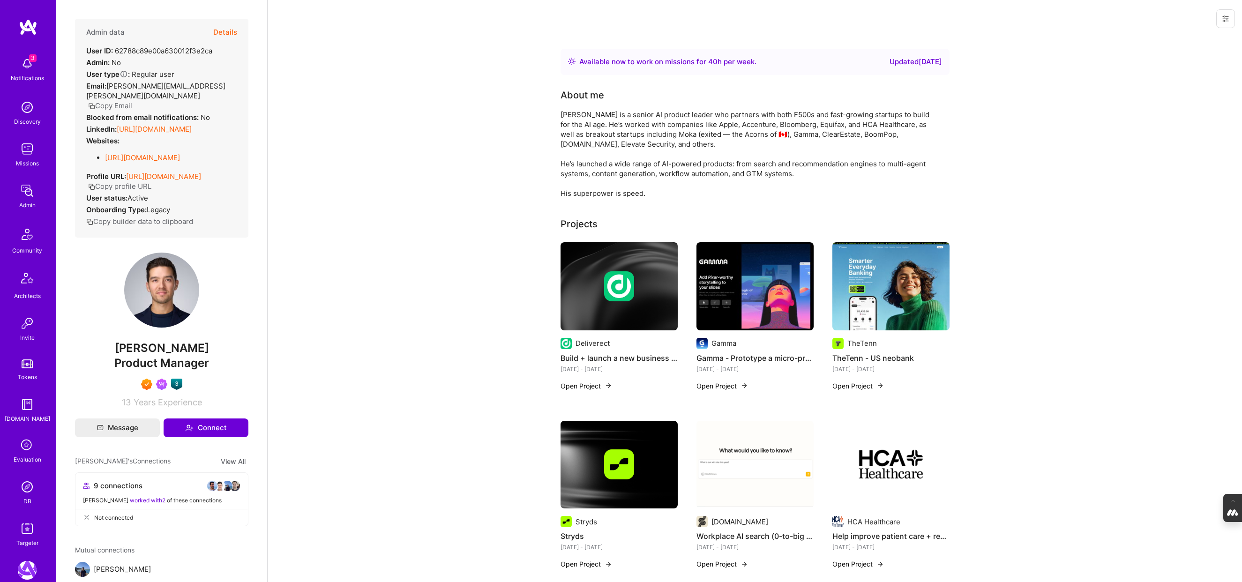
click at [230, 32] on button "Details" at bounding box center [225, 32] width 24 height 27
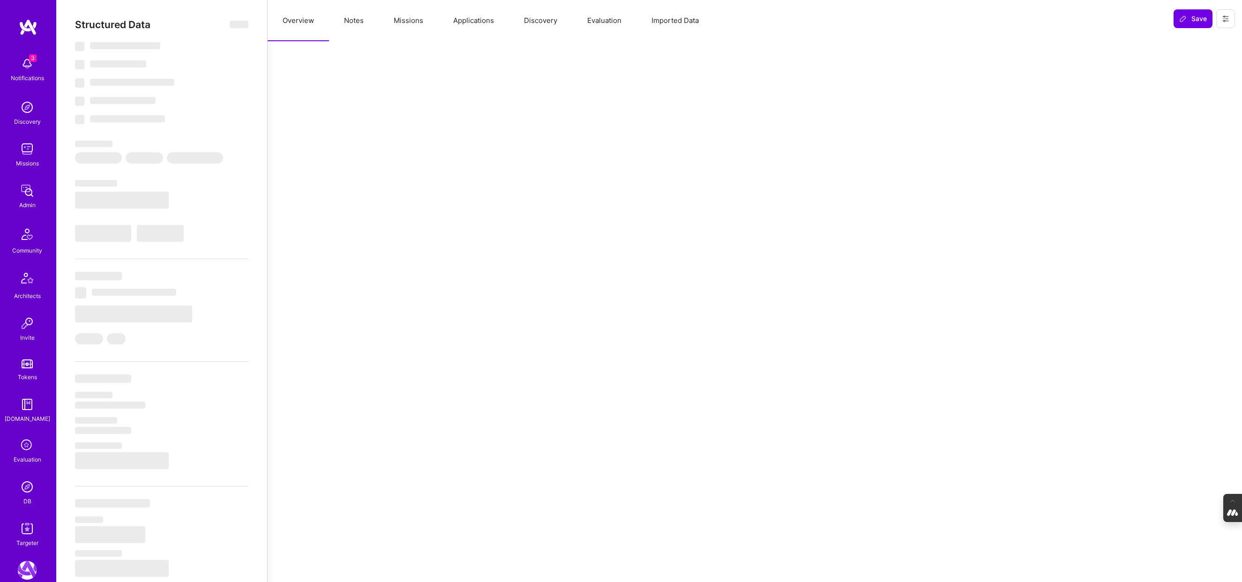
click at [602, 23] on button "Evaluation" at bounding box center [604, 20] width 64 height 41
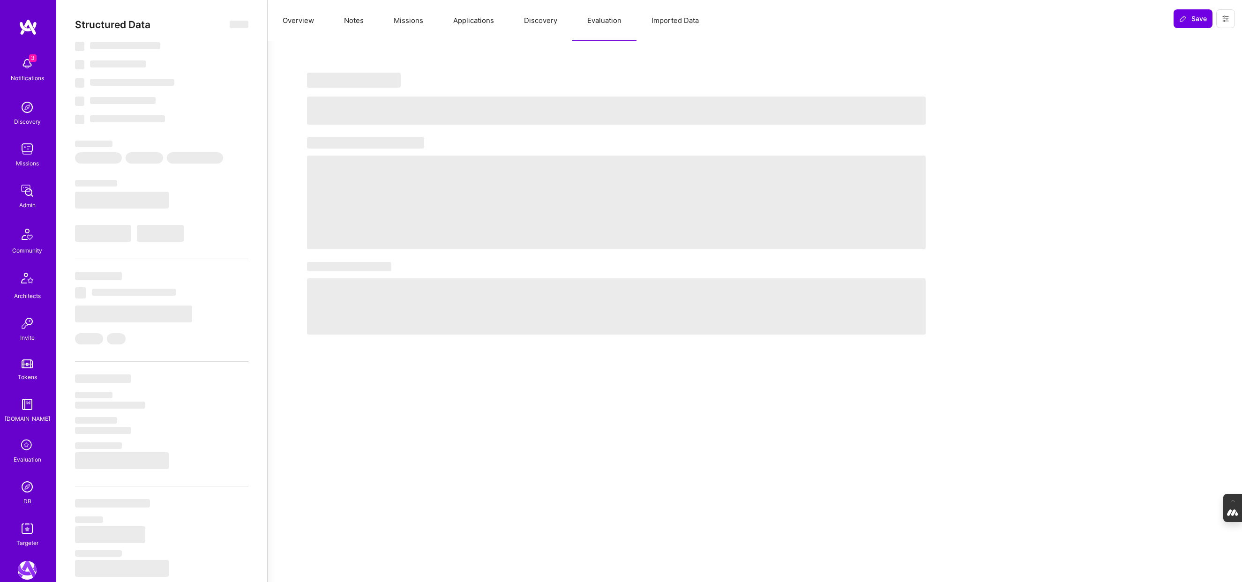
select select "Right Now"
select select "7"
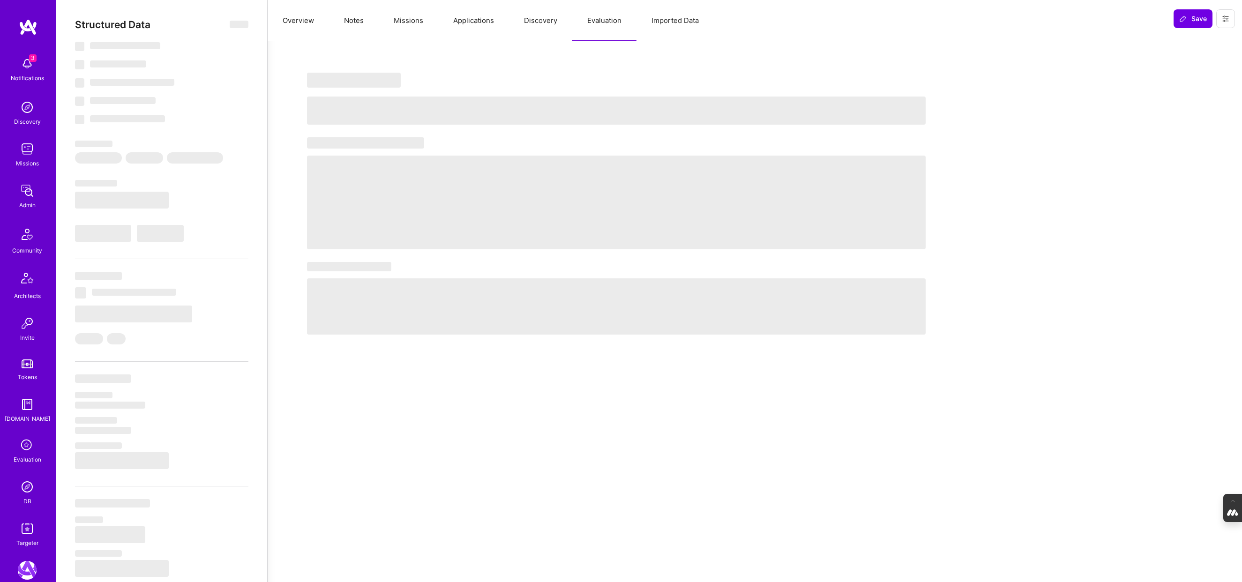
select select "CA"
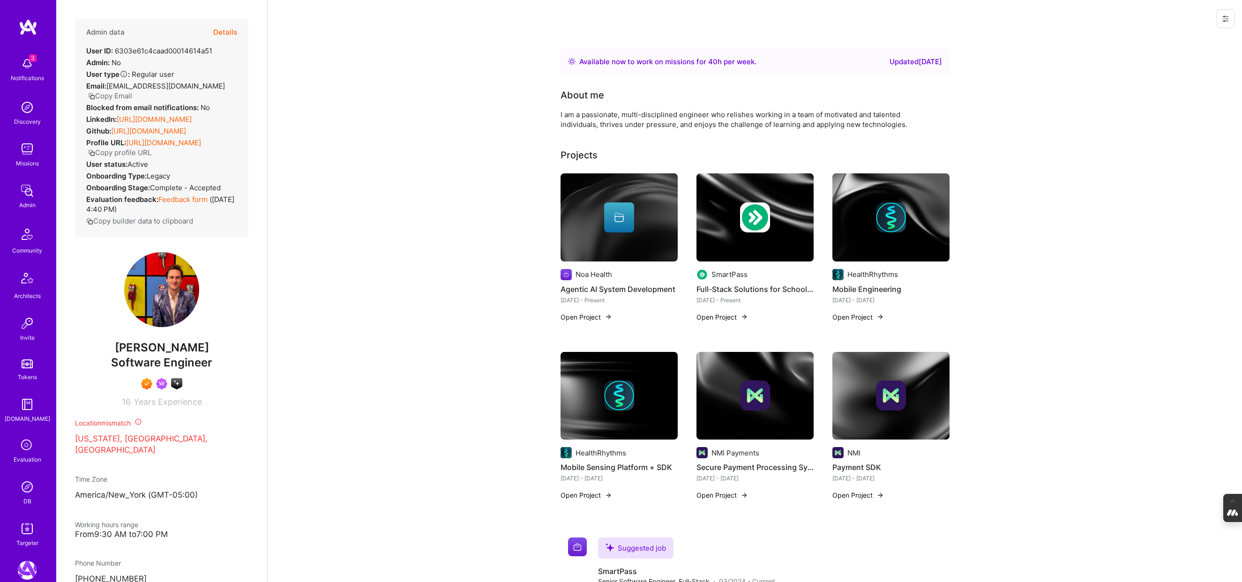
click at [235, 29] on button "Details" at bounding box center [225, 32] width 24 height 27
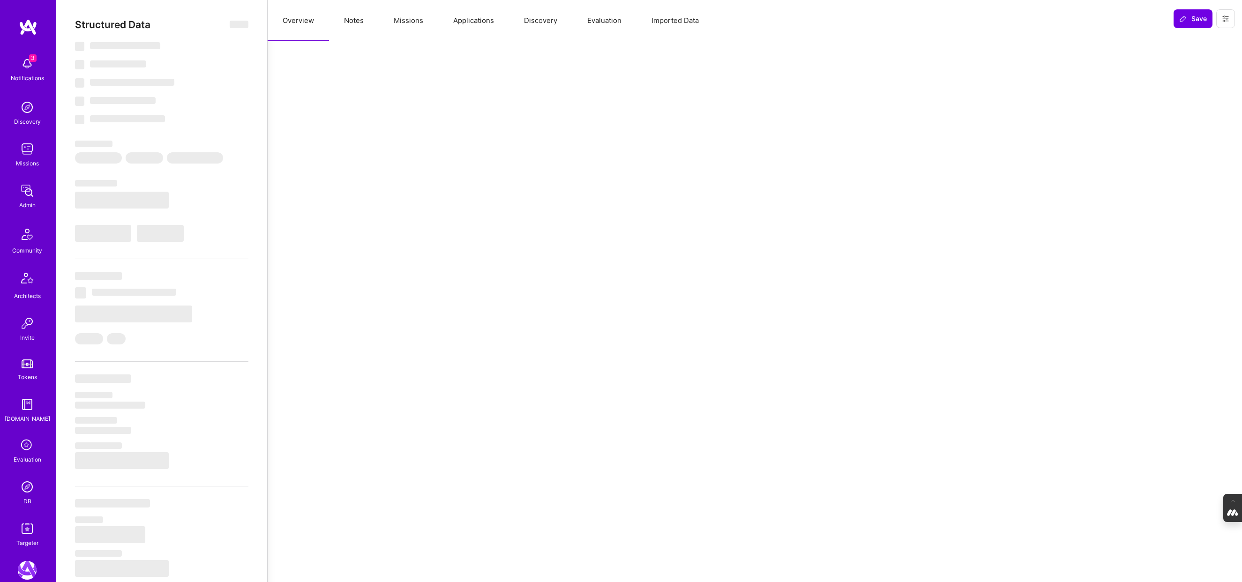
click at [600, 19] on button "Evaluation" at bounding box center [604, 20] width 64 height 41
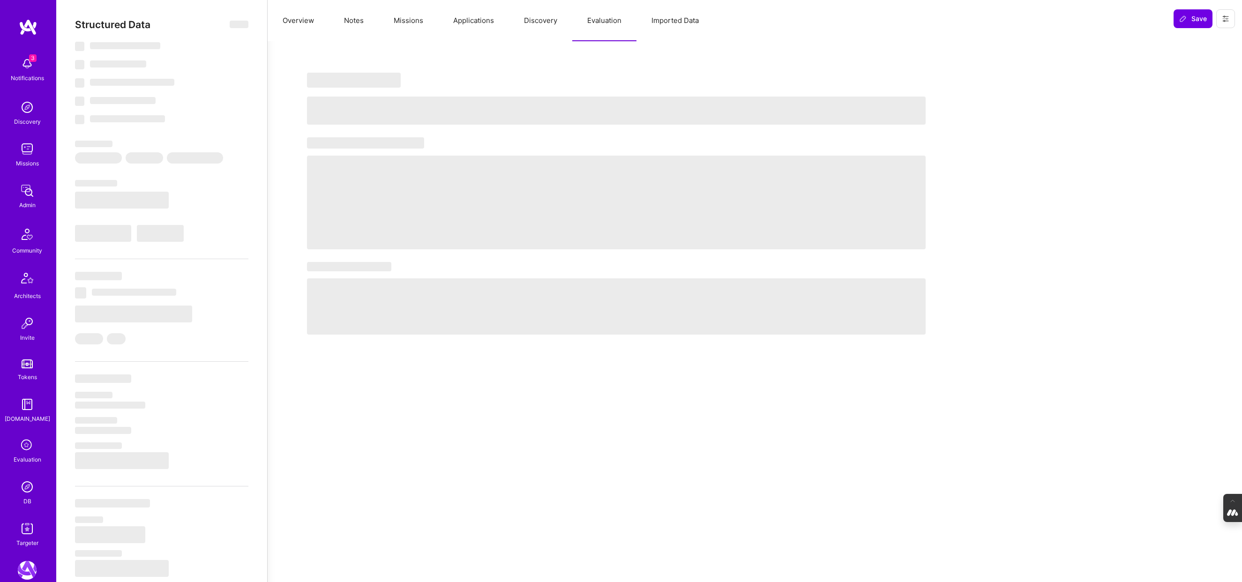
select select "Right Now"
select select "7"
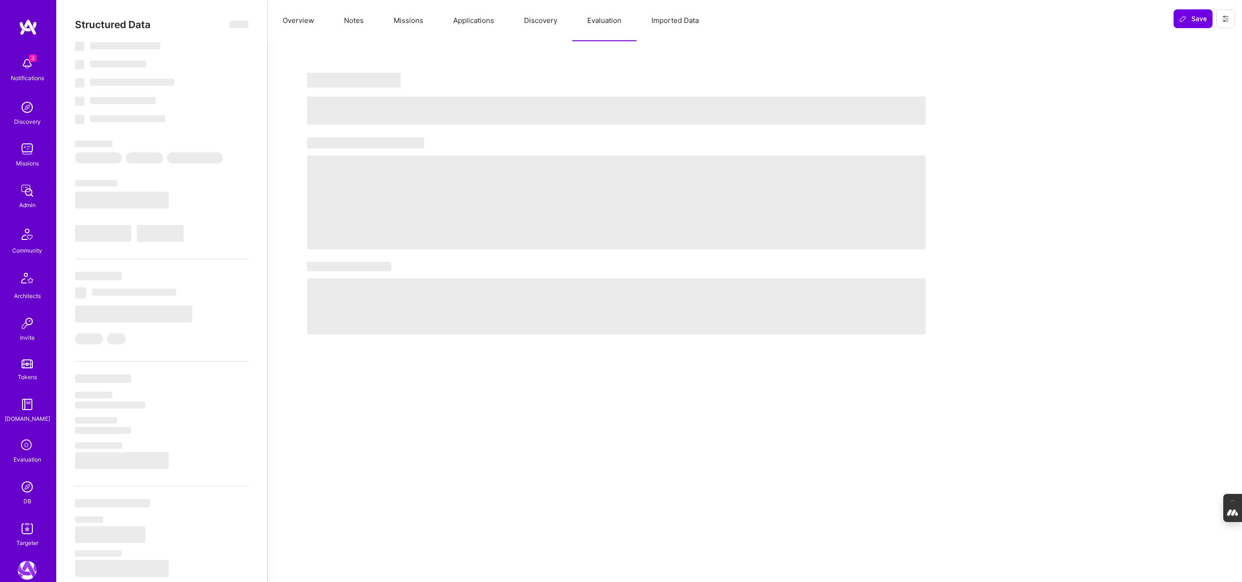
select select "US"
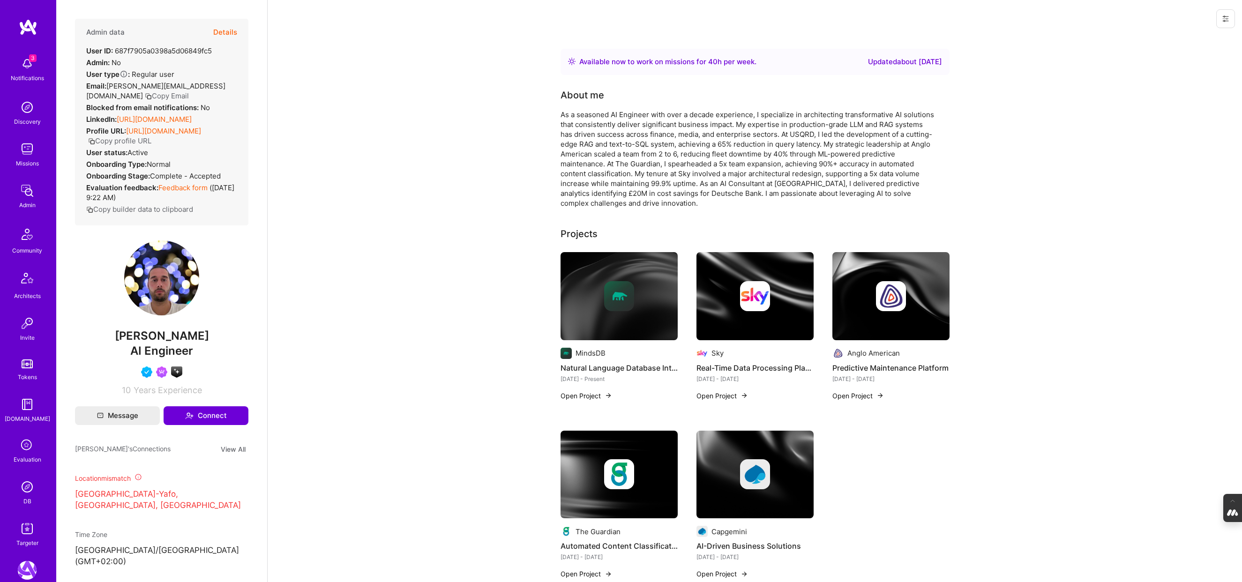
click at [226, 32] on button "Details" at bounding box center [225, 32] width 24 height 27
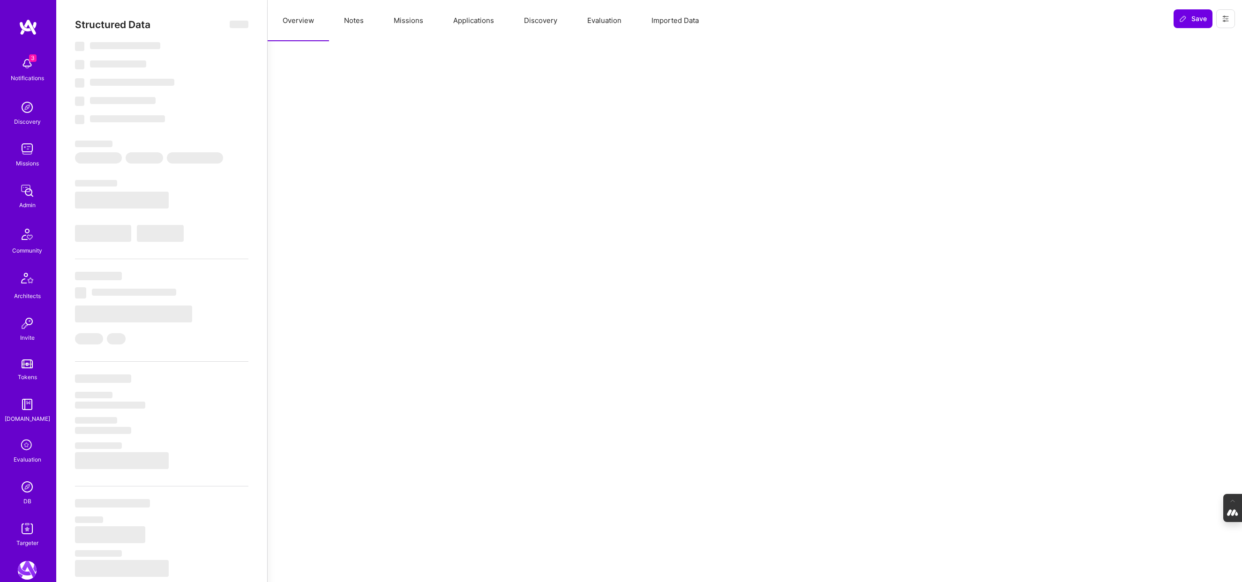
click at [594, 20] on button "Evaluation" at bounding box center [604, 20] width 64 height 41
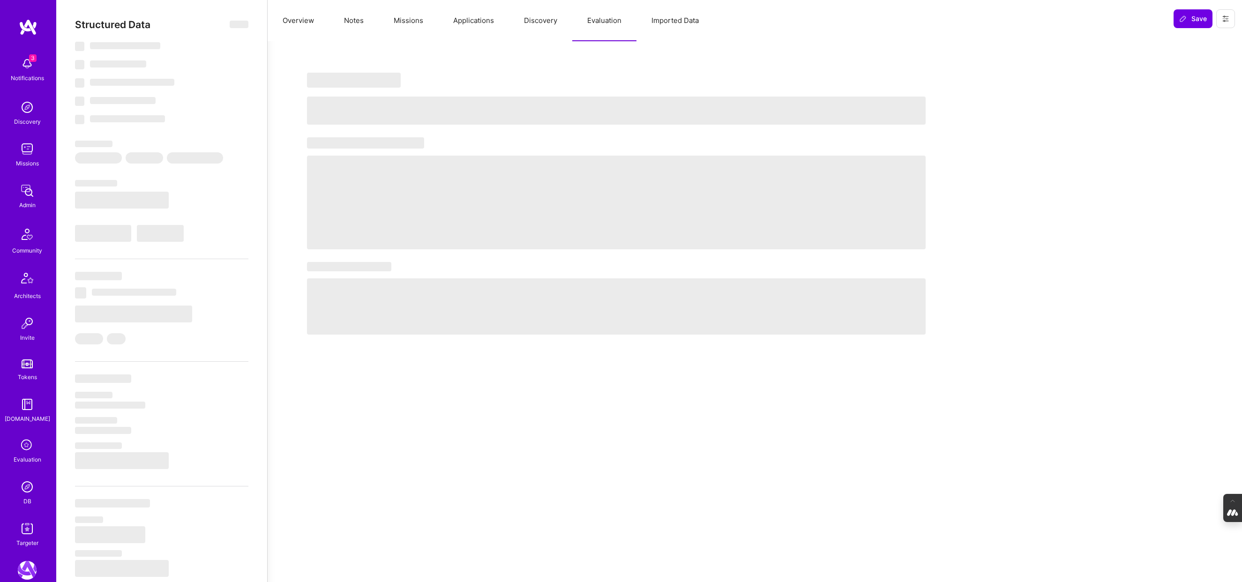
select select "Right Now"
select select "5"
select select "4"
select select "6"
select select "7"
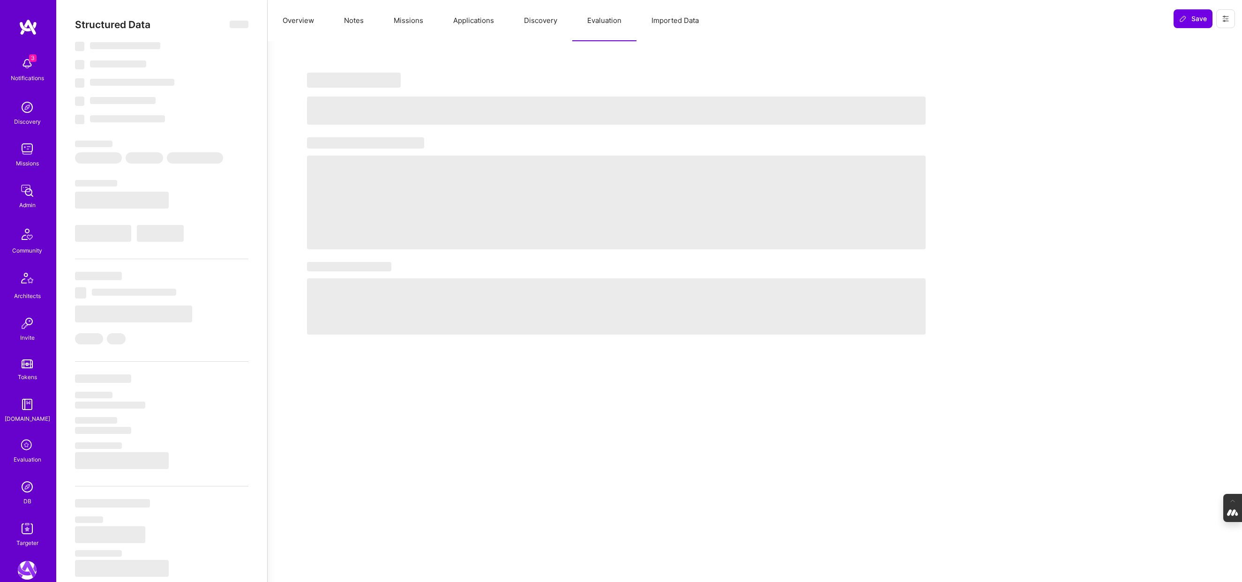
select select "GB"
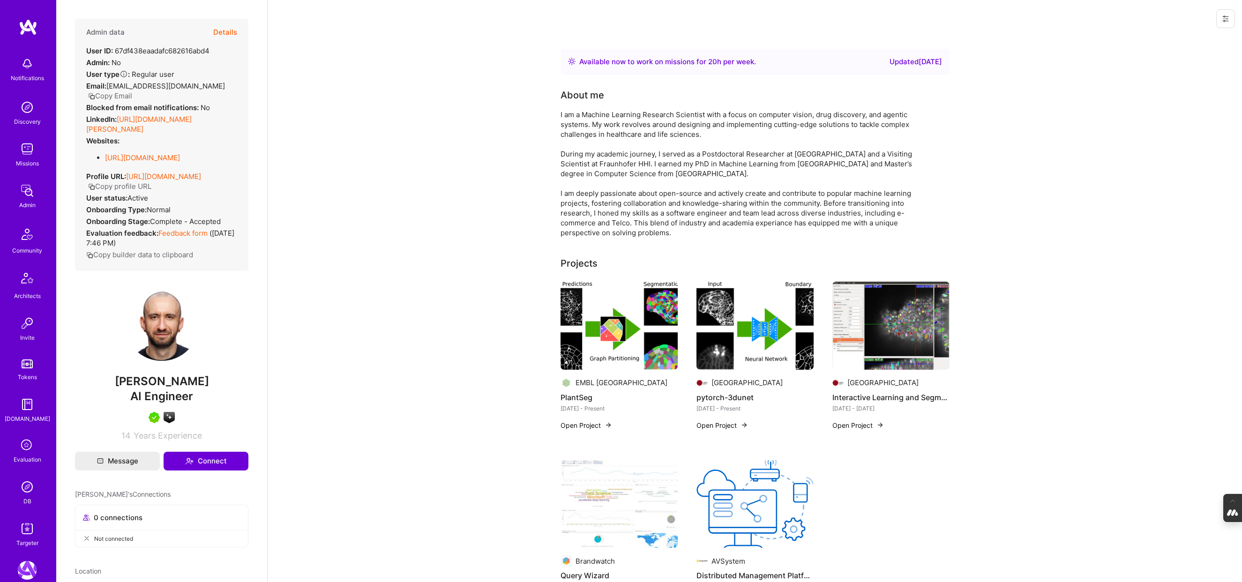
click at [224, 30] on button "Details" at bounding box center [225, 32] width 24 height 27
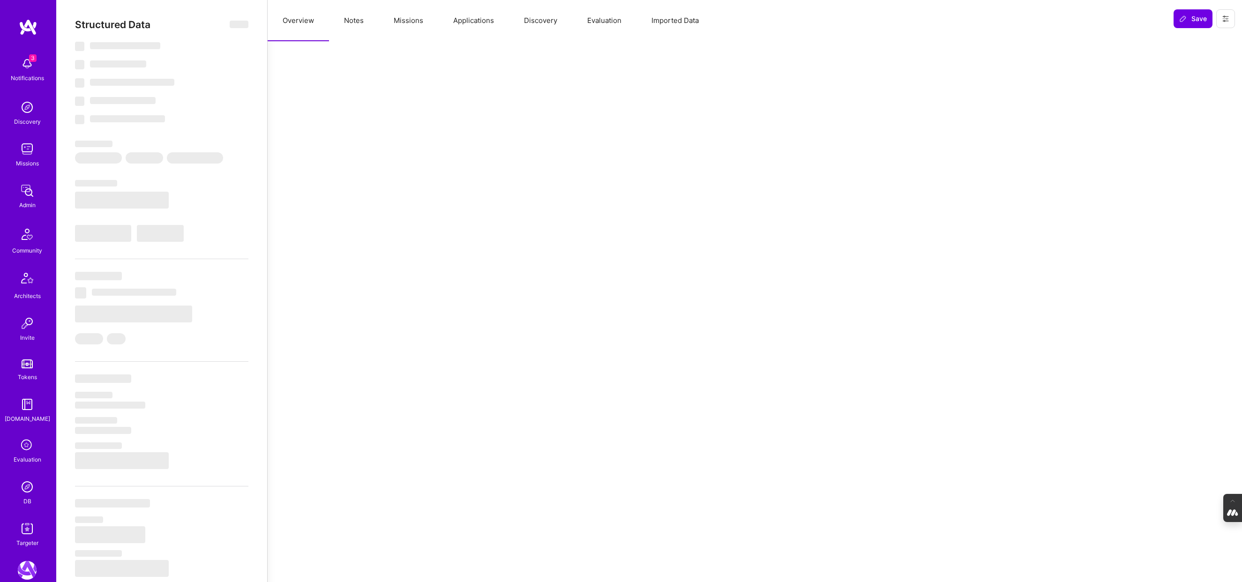
click at [590, 23] on button "Evaluation" at bounding box center [604, 20] width 64 height 41
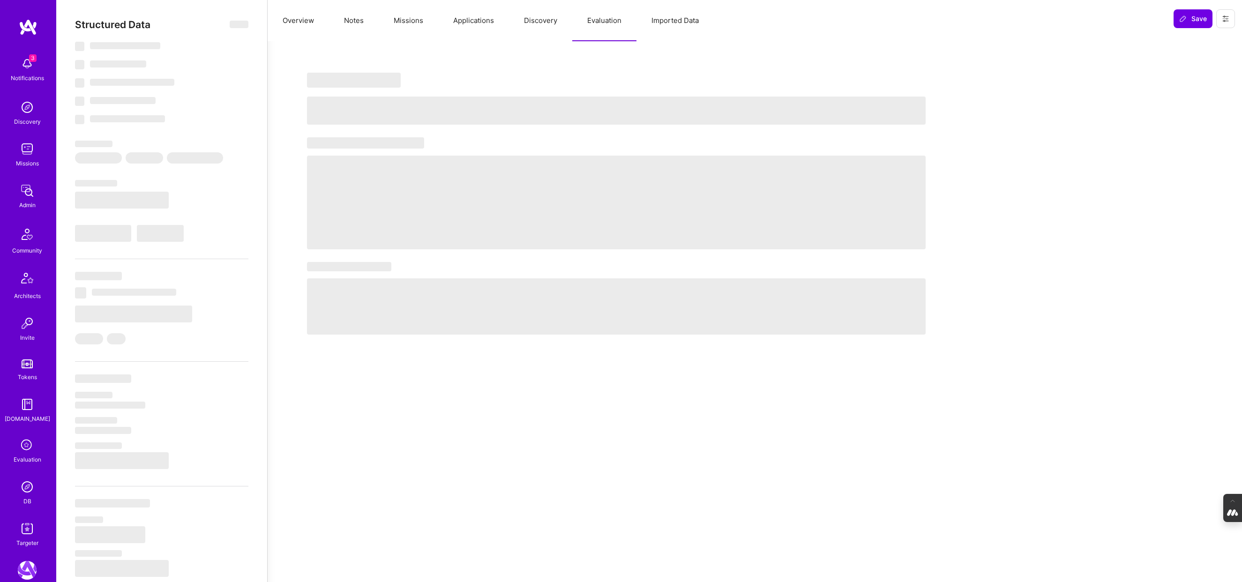
select select "Right Now"
select select "5"
select select "7"
select select "6"
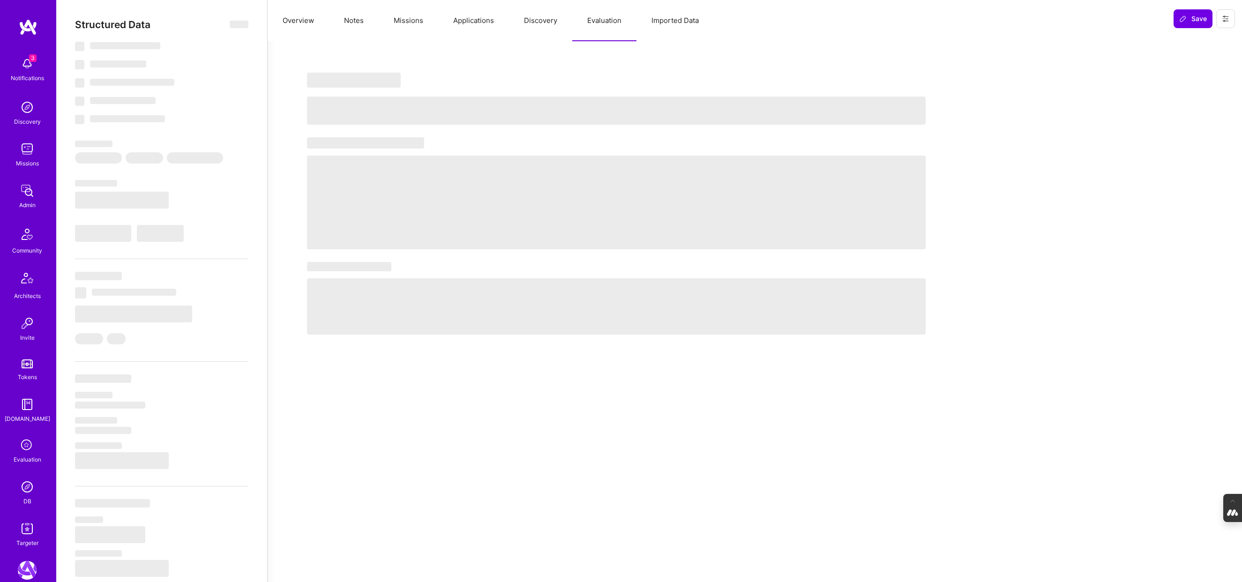
select select "DE"
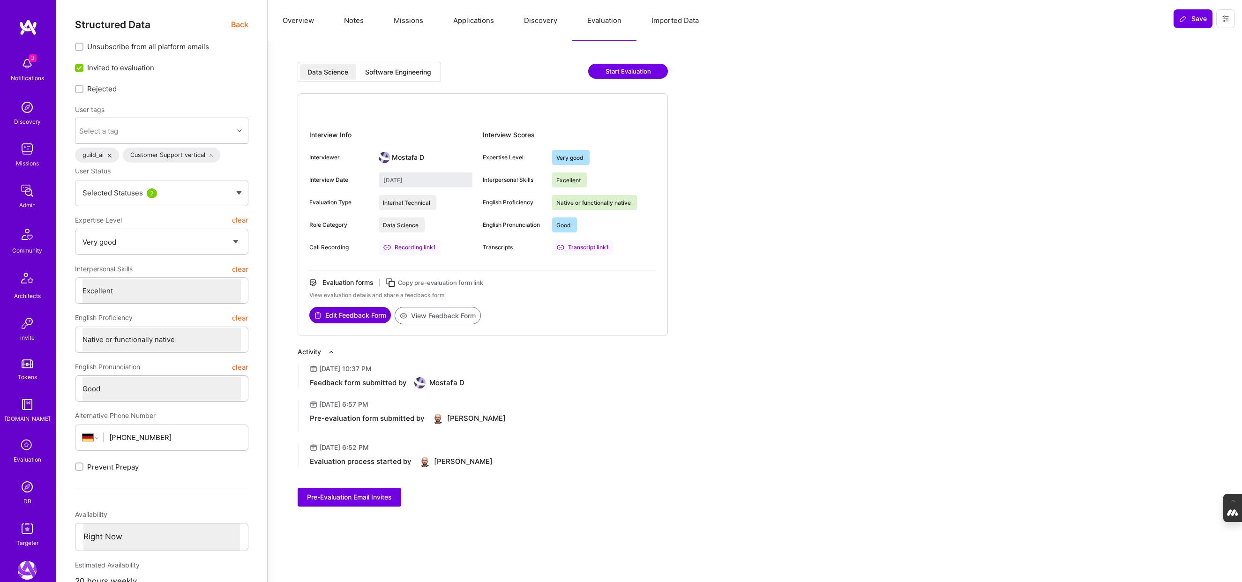
click at [378, 78] on div "Software Engineering" at bounding box center [398, 71] width 81 height 15
type input "[DATE]"
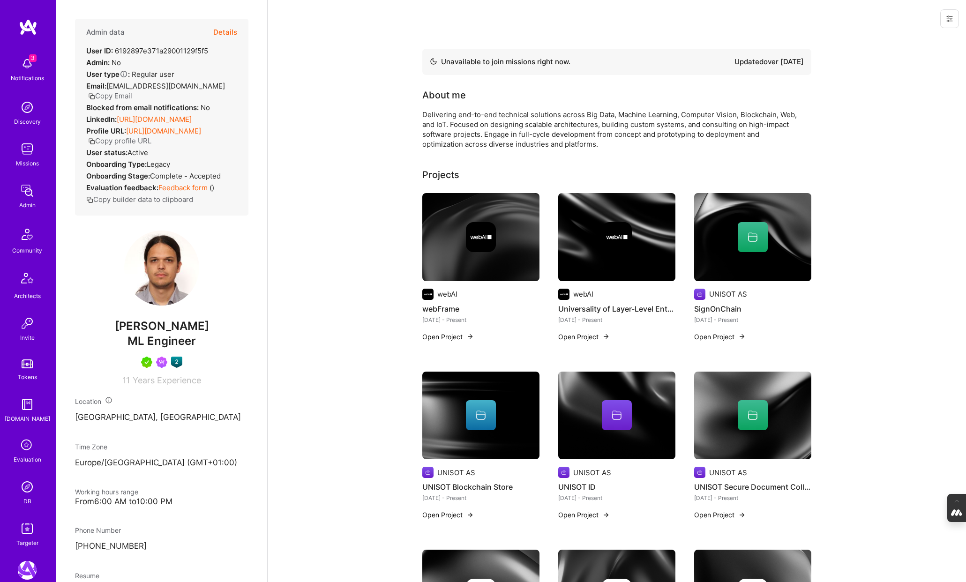
click at [222, 349] on div "ML Engineer" at bounding box center [161, 341] width 173 height 16
drag, startPoint x: 210, startPoint y: 347, endPoint x: 112, endPoint y: 349, distance: 98.4
click at [112, 333] on span "[PERSON_NAME]" at bounding box center [161, 326] width 173 height 14
copy span "[PERSON_NAME]"
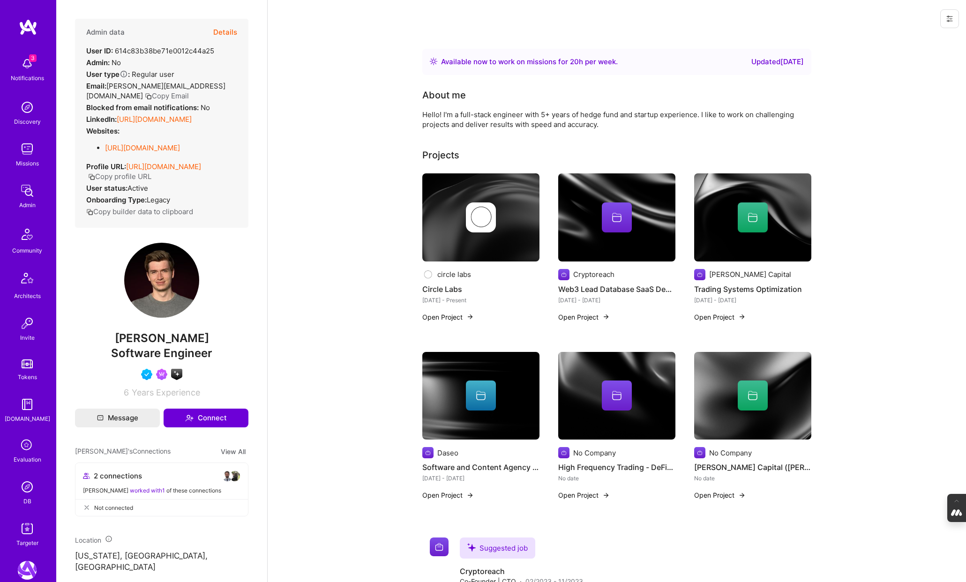
click at [226, 30] on button "Details" at bounding box center [225, 32] width 24 height 27
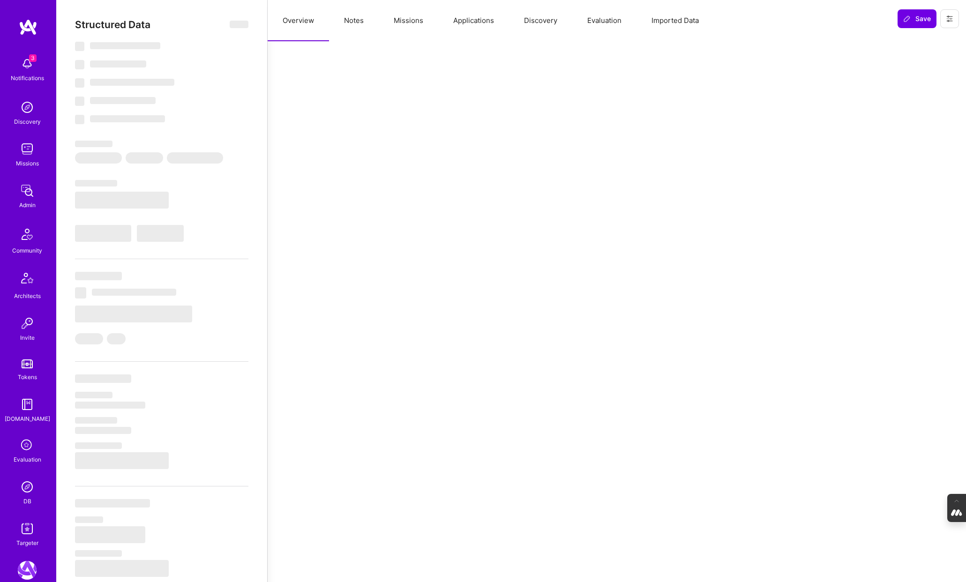
click at [349, 29] on button "Notes" at bounding box center [354, 20] width 50 height 41
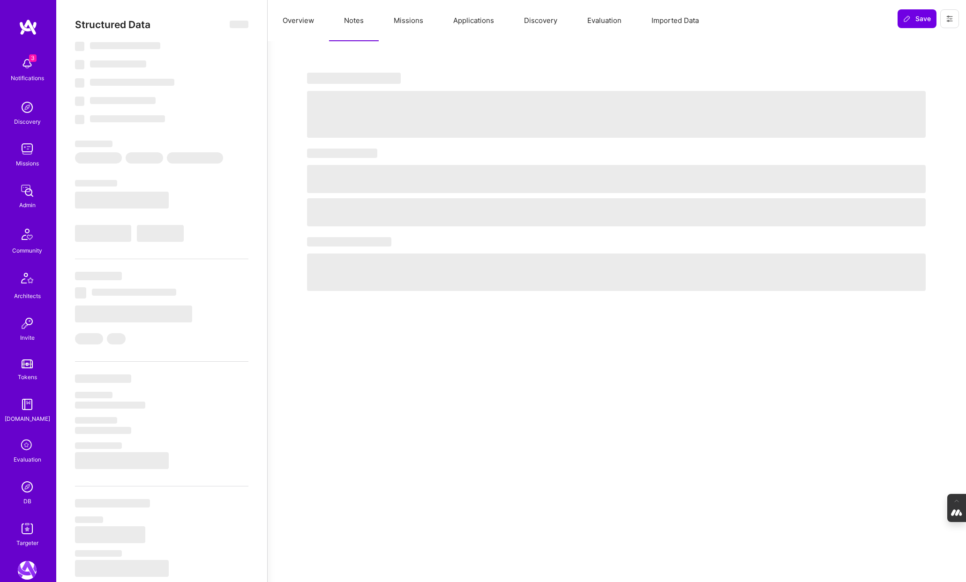
select select "Right Now"
select select "5"
select select "4"
select select "6"
select select "7"
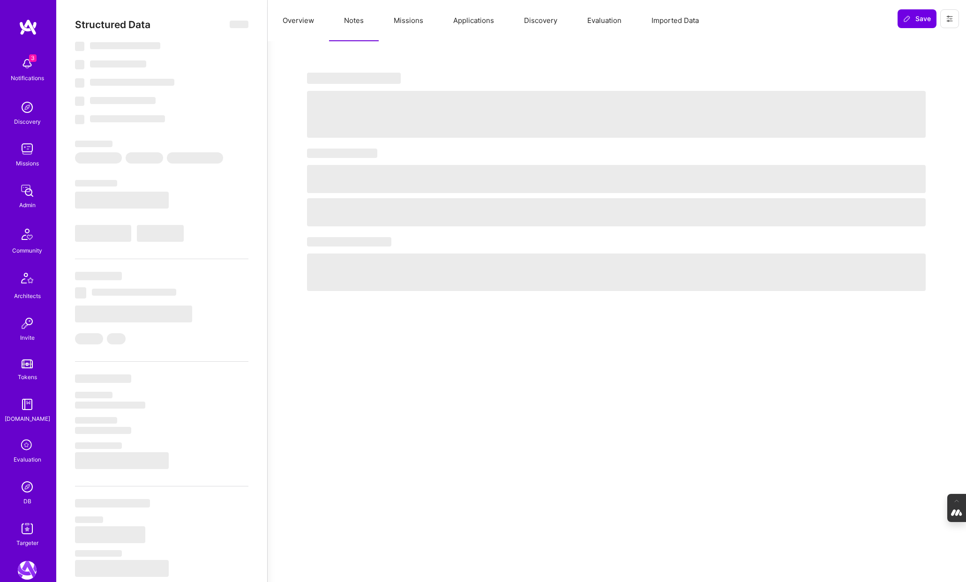
select select "US"
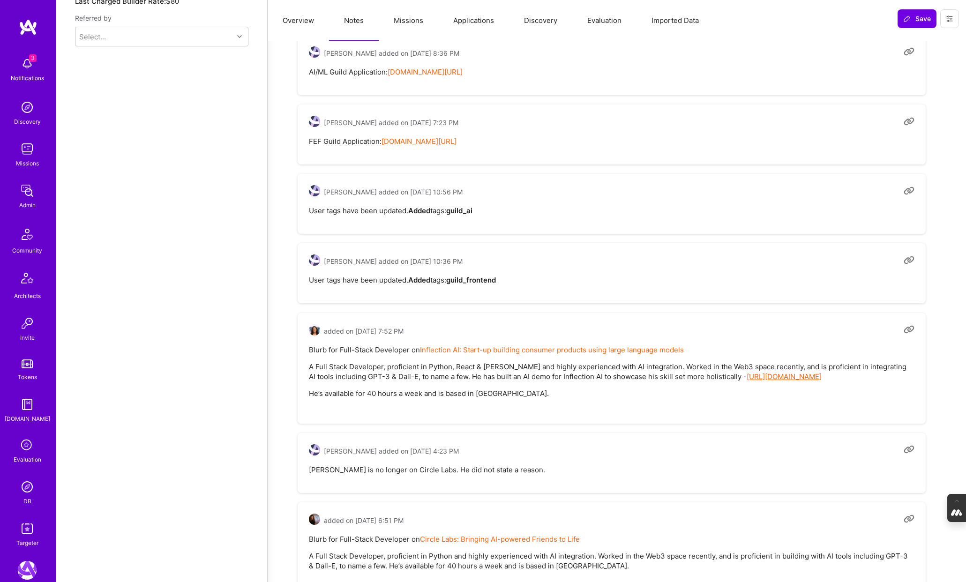
scroll to position [856, 0]
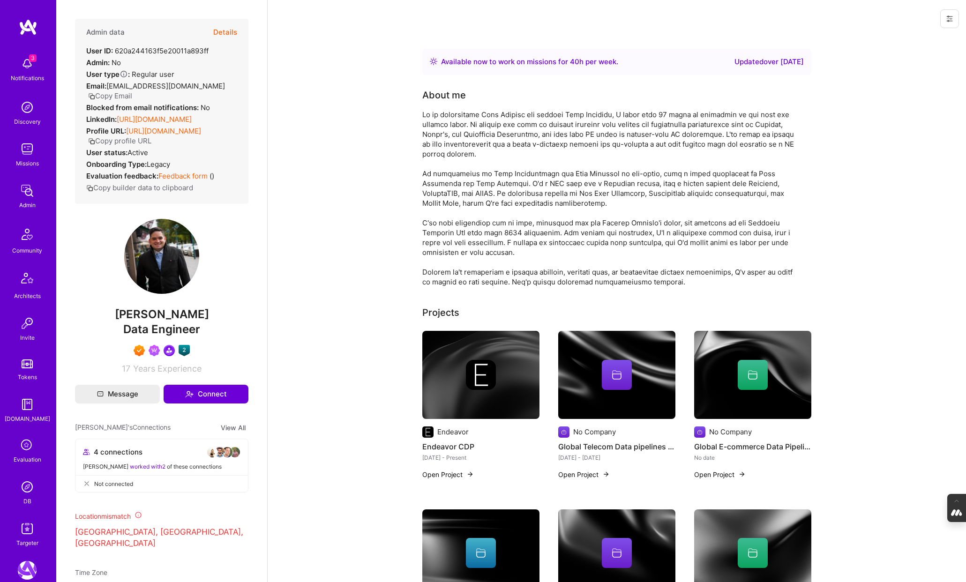
click at [224, 32] on button "Details" at bounding box center [225, 32] width 24 height 27
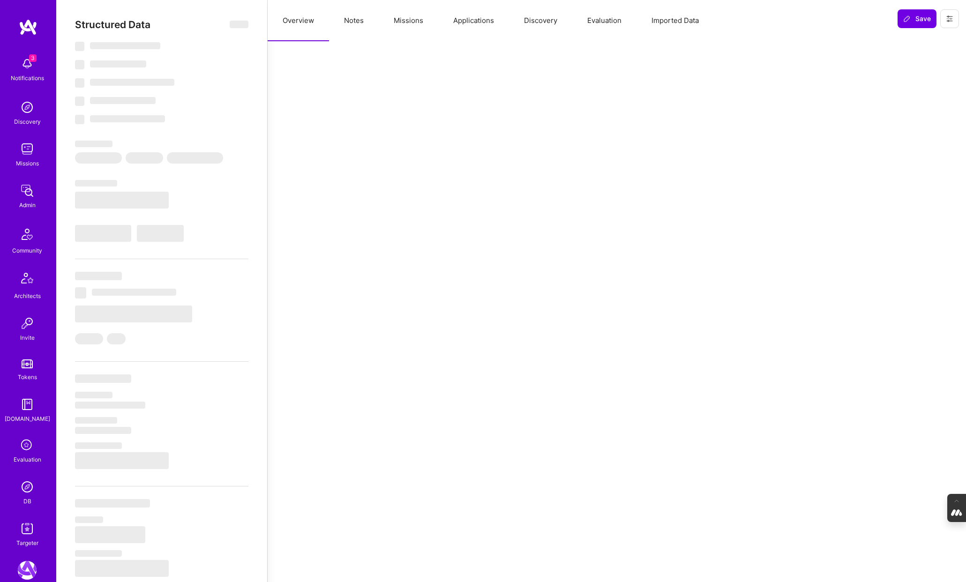
click at [355, 26] on button "Notes" at bounding box center [354, 20] width 50 height 41
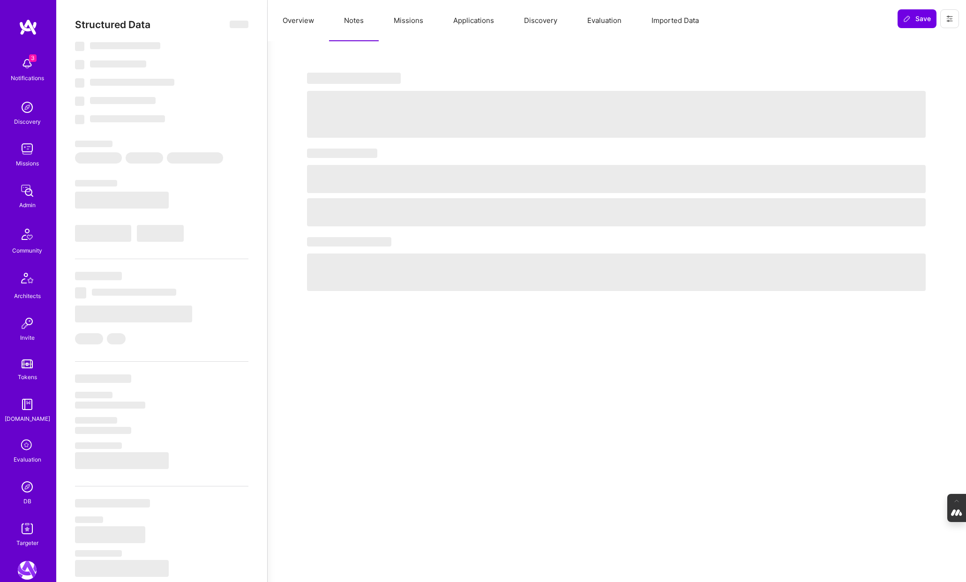
select select "Right Now"
select select "7"
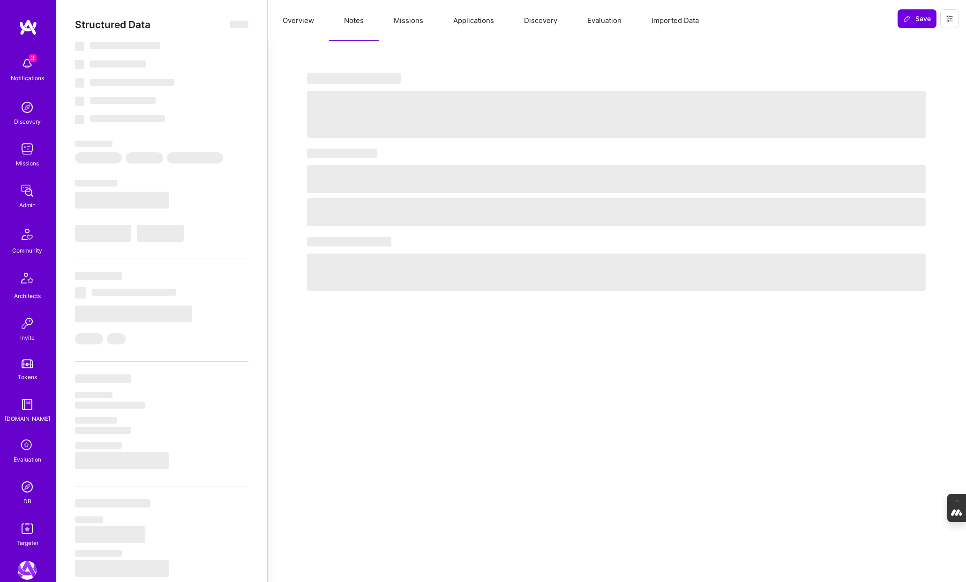
select select "CA"
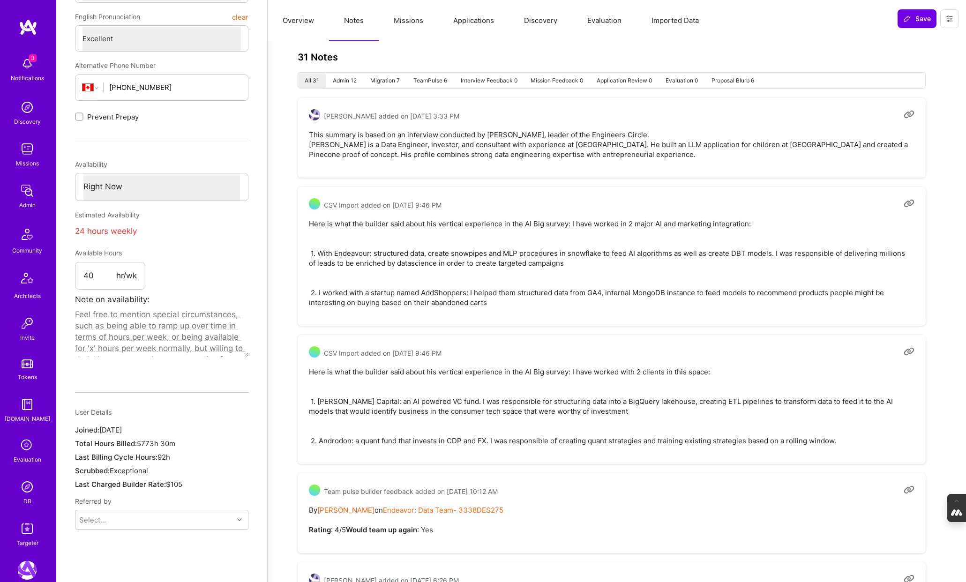
scroll to position [397, 0]
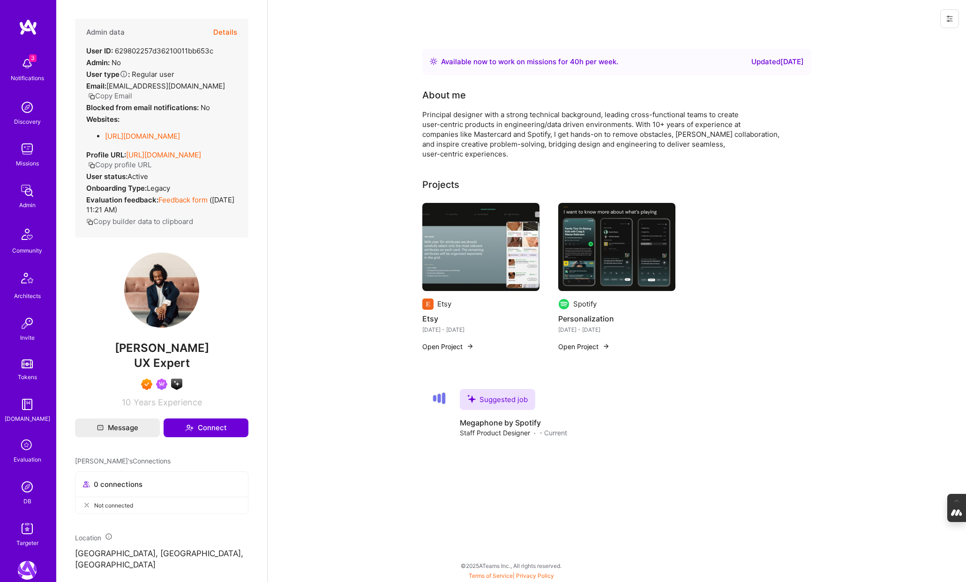
click at [223, 30] on button "Details" at bounding box center [225, 32] width 24 height 27
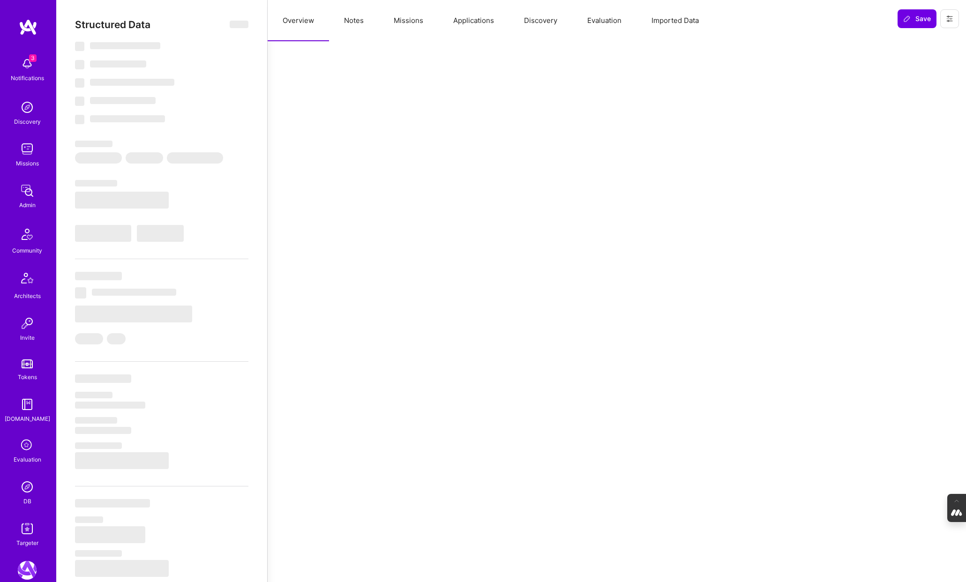
click at [605, 23] on button "Evaluation" at bounding box center [604, 20] width 64 height 41
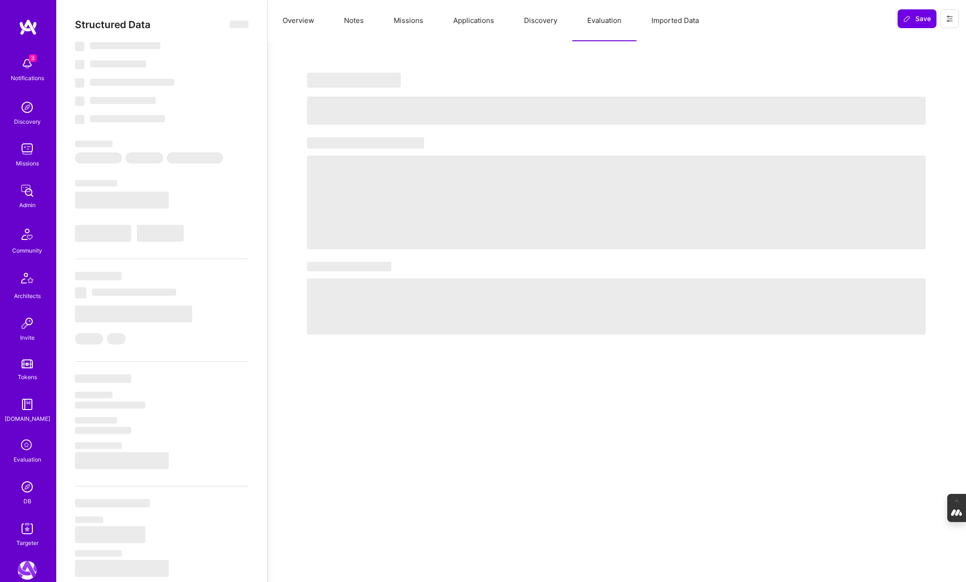
select select "Right Now"
select select "7"
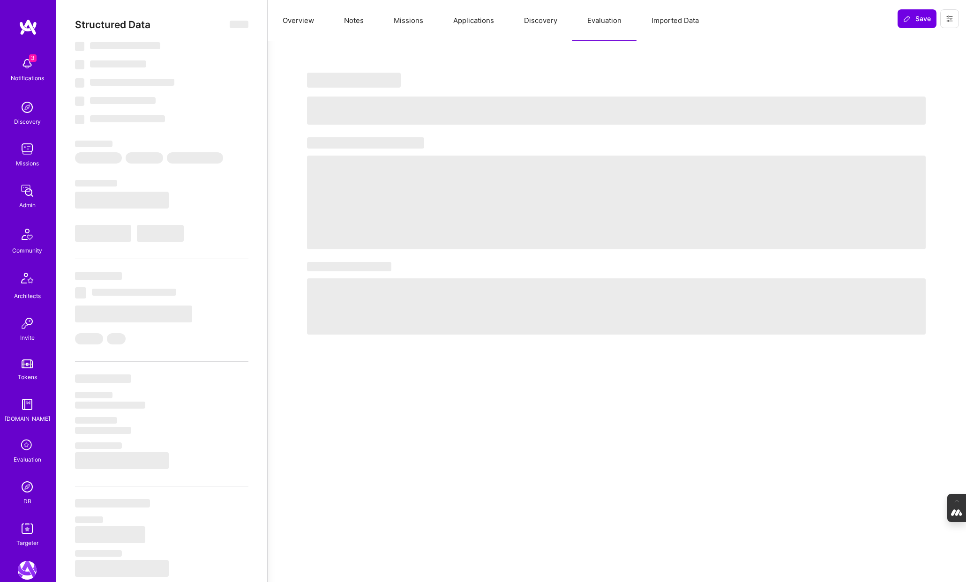
select select "US"
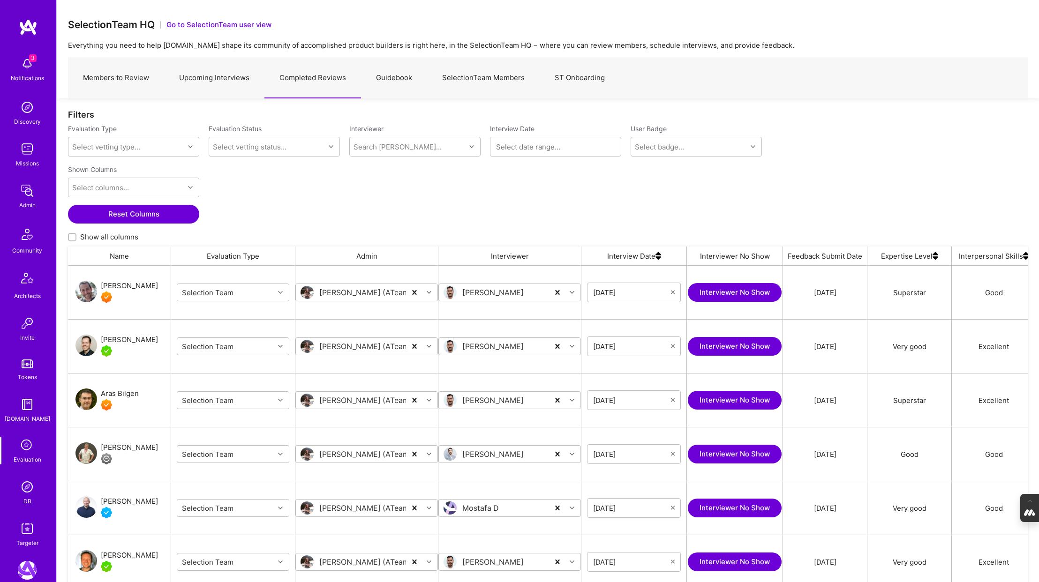
scroll to position [484, 959]
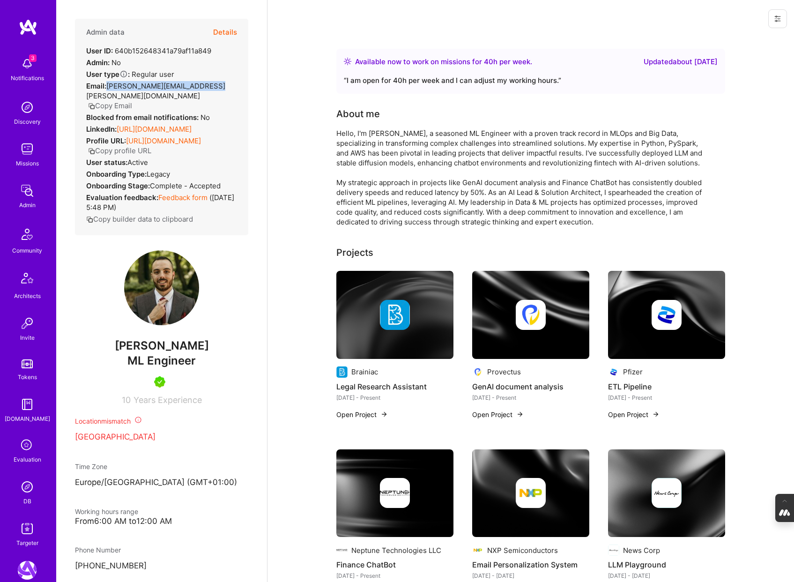
drag, startPoint x: 207, startPoint y: 84, endPoint x: 109, endPoint y: 87, distance: 98.0
click at [109, 87] on span "stefan.micic@brainiac-ml.com" at bounding box center [155, 91] width 139 height 19
copy span "stefan.micic@brainiac-ml.com"
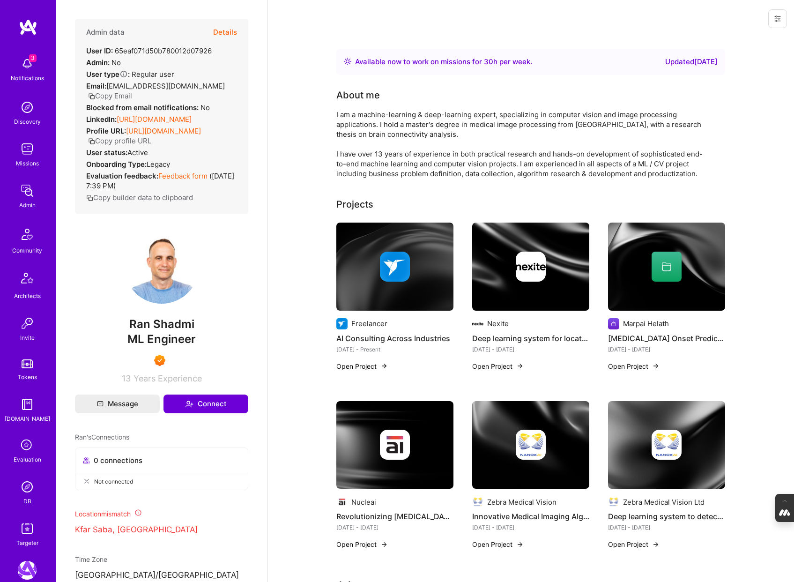
click at [95, 93] on icon "button" at bounding box center [91, 96] width 7 height 7
drag, startPoint x: 217, startPoint y: 52, endPoint x: 117, endPoint y: 52, distance: 100.3
click at [117, 52] on div "Admin data Details User ID: 65eaf071d50b780012d07926 Admin: No User type Regula…" at bounding box center [161, 116] width 173 height 195
copy div "65eaf071d50b780012d07926"
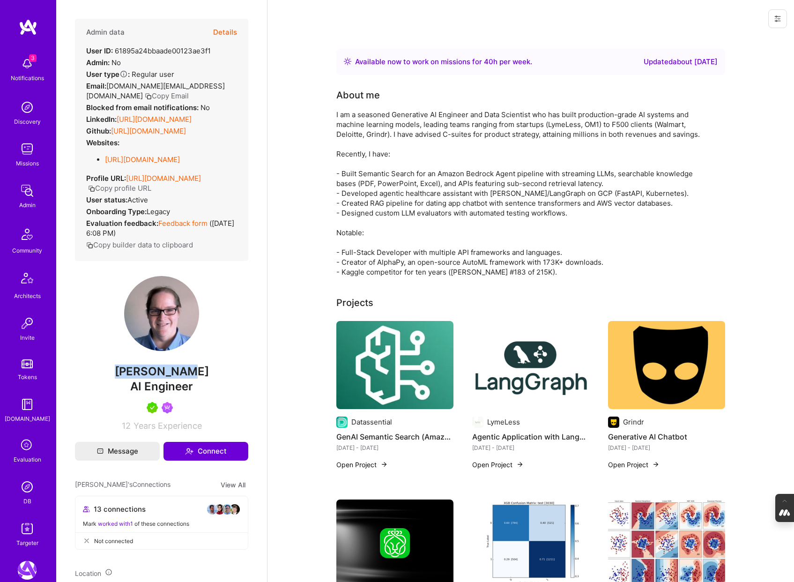
drag, startPoint x: 203, startPoint y: 379, endPoint x: 110, endPoint y: 378, distance: 93.7
click at [110, 378] on span "[PERSON_NAME]" at bounding box center [161, 372] width 173 height 14
copy span "Mark Conway"
click at [145, 95] on button "Copy Email" at bounding box center [167, 96] width 44 height 10
drag, startPoint x: 215, startPoint y: 49, endPoint x: 123, endPoint y: 50, distance: 92.3
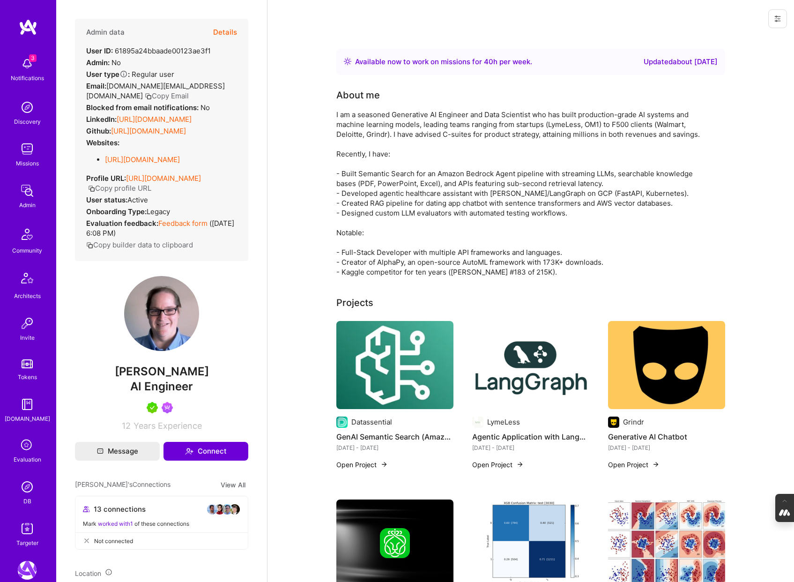
click at [122, 50] on div "Admin data Details User ID: 61895a24bbaade00123ae3f1 Admin: No User type Regula…" at bounding box center [161, 140] width 173 height 242
drag, startPoint x: 211, startPoint y: 49, endPoint x: 116, endPoint y: 52, distance: 94.7
click at [116, 52] on div "User ID: 61895a24bbaade00123ae3f1" at bounding box center [148, 51] width 125 height 10
copy div "61895a24bbaade00123ae3f1"
drag, startPoint x: 199, startPoint y: 380, endPoint x: 117, endPoint y: 381, distance: 81.6
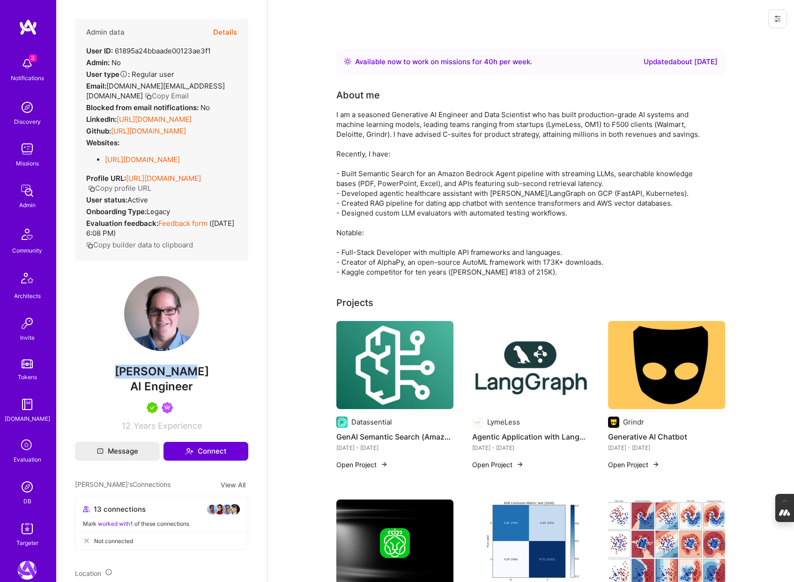
click at [117, 379] on span "Mark Conway" at bounding box center [161, 372] width 173 height 14
copy span "Mark Conway"
drag, startPoint x: 230, startPoint y: 86, endPoint x: 109, endPoint y: 86, distance: 120.9
click at [109, 86] on div "Email: scottfree.analytics@scottfreellc.com Copy Email" at bounding box center [161, 91] width 151 height 20
copy span "scottfree.analytics@scottfreellc.com"
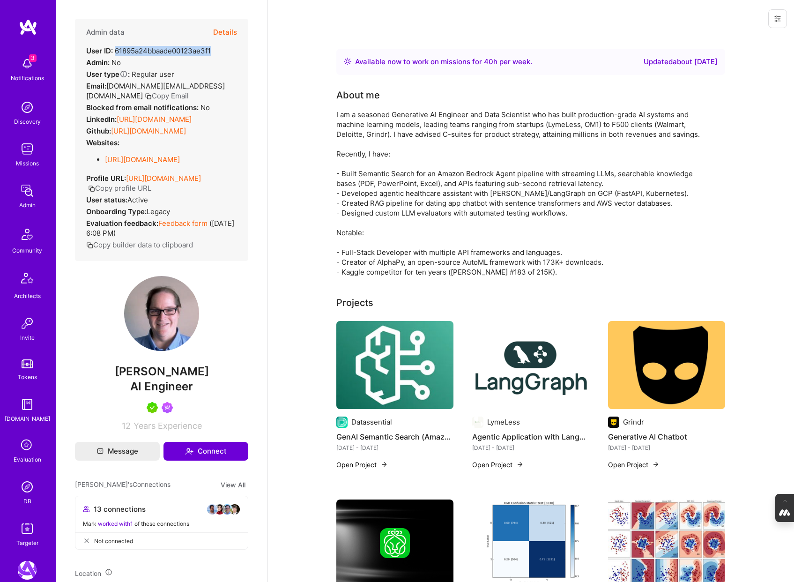
drag, startPoint x: 211, startPoint y: 50, endPoint x: 116, endPoint y: 50, distance: 95.1
click at [116, 50] on div "User ID: 61895a24bbaade00123ae3f1" at bounding box center [148, 51] width 125 height 10
copy div "61895a24bbaade00123ae3f1"
drag, startPoint x: 200, startPoint y: 381, endPoint x: 105, endPoint y: 381, distance: 95.6
click at [105, 379] on span "Mark Conway" at bounding box center [161, 372] width 173 height 14
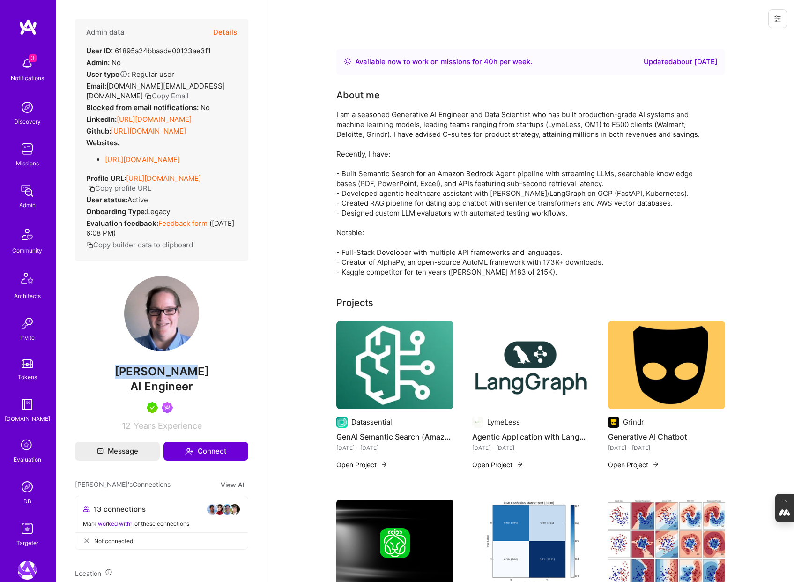
copy span "Mark Conway"
click at [205, 379] on span "Mark Conway" at bounding box center [161, 372] width 173 height 14
drag, startPoint x: 205, startPoint y: 378, endPoint x: 93, endPoint y: 374, distance: 112.5
click at [93, 374] on span "Mark Conway" at bounding box center [161, 372] width 173 height 14
copy span "Mark Conway"
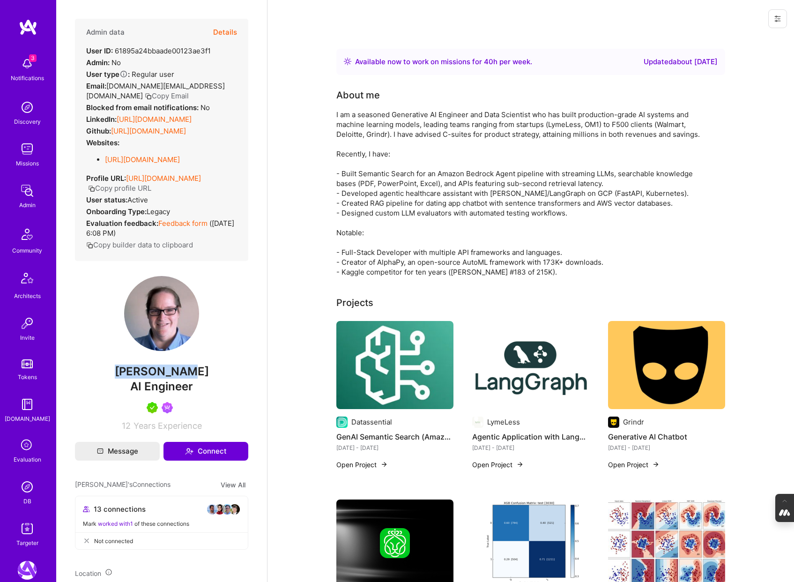
click at [217, 45] on button "Details" at bounding box center [225, 32] width 24 height 27
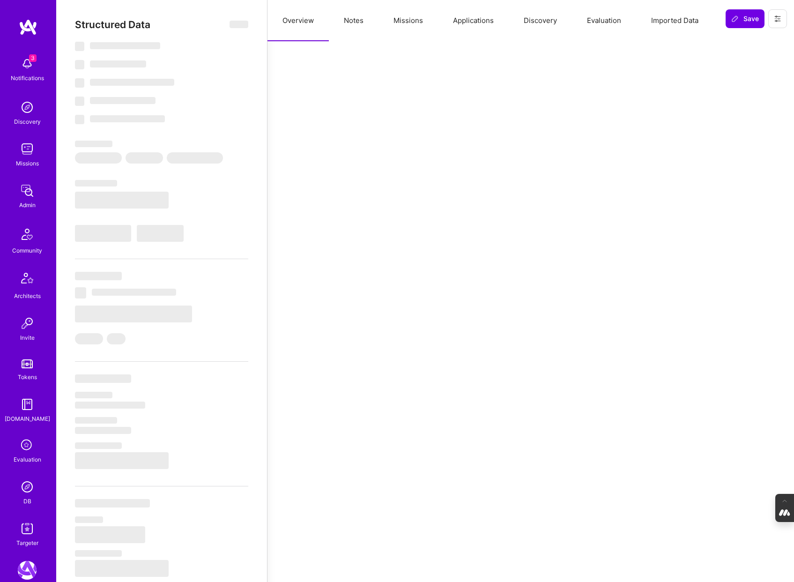
click at [673, 19] on button "Imported Data" at bounding box center [674, 20] width 77 height 41
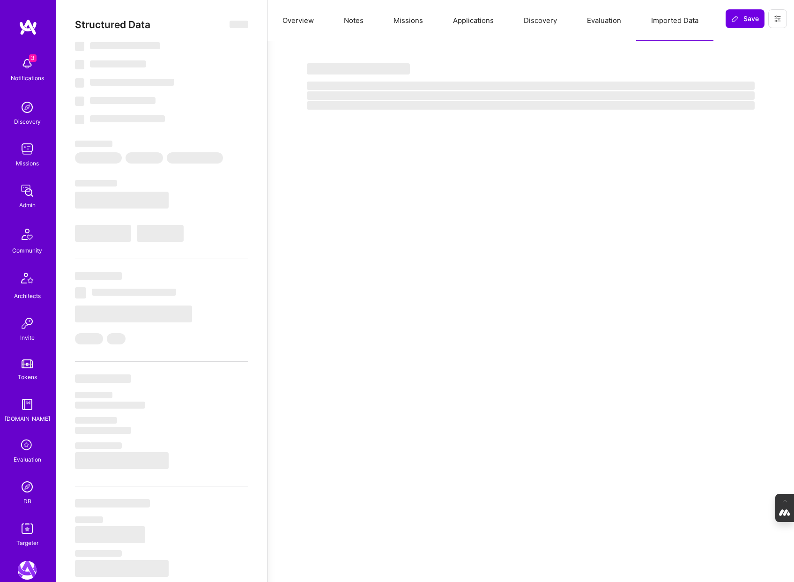
select select "Right Now"
select select "5"
select select "7"
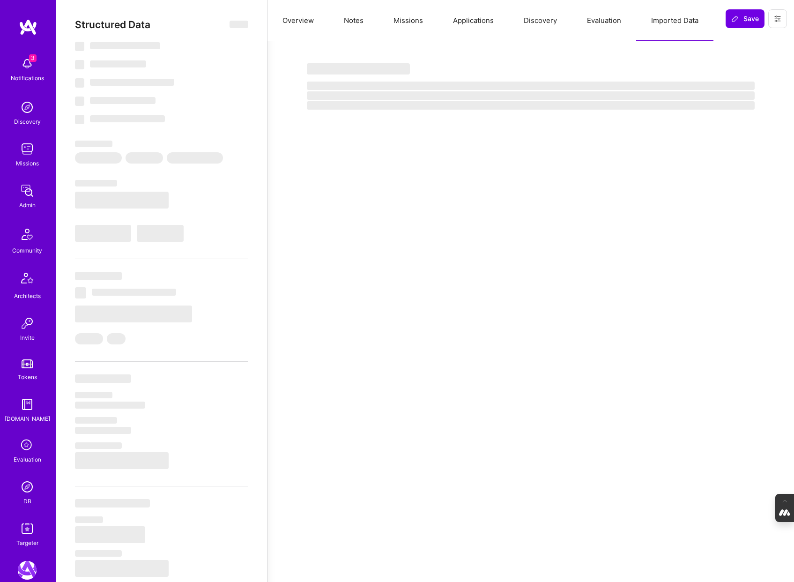
select select "US"
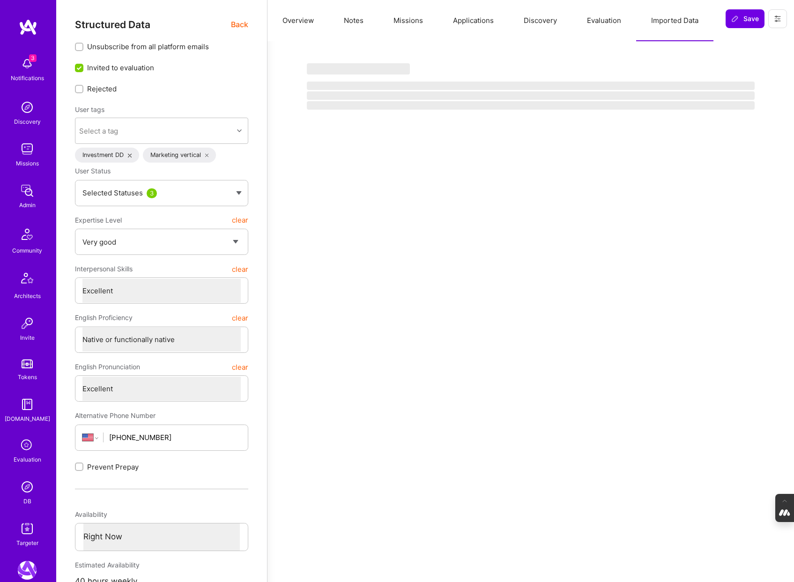
click at [599, 19] on button "Evaluation" at bounding box center [604, 20] width 64 height 41
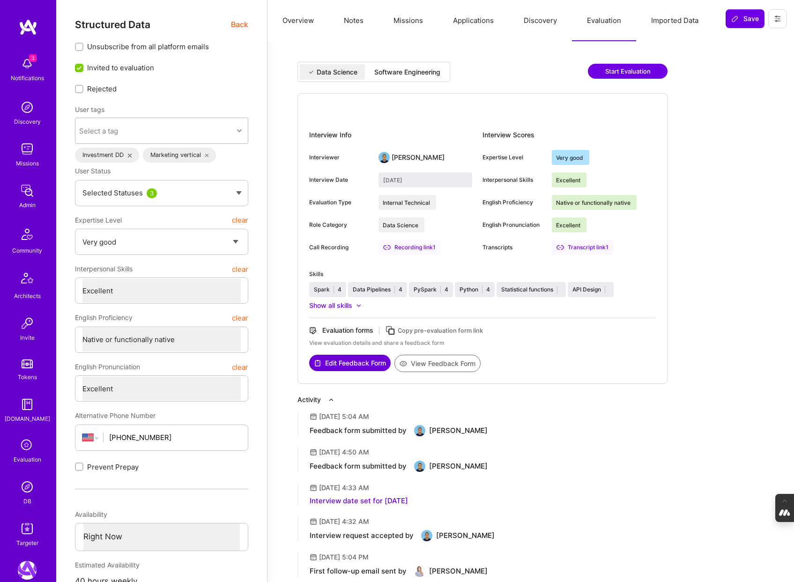
click at [242, 126] on div at bounding box center [240, 131] width 15 height 12
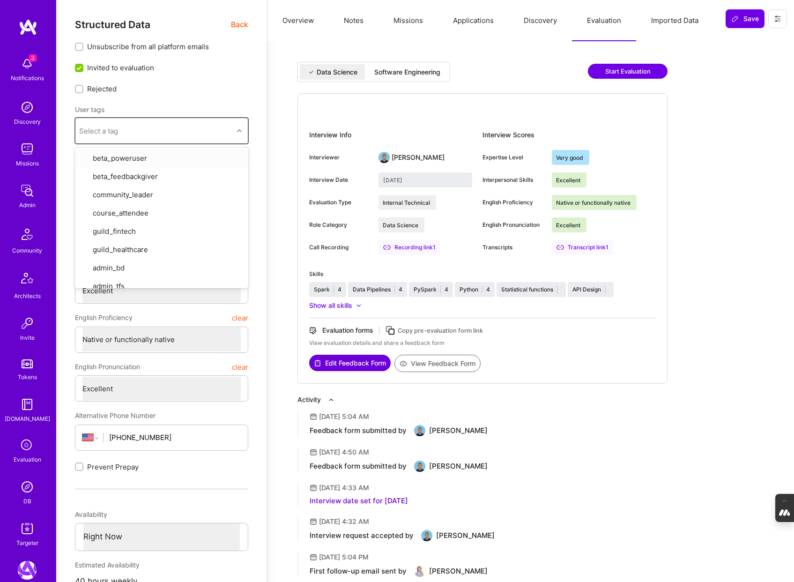
click at [272, 106] on div "Data Science Software Engineering Start Evaluation Interview Info Interviewer M…" at bounding box center [531, 380] width 527 height 678
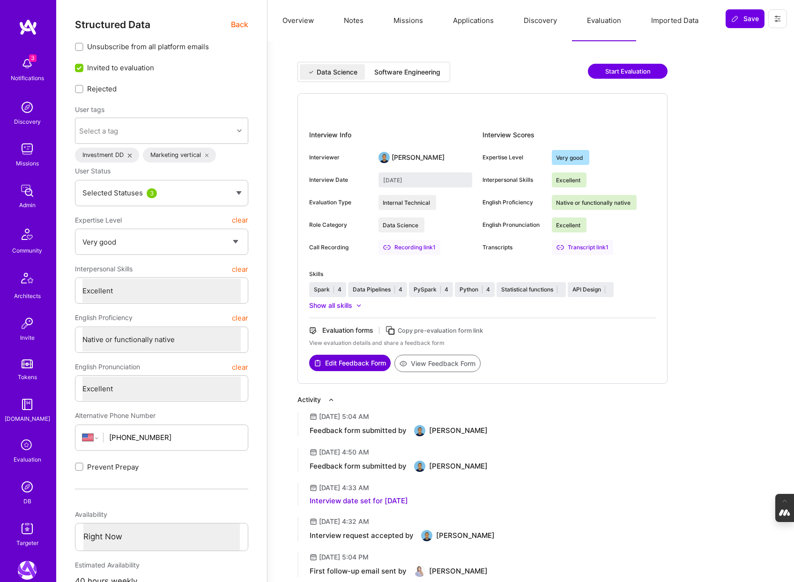
click at [411, 75] on div "Software Engineering" at bounding box center [407, 71] width 66 height 9
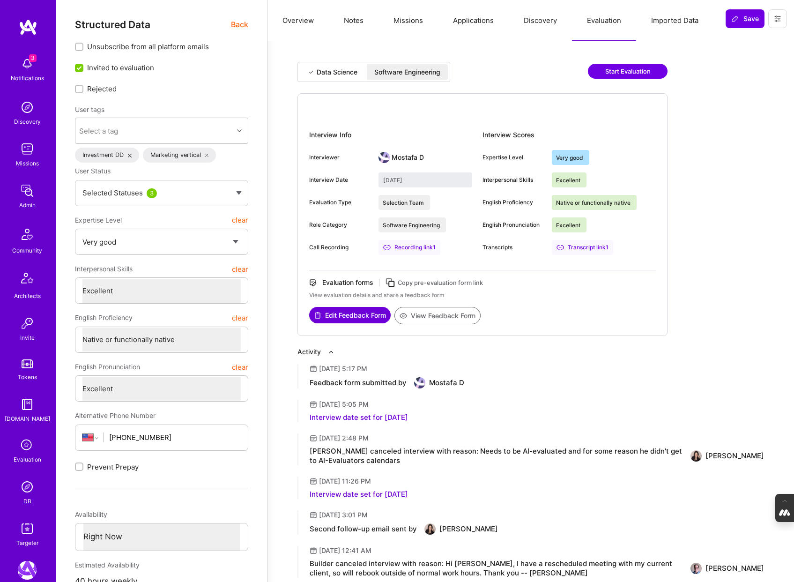
click at [331, 65] on div "Data Science" at bounding box center [332, 71] width 65 height 15
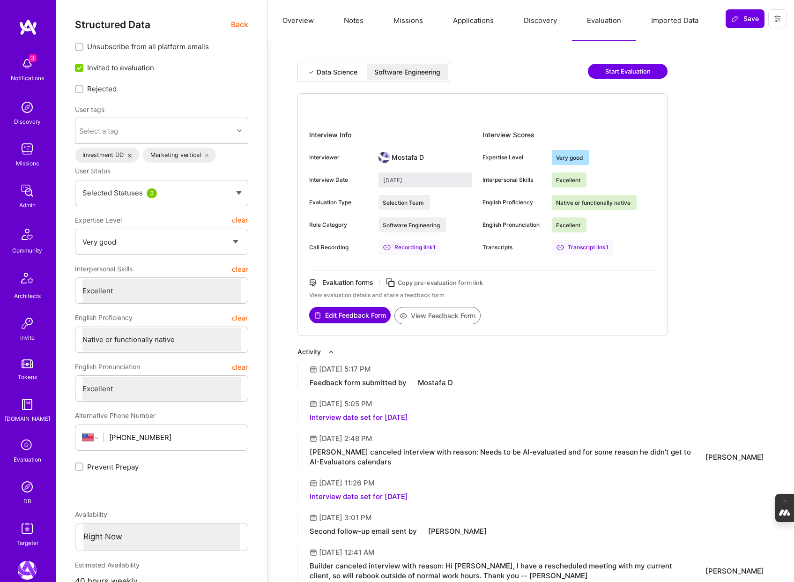
type input "June 28, 2023"
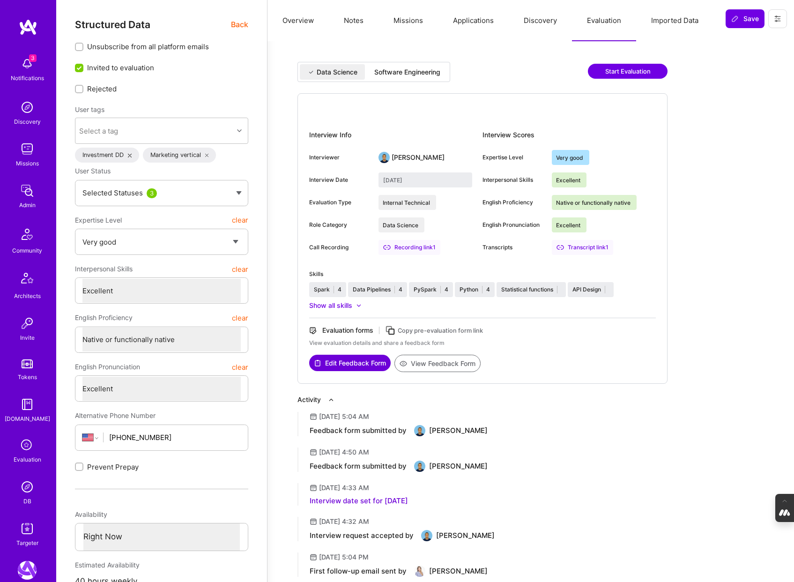
type textarea "x"
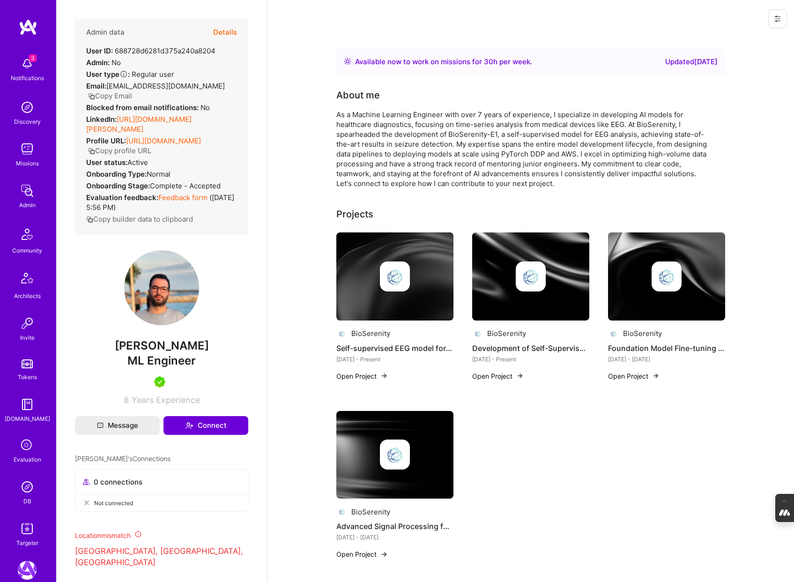
drag, startPoint x: 218, startPoint y: 351, endPoint x: 104, endPoint y: 353, distance: 114.8
click at [104, 353] on span "[PERSON_NAME]" at bounding box center [161, 346] width 173 height 14
copy span "[PERSON_NAME]"
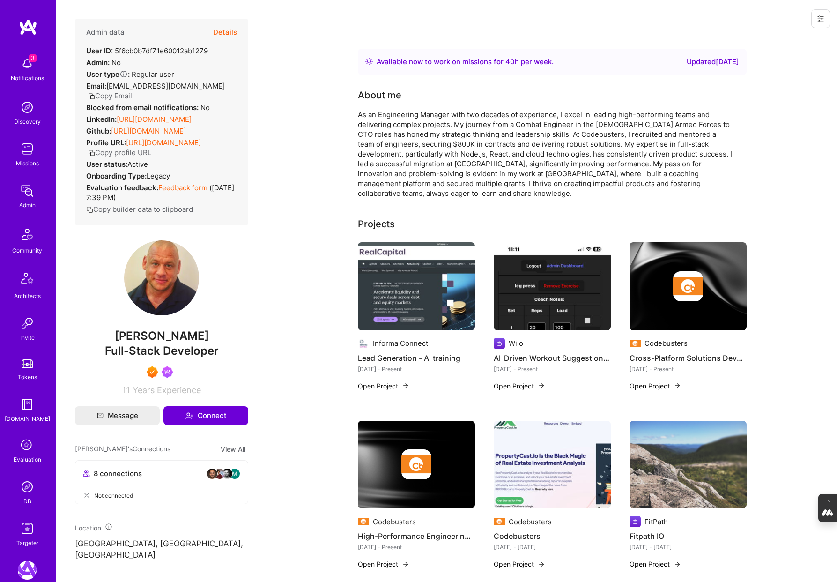
scroll to position [208, 0]
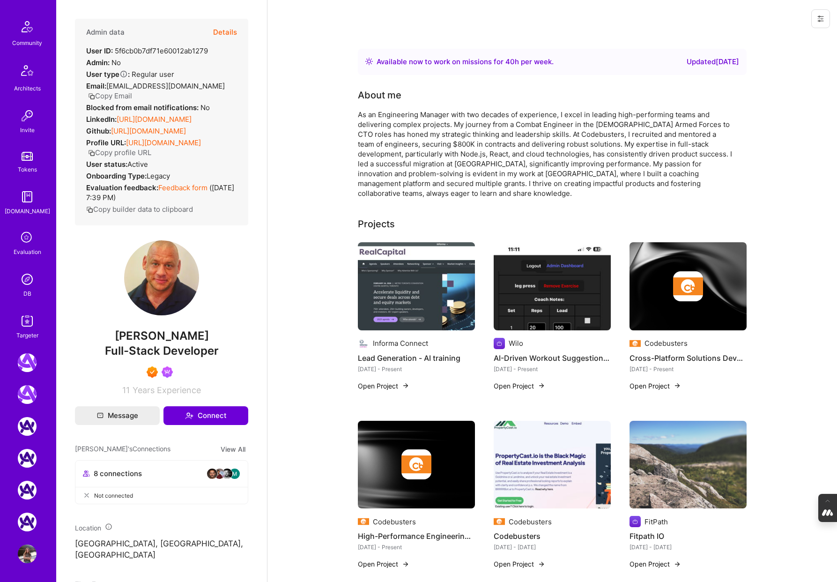
click at [33, 286] on img at bounding box center [27, 279] width 19 height 19
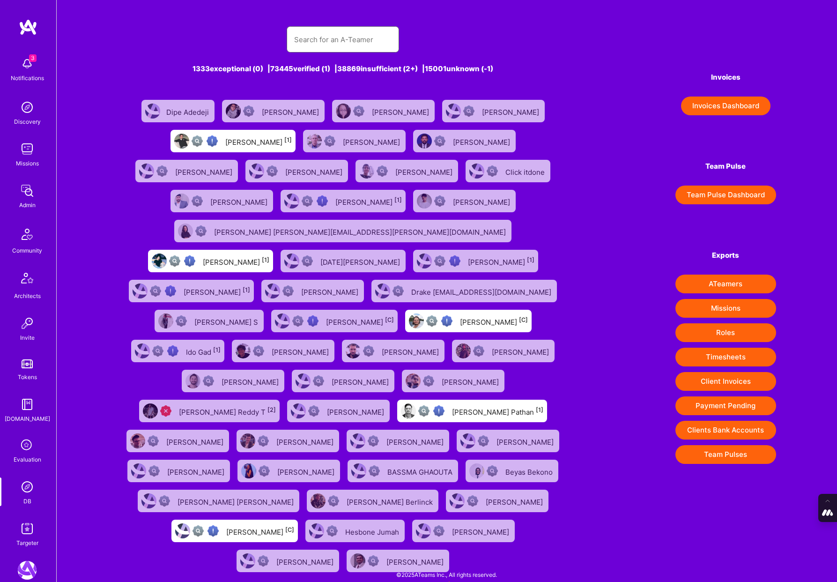
click at [342, 42] on input "text" at bounding box center [342, 40] width 97 height 24
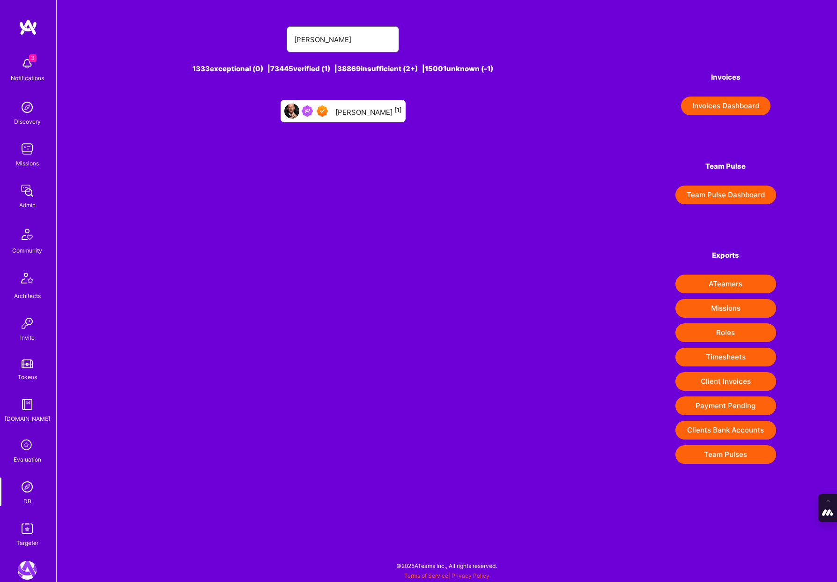
type input "[PERSON_NAME]"
click at [365, 107] on div "[PERSON_NAME] [1]" at bounding box center [369, 111] width 67 height 12
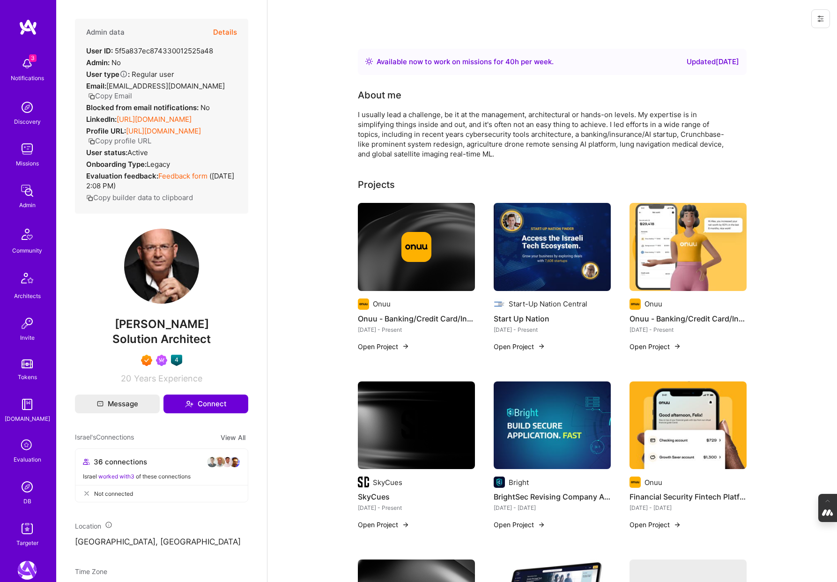
click at [225, 32] on button "Details" at bounding box center [225, 32] width 24 height 27
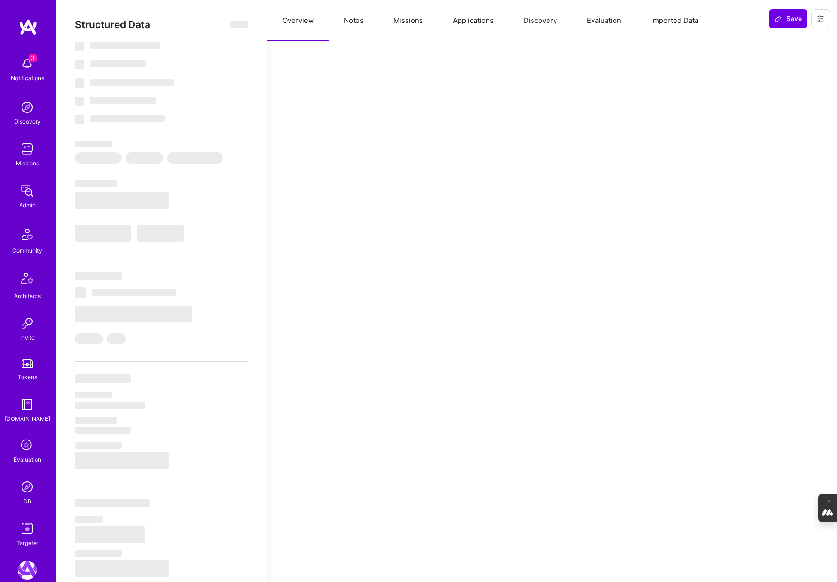
click at [358, 22] on button "Notes" at bounding box center [354, 20] width 50 height 41
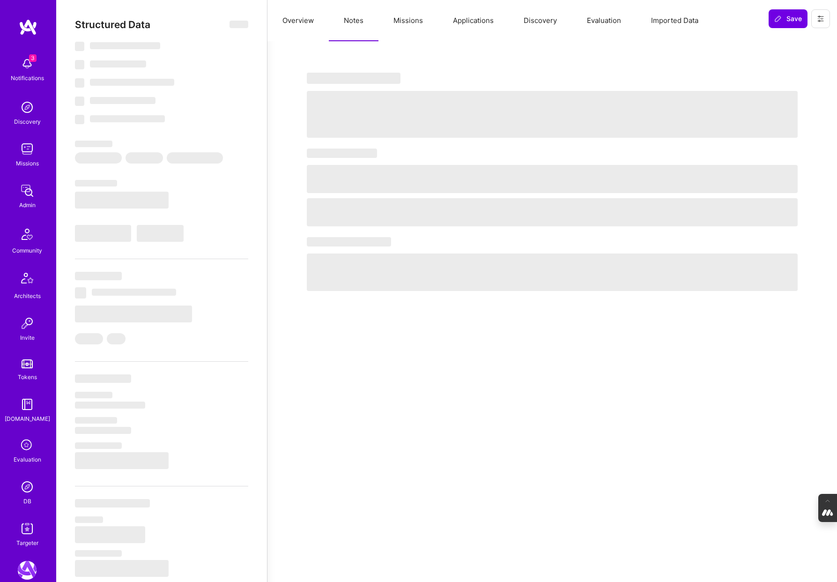
select select "Right Now"
select select "7"
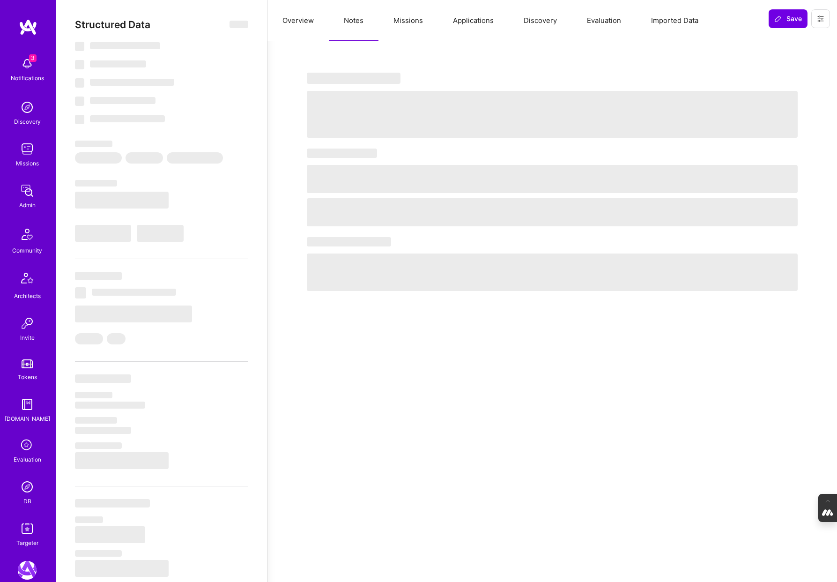
select select "CH"
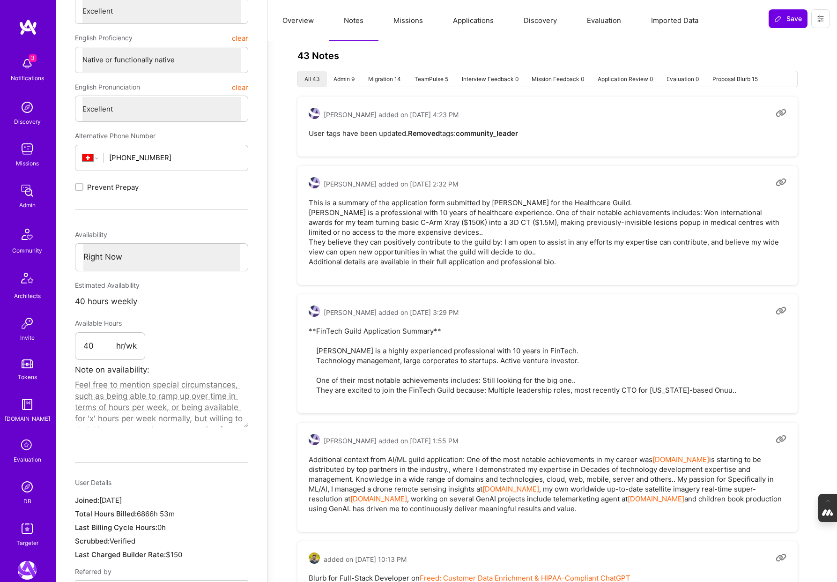
scroll to position [336, 0]
click at [781, 438] on icon at bounding box center [781, 438] width 11 height 11
drag, startPoint x: 493, startPoint y: 500, endPoint x: 281, endPoint y: 455, distance: 217.1
copy pre "Additional context from AI/ML guild application: One of the most notable achiev…"
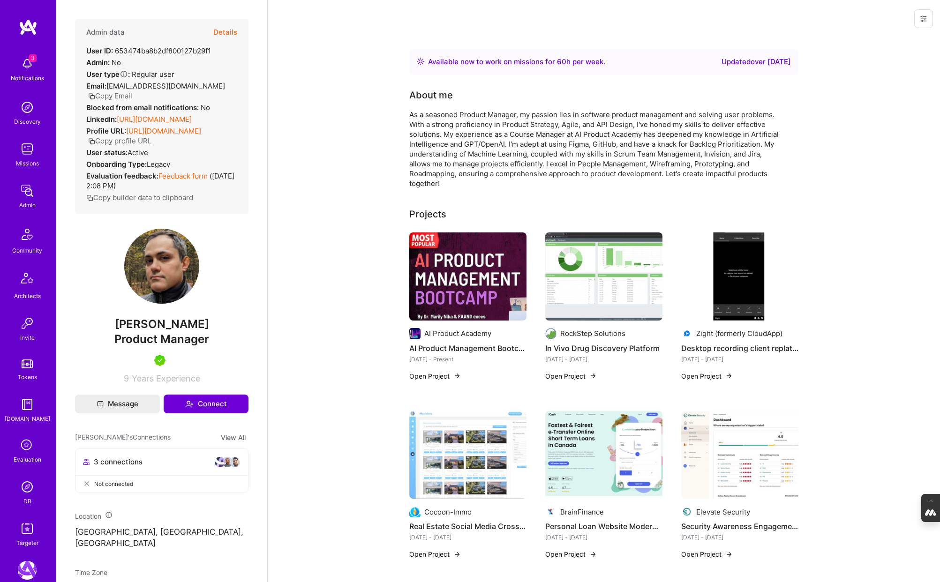
click at [227, 30] on button "Details" at bounding box center [225, 32] width 24 height 27
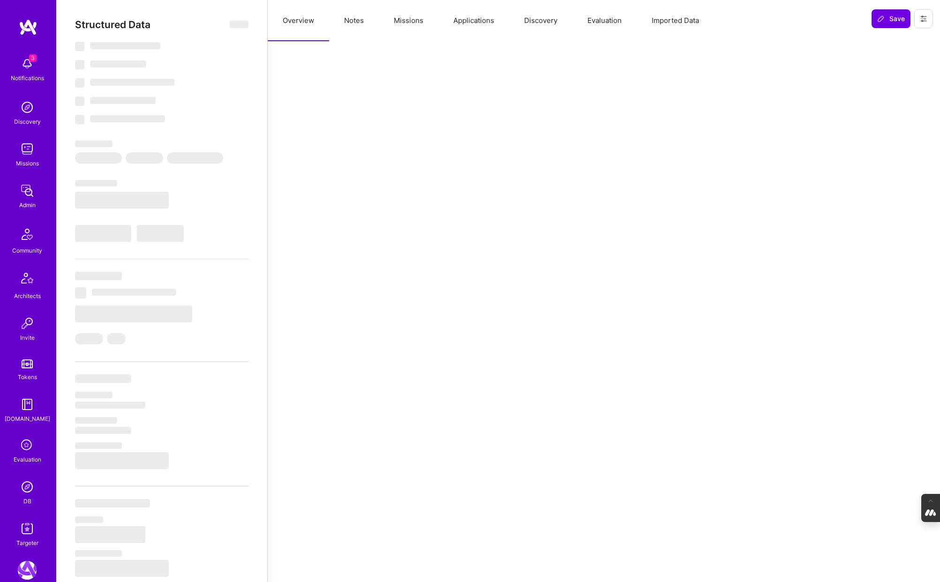
select select "Right Now"
select select "5"
select select "4"
select select "7"
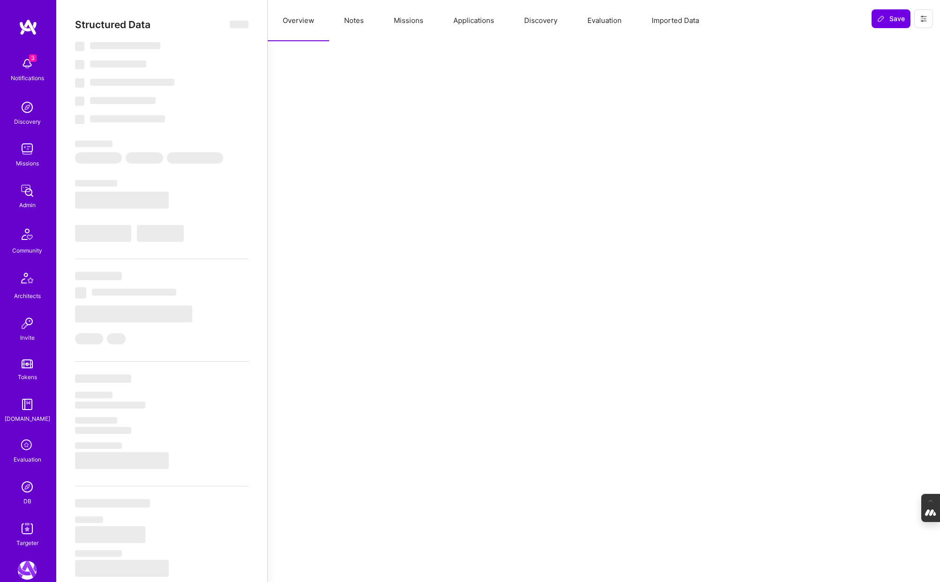
select select "CA"
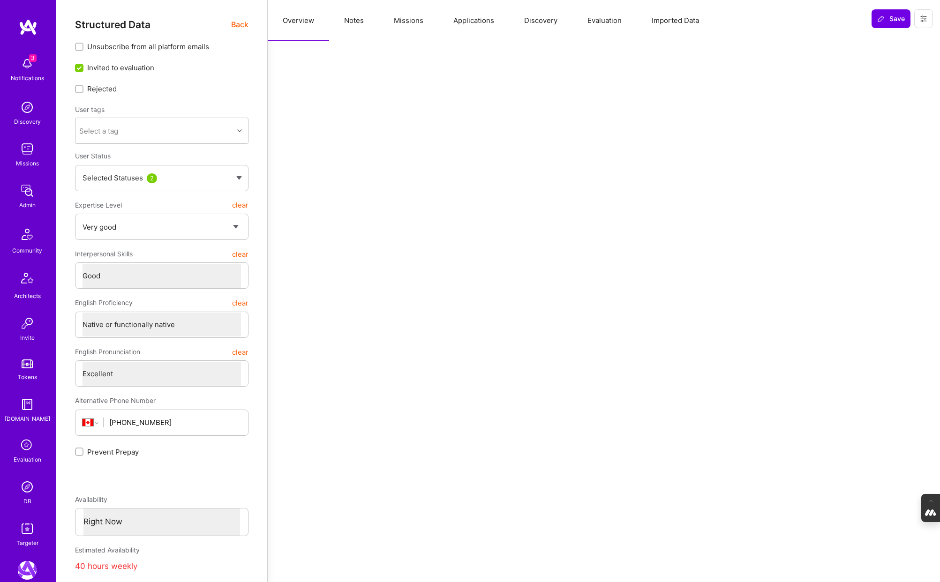
click at [357, 20] on button "Notes" at bounding box center [354, 20] width 50 height 41
type textarea "x"
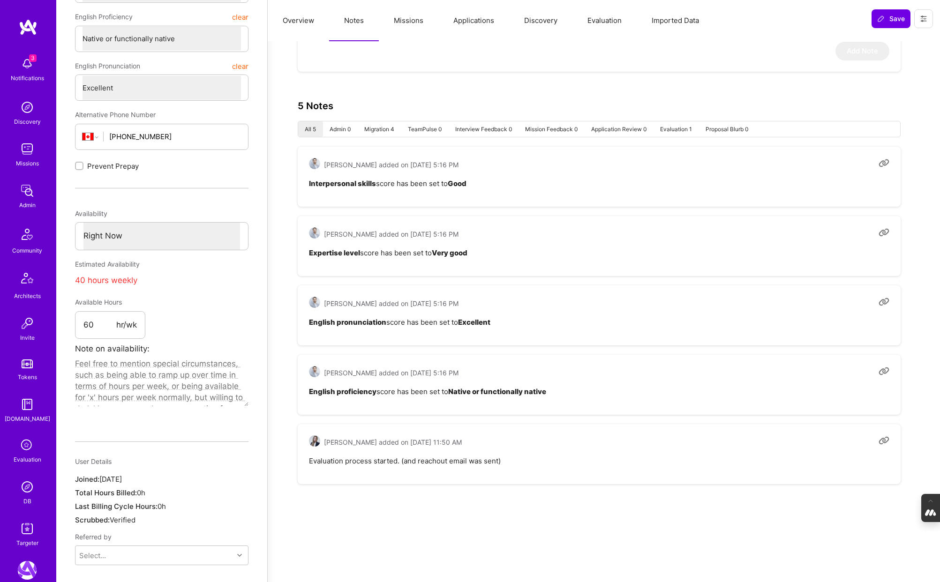
scroll to position [293, 0]
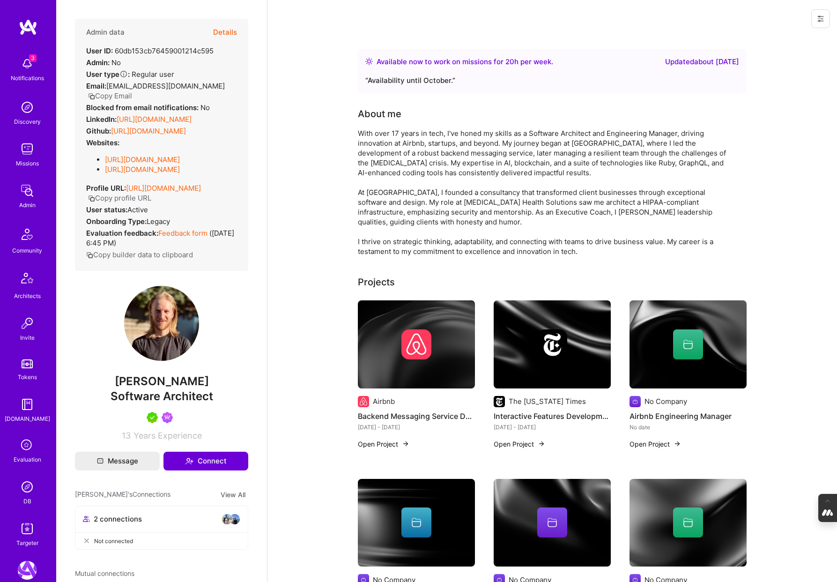
click at [221, 28] on button "Details" at bounding box center [225, 32] width 24 height 27
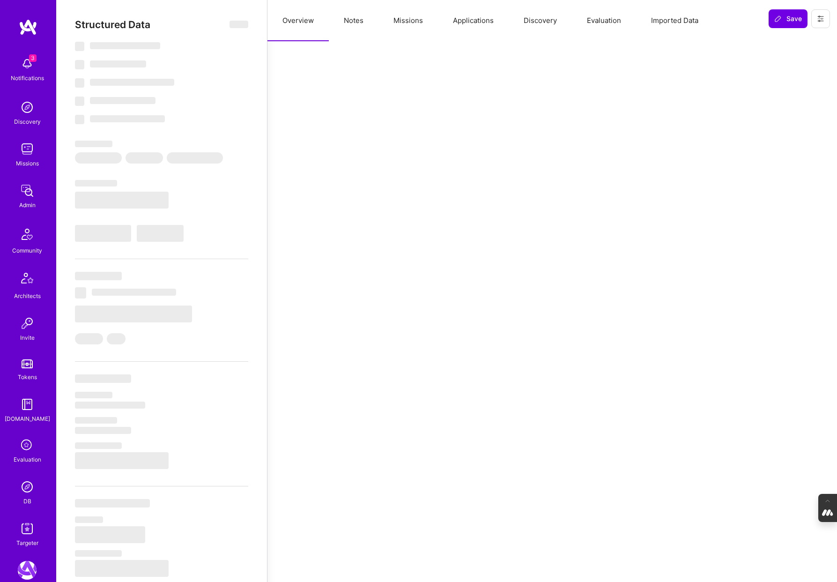
select select "Right Now"
select select "5"
select select "7"
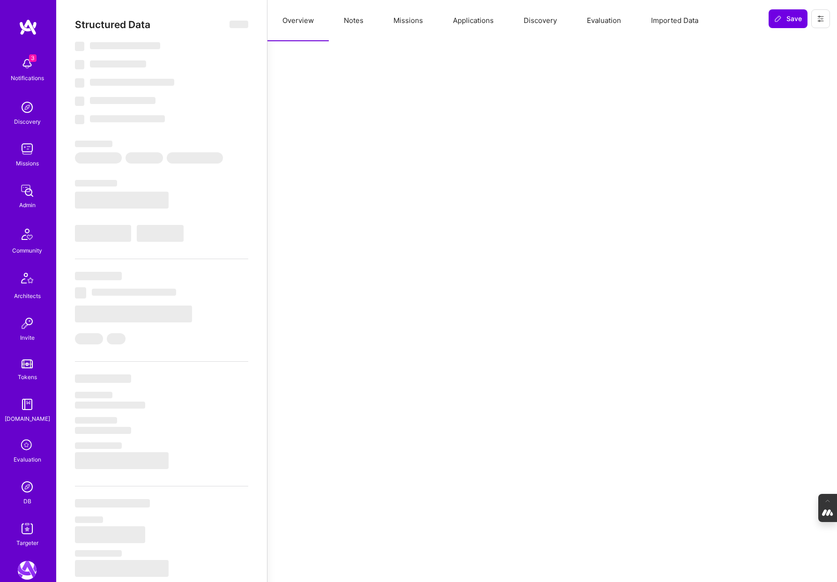
select select "US"
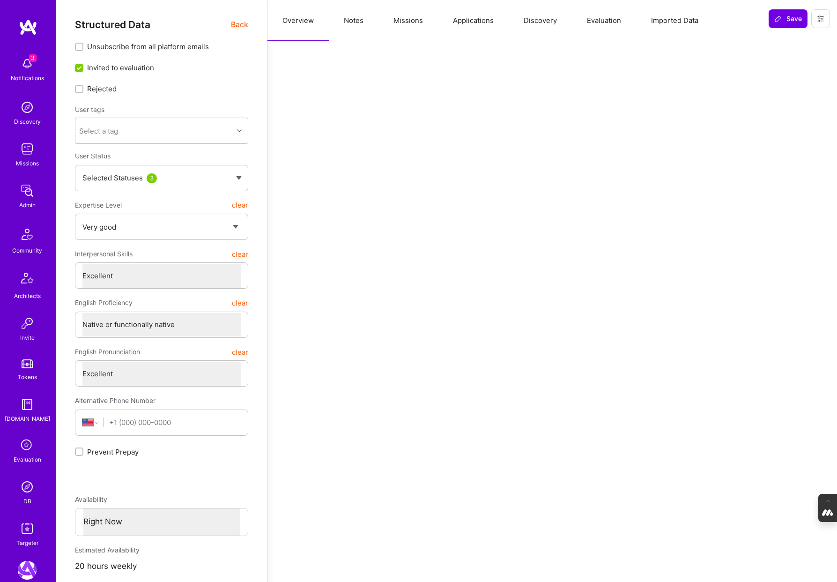
click at [621, 23] on button "Evaluation" at bounding box center [604, 20] width 64 height 41
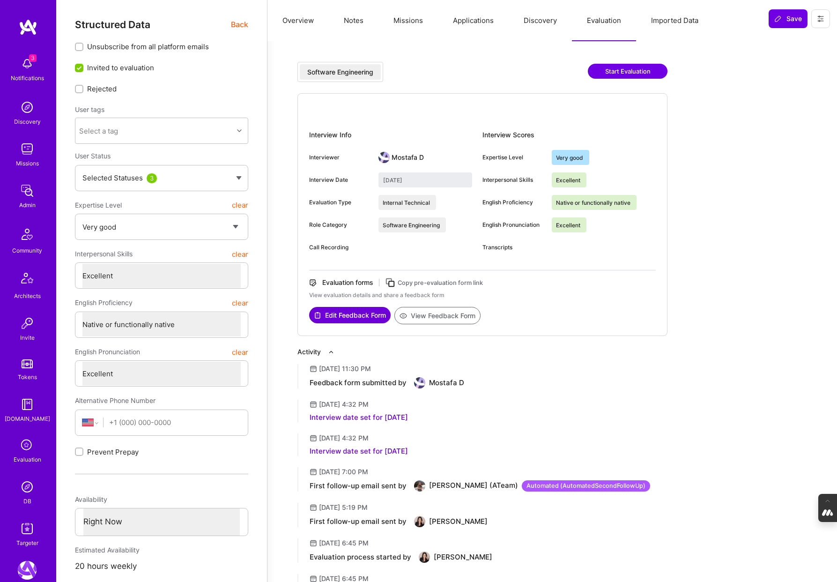
click at [350, 27] on button "Notes" at bounding box center [354, 20] width 50 height 41
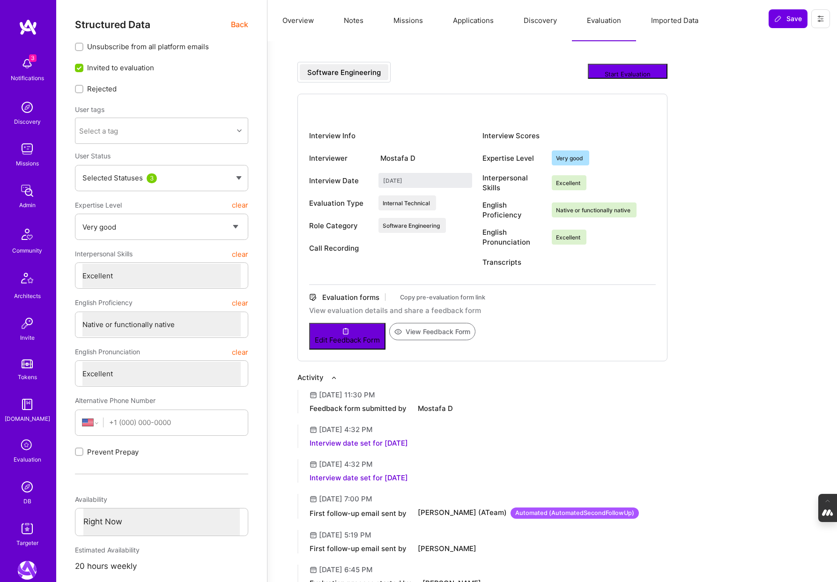
type textarea "x"
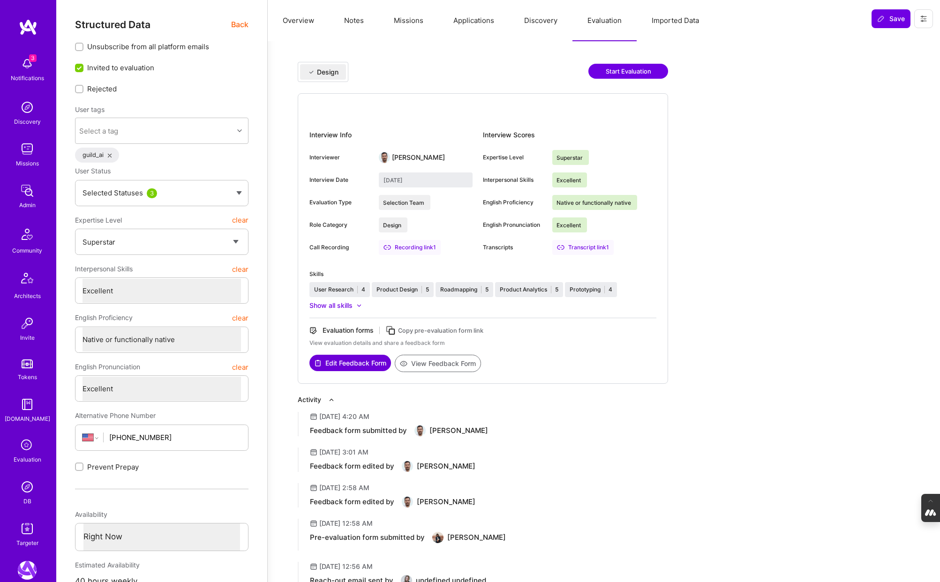
select select "7"
select select "US"
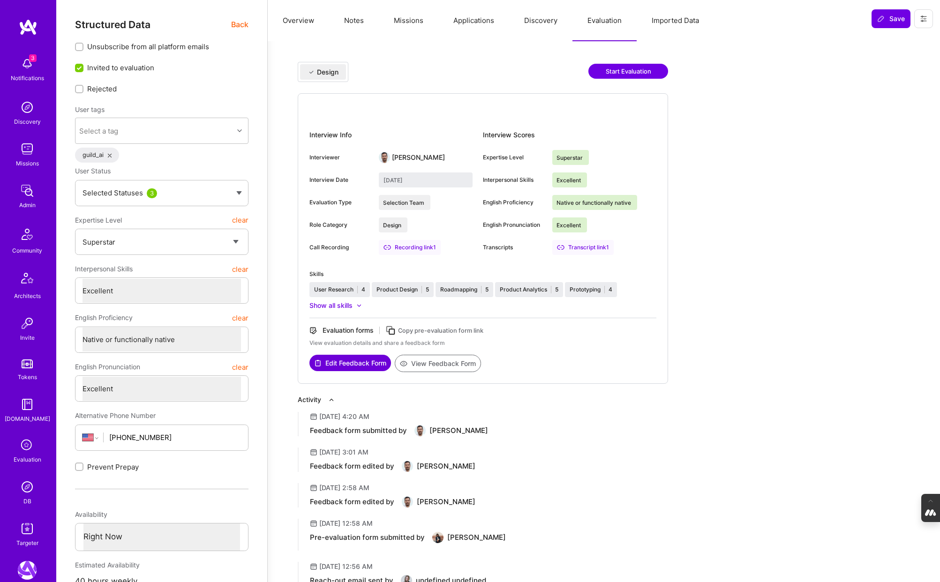
select select "Right Now"
click at [22, 486] on img at bounding box center [27, 487] width 19 height 19
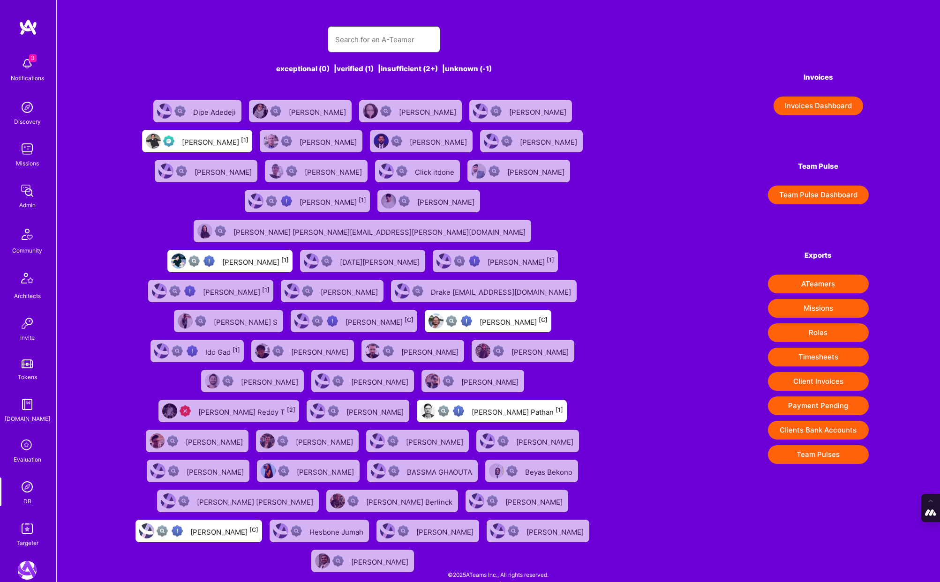
click at [362, 46] on input "text" at bounding box center [383, 40] width 97 height 24
paste input "[EMAIL_ADDRESS][PERSON_NAME][DOMAIN_NAME]"
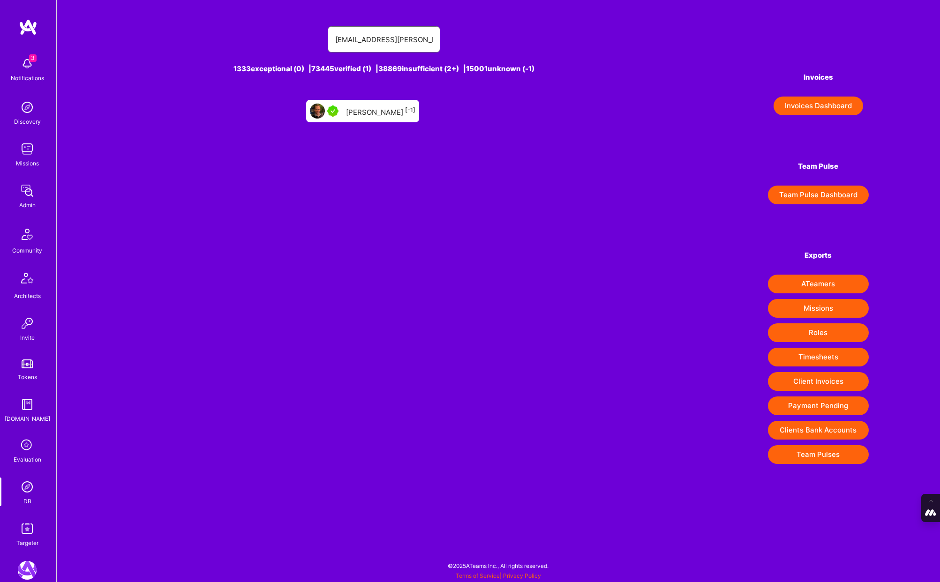
type input "[EMAIL_ADDRESS][PERSON_NAME][DOMAIN_NAME]"
click at [383, 109] on div "[PERSON_NAME] [-1]" at bounding box center [380, 111] width 69 height 12
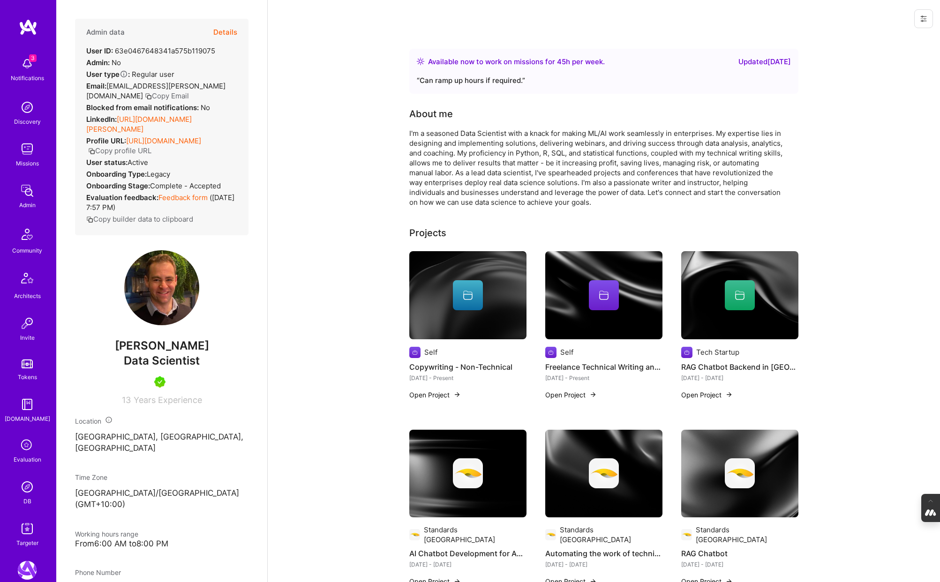
click at [233, 33] on button "Details" at bounding box center [225, 32] width 24 height 27
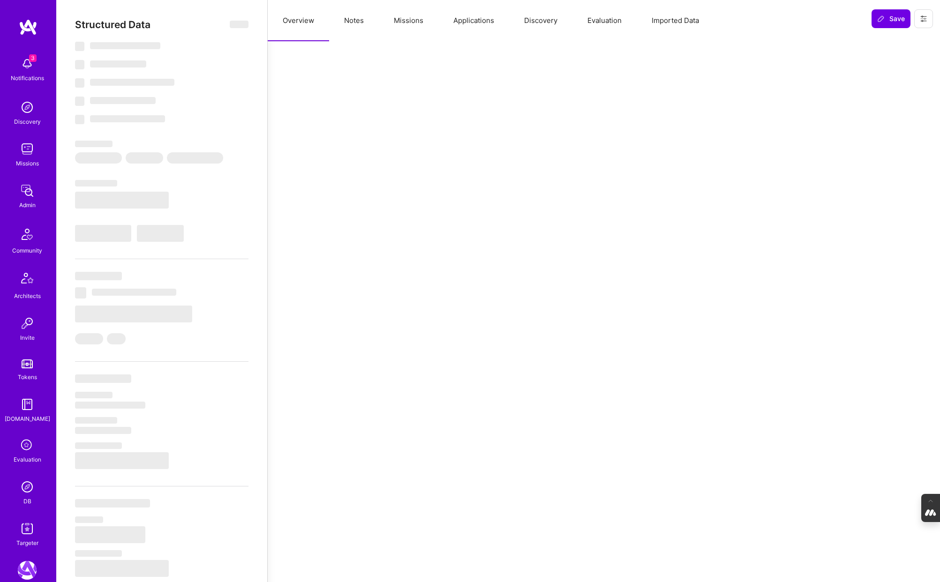
click at [607, 19] on button "Evaluation" at bounding box center [604, 20] width 64 height 41
type textarea "x"
select select "Right Now"
select select "5"
select select "7"
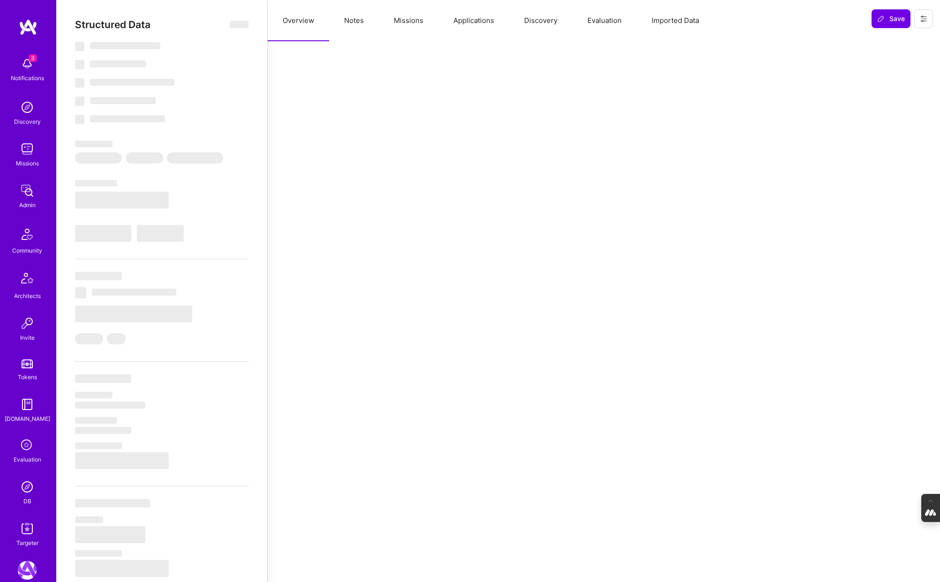
select select "7"
select select "AU"
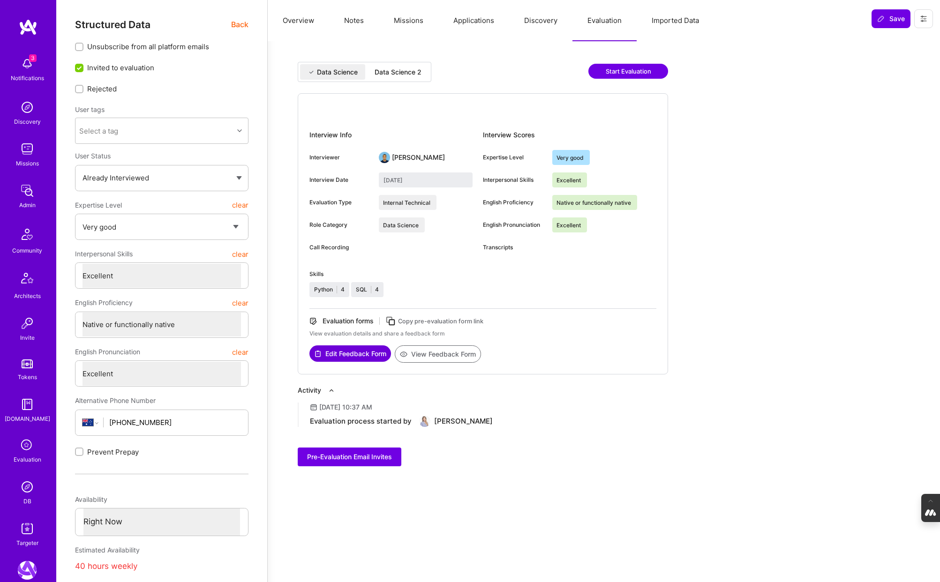
click at [391, 72] on div "Data Science 2" at bounding box center [397, 71] width 47 height 9
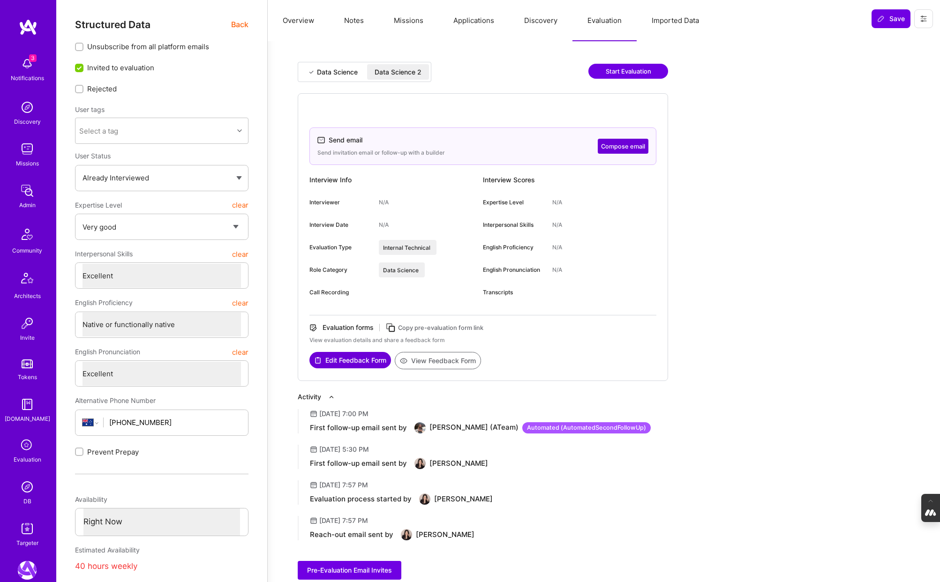
click at [325, 72] on div "Data Science" at bounding box center [337, 71] width 41 height 9
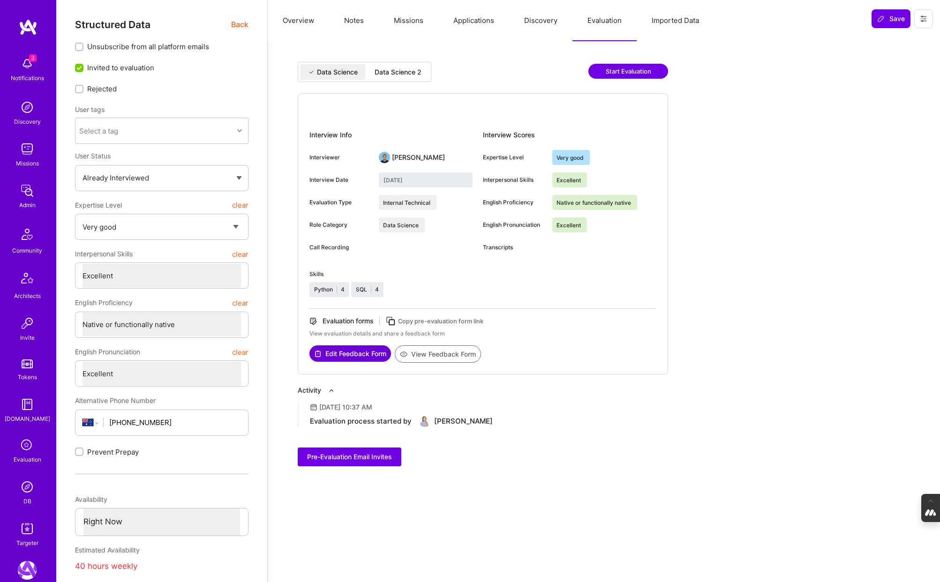
click at [237, 25] on span "Back" at bounding box center [239, 25] width 17 height 12
